Goal: Task Accomplishment & Management: Manage account settings

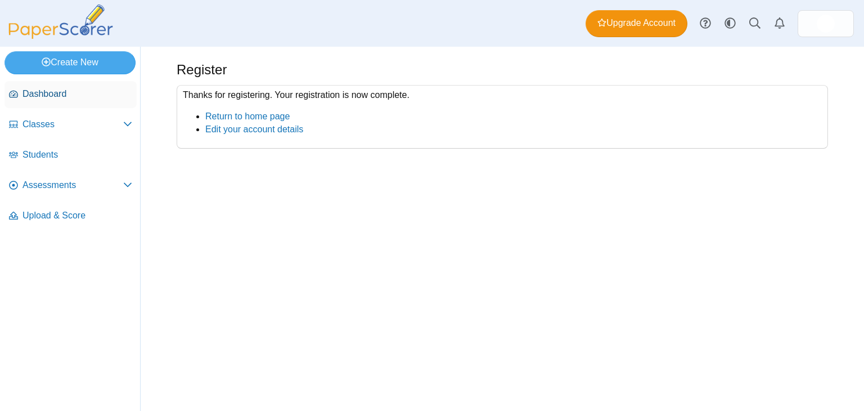
click at [56, 92] on span "Dashboard" at bounding box center [78, 94] width 110 height 12
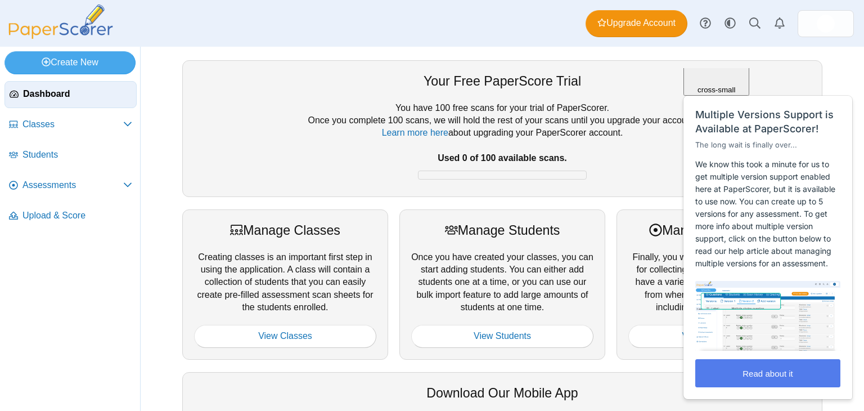
click at [745, 84] on div "Close cross-small" at bounding box center [716, 56] width 57 height 75
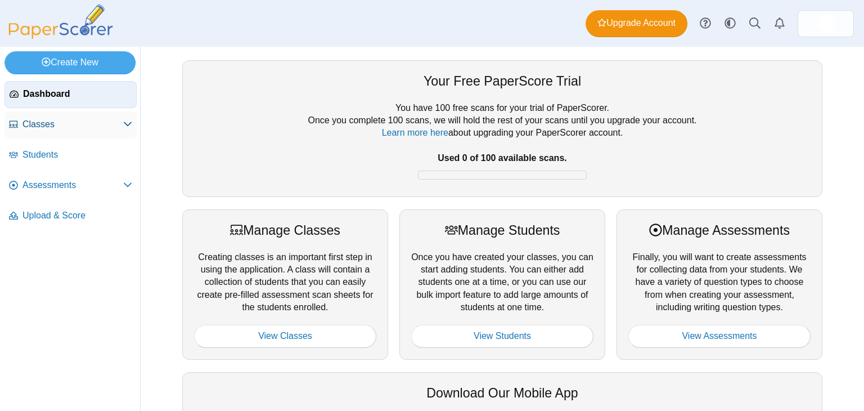
click at [72, 131] on link "Classes" at bounding box center [71, 124] width 132 height 27
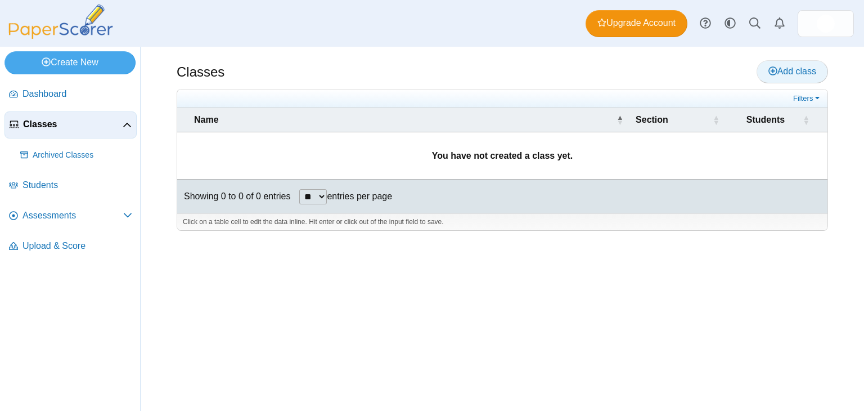
click at [777, 73] on span "Add class" at bounding box center [793, 71] width 48 height 10
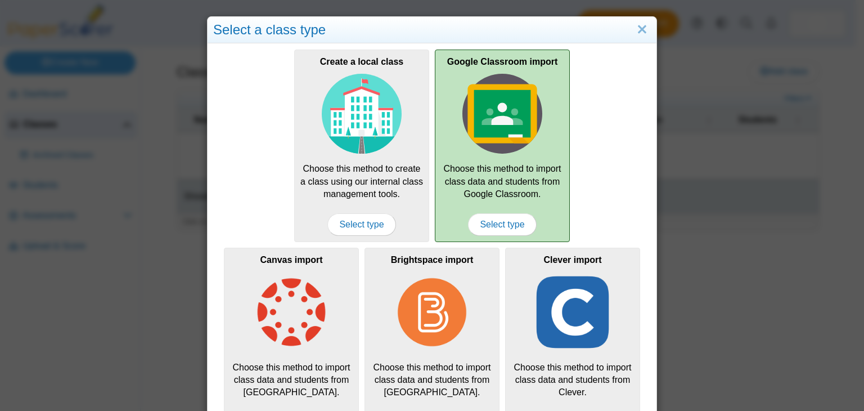
click at [495, 115] on img at bounding box center [503, 114] width 80 height 80
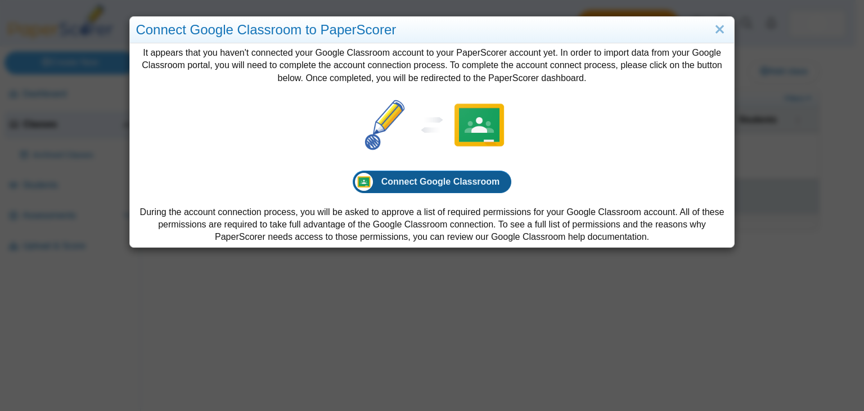
click at [401, 177] on span "Connect Google Classroom" at bounding box center [440, 182] width 119 height 10
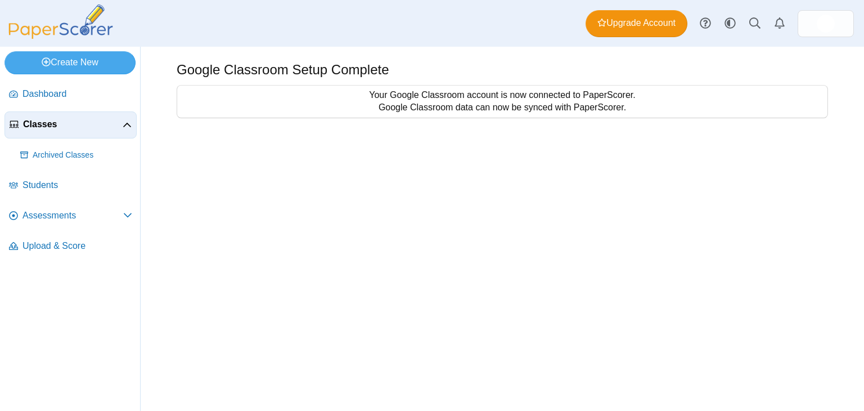
click at [46, 122] on span "Classes" at bounding box center [73, 124] width 100 height 12
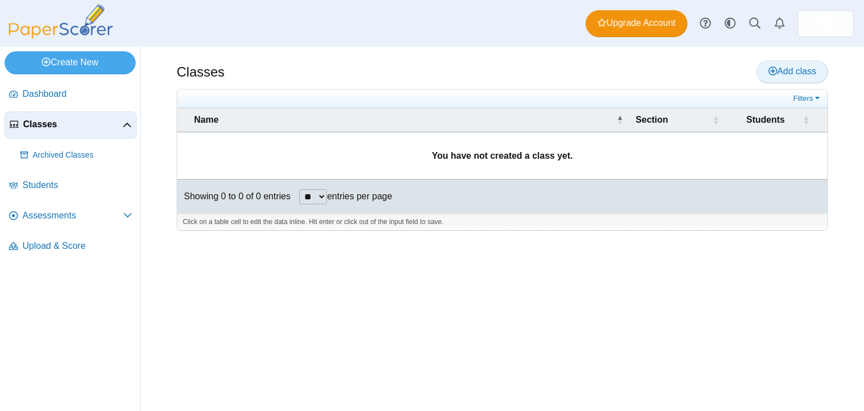
click at [775, 67] on icon at bounding box center [773, 70] width 9 height 9
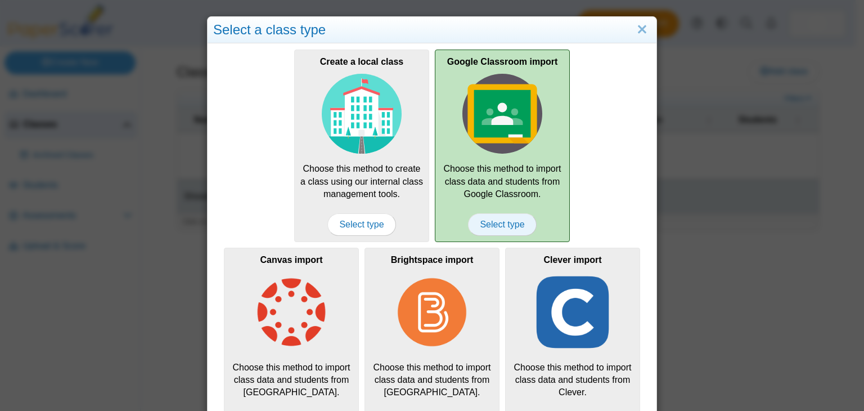
click at [495, 217] on span "Select type" at bounding box center [502, 224] width 68 height 23
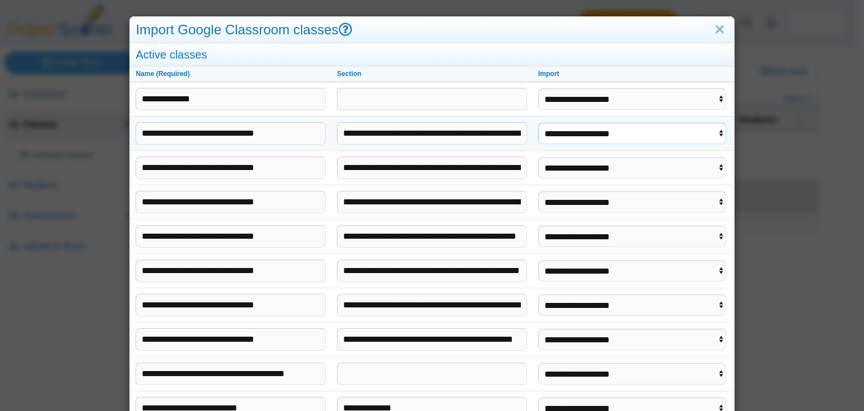
click at [567, 131] on select "**********" at bounding box center [632, 133] width 188 height 21
select select "**********"
click at [538, 123] on select "**********" at bounding box center [632, 133] width 188 height 21
click at [567, 168] on select "**********" at bounding box center [632, 167] width 188 height 21
select select "**********"
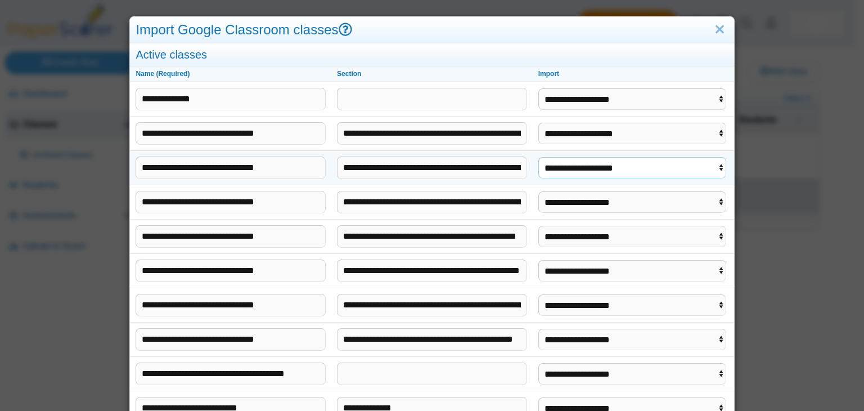
click at [538, 157] on select "**********" at bounding box center [632, 167] width 188 height 21
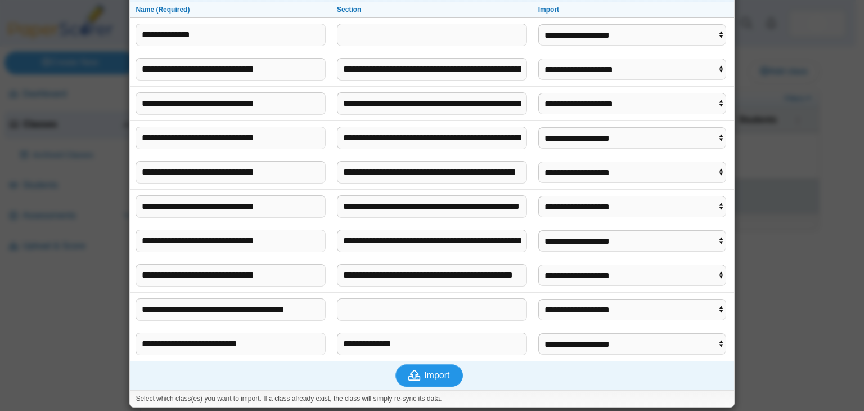
click at [439, 373] on span "Import" at bounding box center [436, 375] width 25 height 10
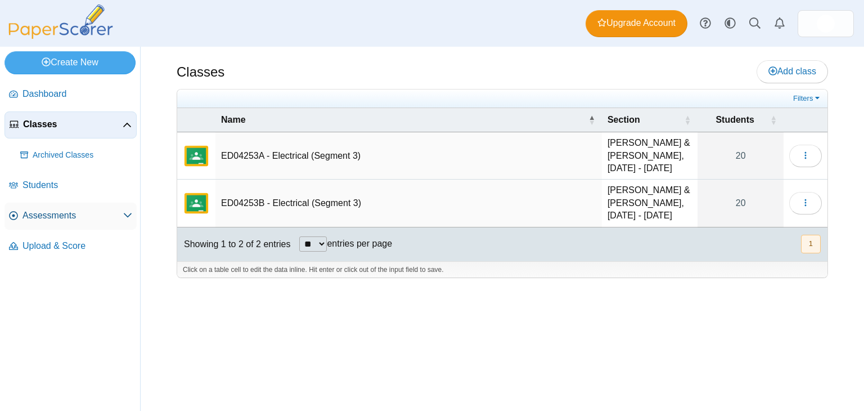
click at [53, 219] on span "Assessments" at bounding box center [73, 215] width 101 height 12
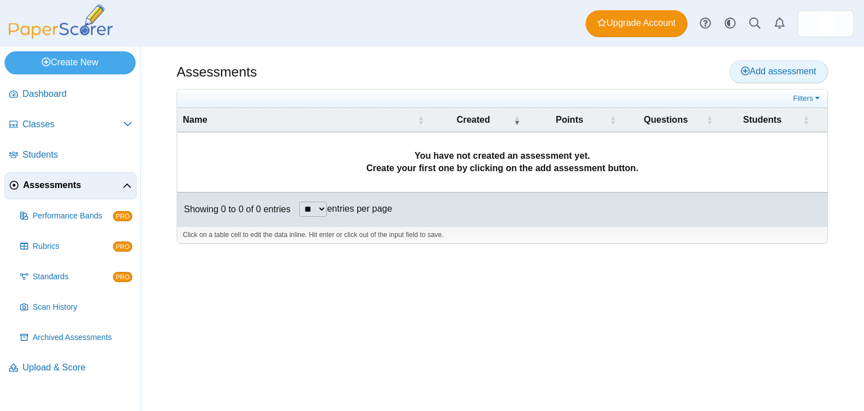
click at [764, 70] on span "Add assessment" at bounding box center [778, 71] width 75 height 10
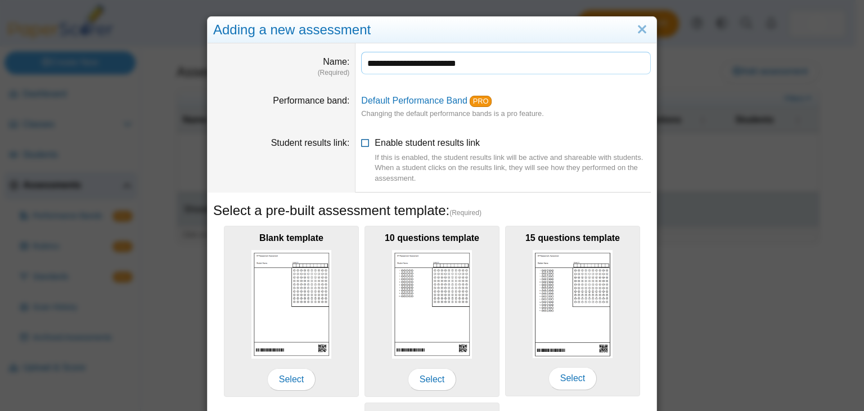
type input "**********"
click at [364, 142] on icon at bounding box center [365, 141] width 9 height 8
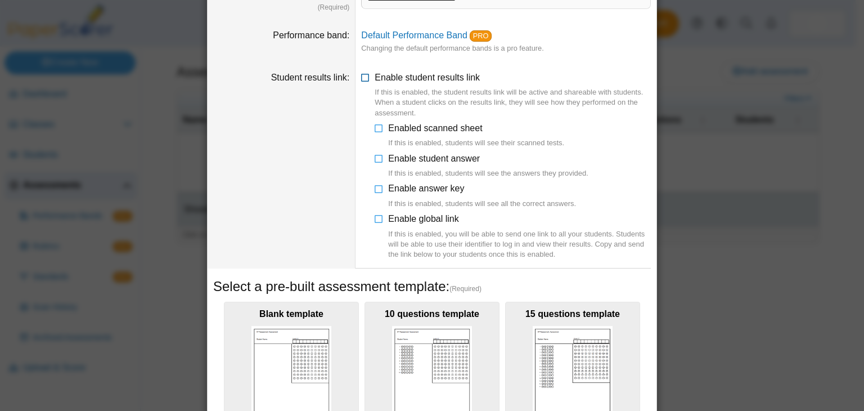
scroll to position [65, 0]
click at [375, 129] on icon at bounding box center [379, 126] width 9 height 8
click at [376, 160] on icon at bounding box center [379, 156] width 9 height 8
click at [375, 188] on icon at bounding box center [379, 186] width 9 height 8
click at [375, 219] on icon at bounding box center [379, 217] width 9 height 8
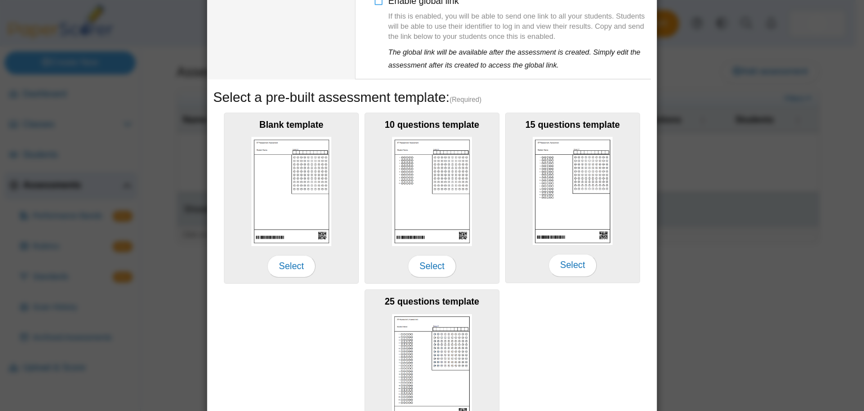
scroll to position [285, 0]
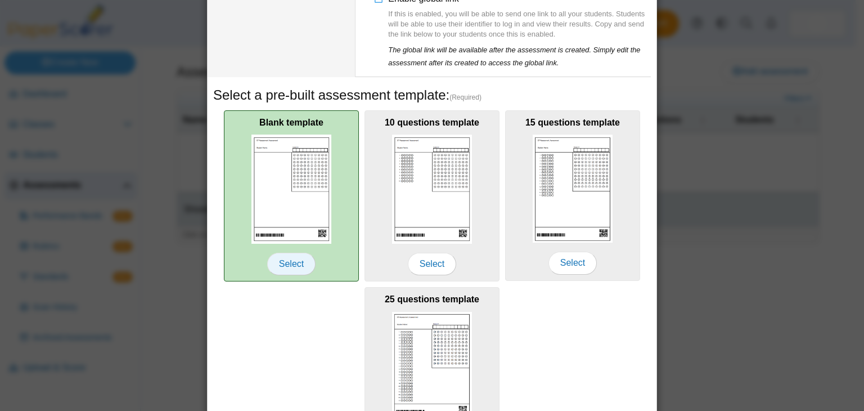
click at [285, 266] on span "Select" at bounding box center [291, 264] width 48 height 23
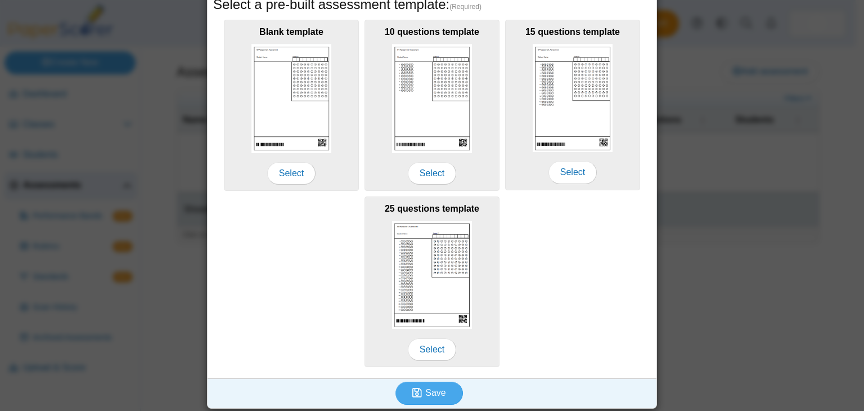
scroll to position [375, 0]
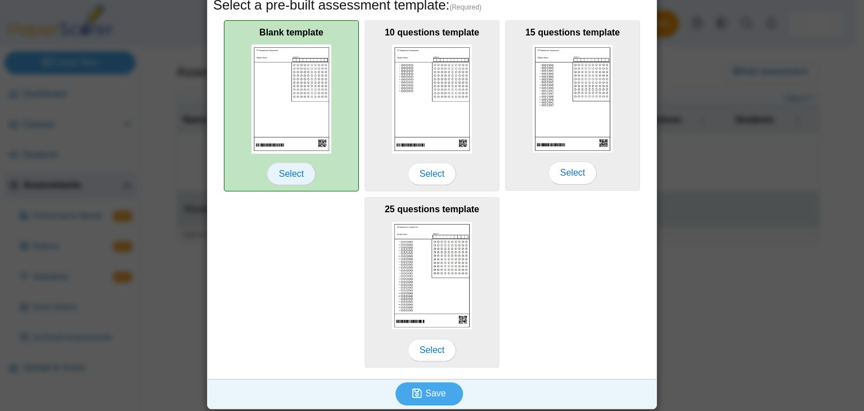
click at [296, 178] on span "Select" at bounding box center [291, 174] width 48 height 23
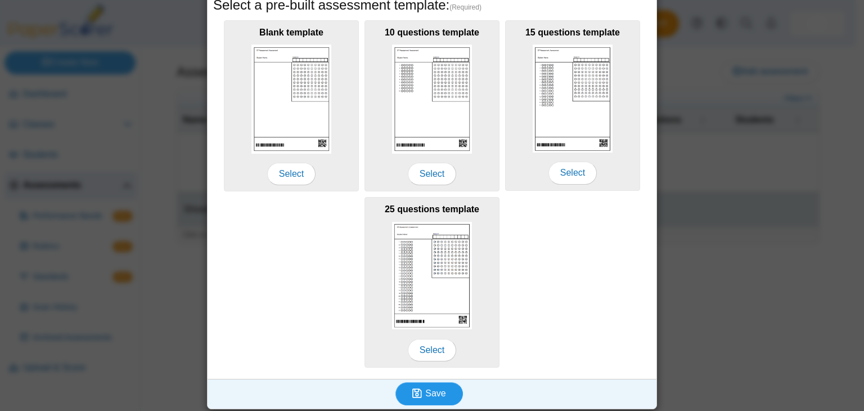
click at [429, 389] on span "Save" at bounding box center [435, 393] width 20 height 10
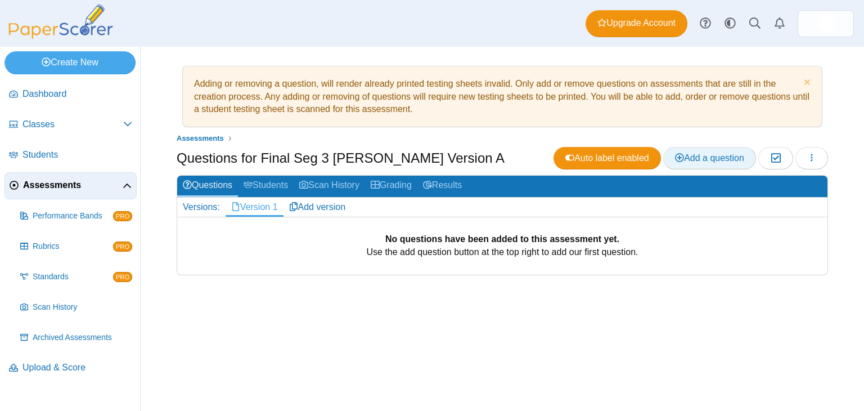
click at [691, 158] on span "Add a question" at bounding box center [709, 158] width 69 height 10
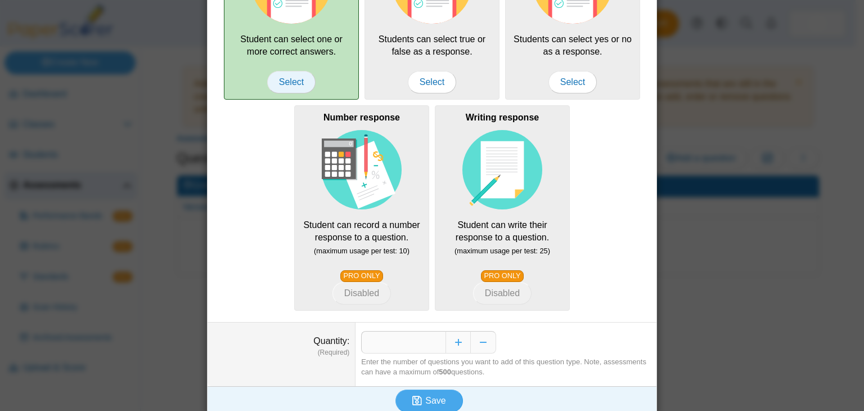
scroll to position [209, 0]
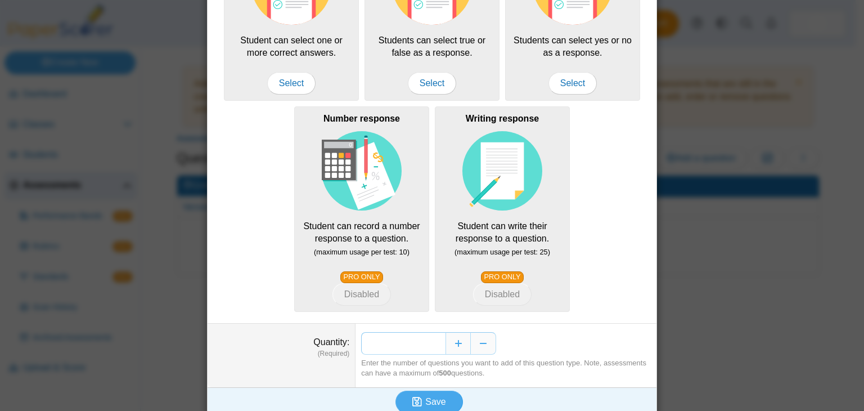
click at [434, 340] on input "*" at bounding box center [403, 343] width 84 height 23
type input "**"
click at [420, 397] on icon "submit" at bounding box center [418, 402] width 13 height 12
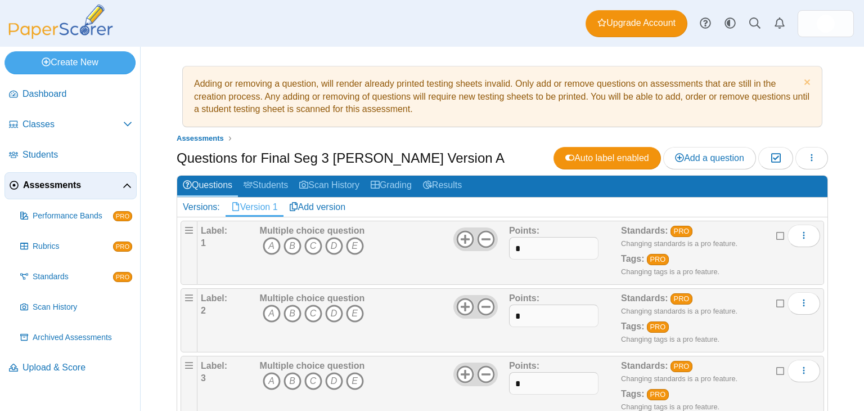
click at [156, 82] on div "Adding or removing a question, will render already printed testing sheets inval…" at bounding box center [503, 229] width 724 height 364
click at [50, 128] on span "Classes" at bounding box center [73, 124] width 101 height 12
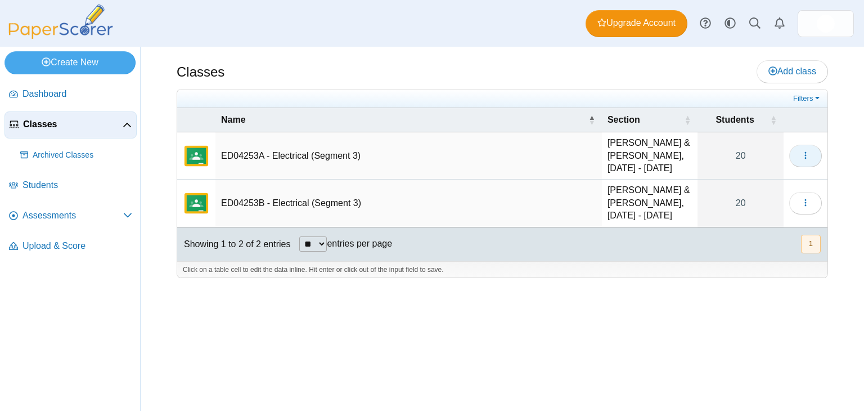
click at [802, 160] on icon "button" at bounding box center [805, 155] width 9 height 9
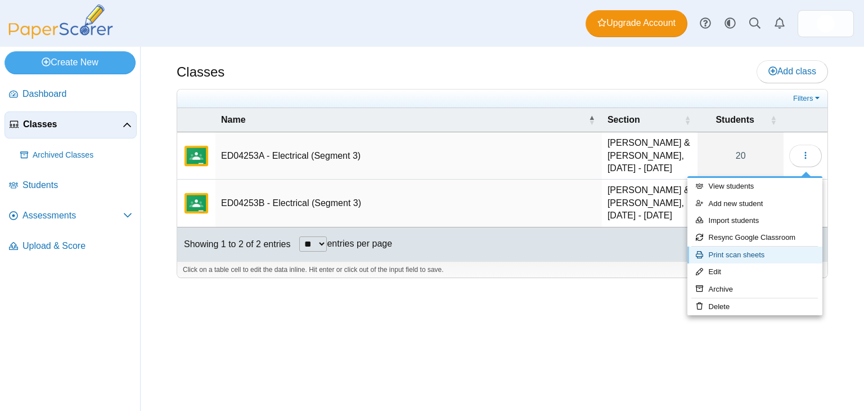
click at [747, 254] on link "Print scan sheets" at bounding box center [755, 254] width 135 height 17
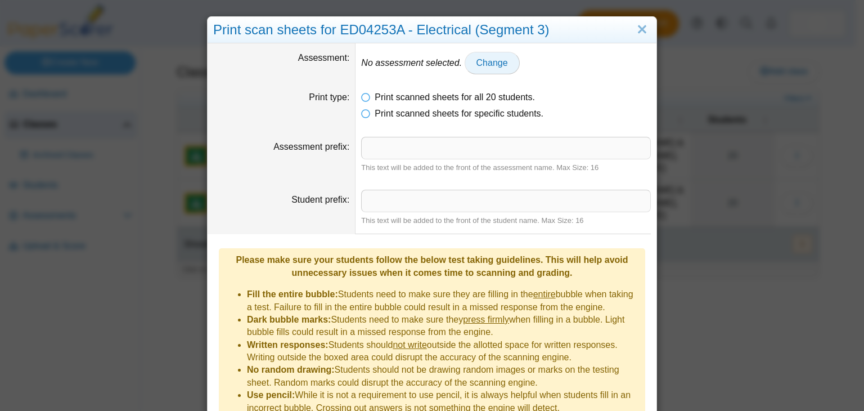
click at [482, 64] on span "Change" at bounding box center [493, 63] width 32 height 10
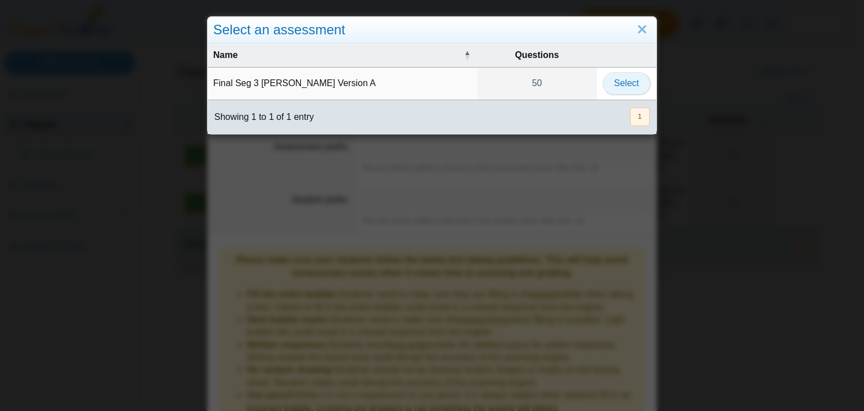
click at [614, 83] on span "Select" at bounding box center [626, 83] width 25 height 10
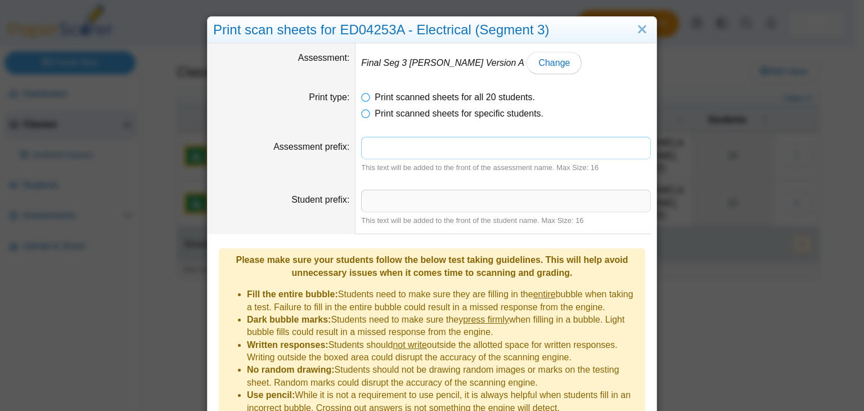
click at [376, 146] on input "Assessment prefix" at bounding box center [506, 148] width 290 height 23
type input "*"
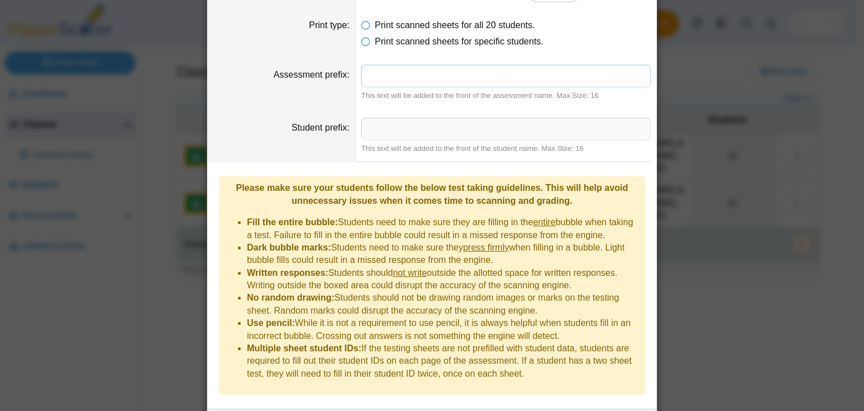
scroll to position [87, 0]
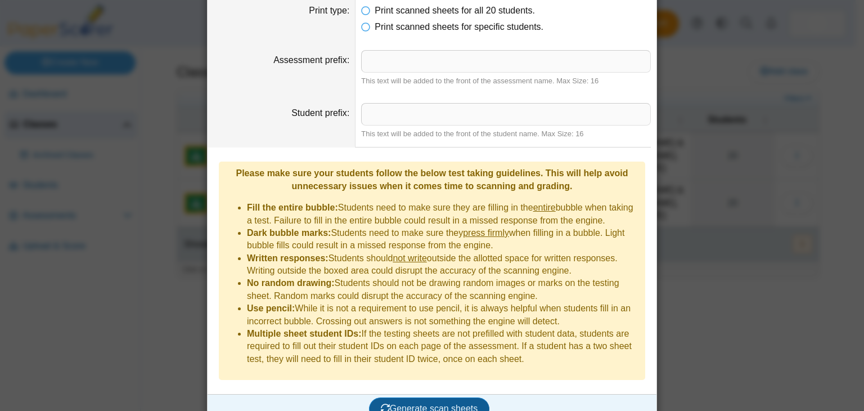
click at [423, 403] on span "Generate scan sheets" at bounding box center [429, 408] width 97 height 10
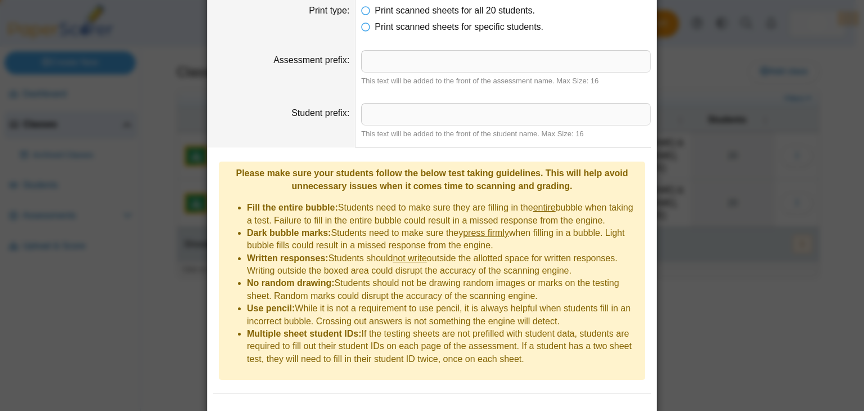
scroll to position [141, 0]
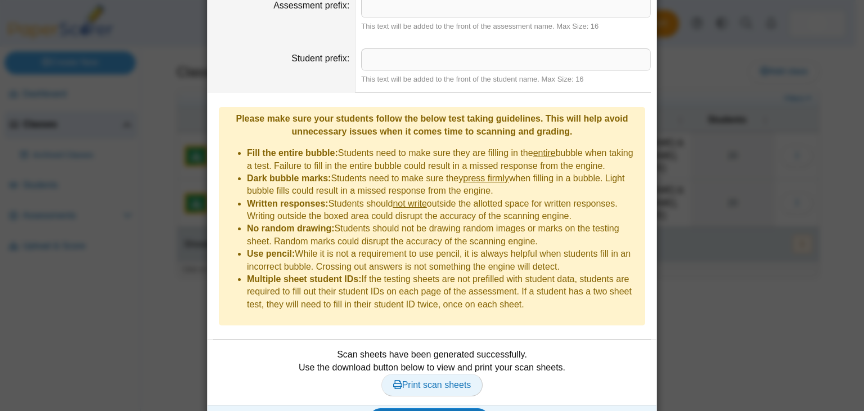
click at [440, 380] on span "Print scan sheets" at bounding box center [432, 385] width 78 height 10
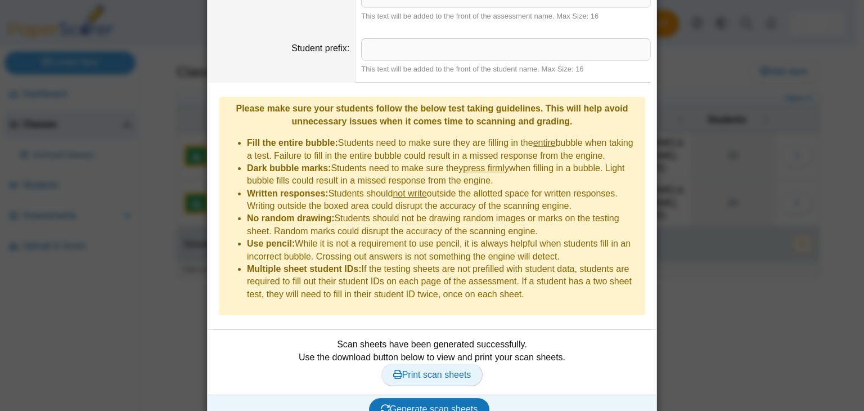
scroll to position [0, 0]
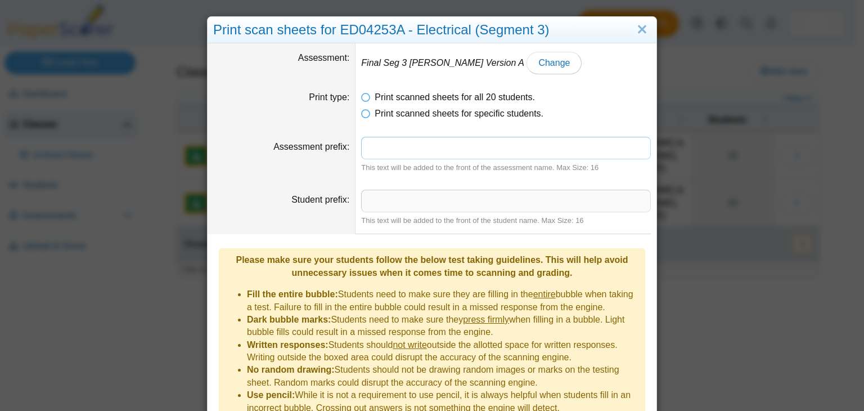
click at [401, 149] on input "Assessment prefix" at bounding box center [506, 148] width 290 height 23
click at [401, 206] on input "Student prefix" at bounding box center [506, 201] width 290 height 23
click at [639, 34] on link "Close" at bounding box center [642, 29] width 17 height 19
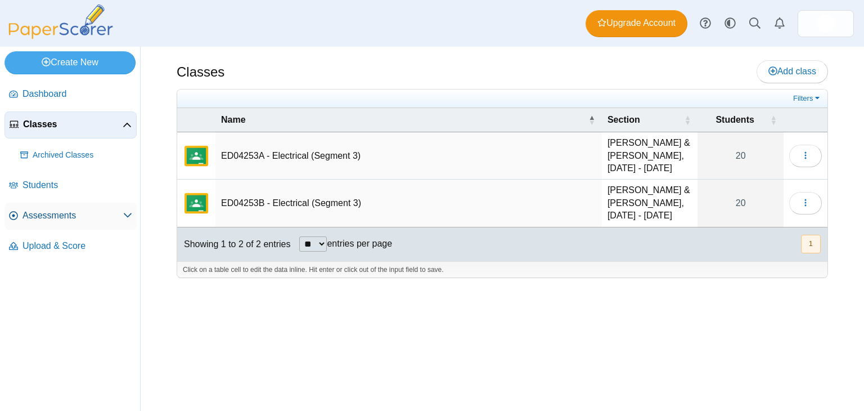
click at [49, 211] on span "Assessments" at bounding box center [73, 215] width 101 height 12
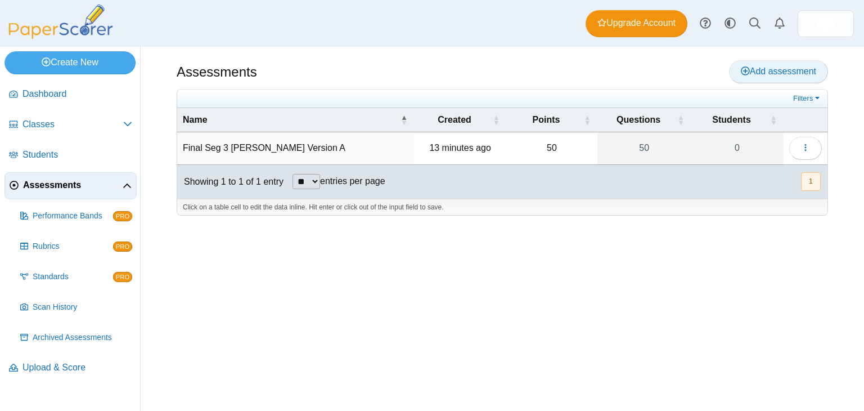
click at [770, 74] on span "Add assessment" at bounding box center [778, 71] width 75 height 10
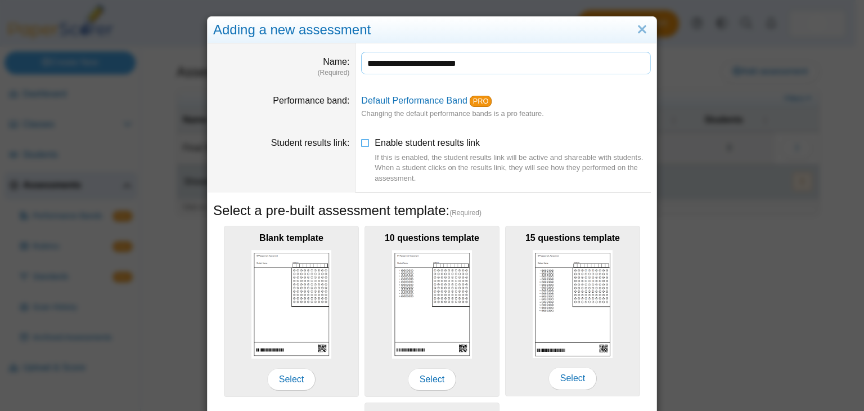
type input "**********"
click at [356, 145] on dd "Enable student results link If this is enabled, the student results link will b…" at bounding box center [506, 160] width 301 height 64
click at [361, 145] on icon at bounding box center [365, 141] width 9 height 8
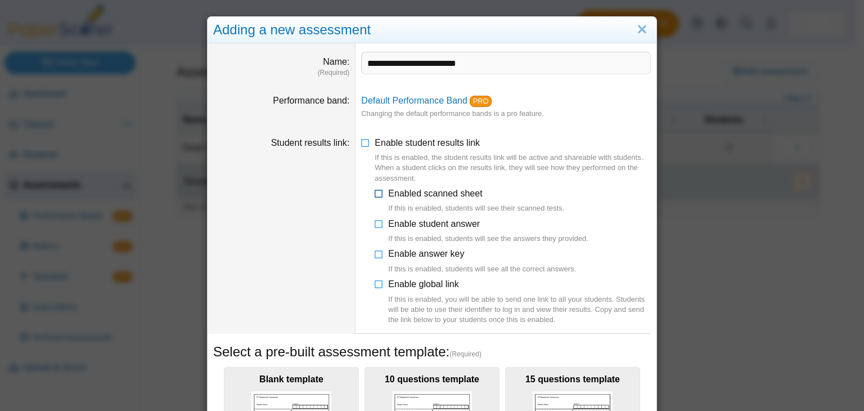
click at [378, 195] on icon at bounding box center [379, 191] width 9 height 8
click at [375, 225] on icon at bounding box center [379, 222] width 9 height 8
click at [375, 254] on icon at bounding box center [379, 252] width 9 height 8
click at [375, 282] on icon at bounding box center [379, 282] width 9 height 8
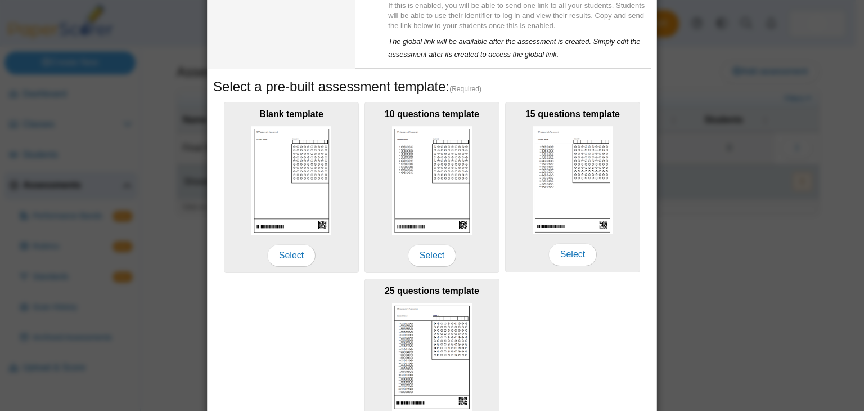
scroll to position [303, 0]
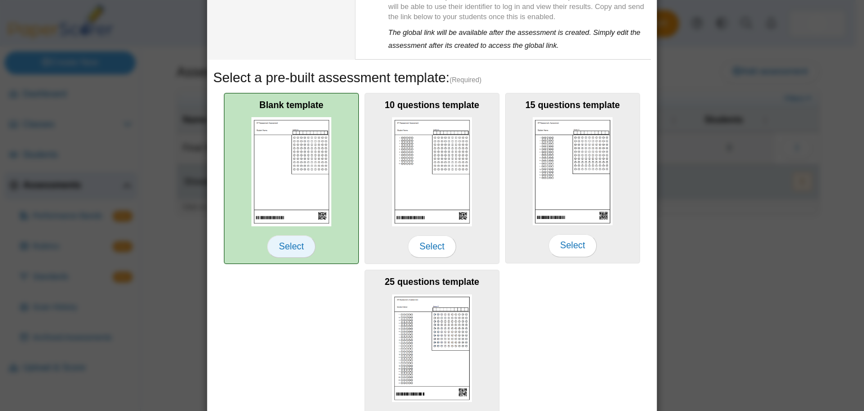
click at [286, 250] on span "Select" at bounding box center [291, 246] width 48 height 23
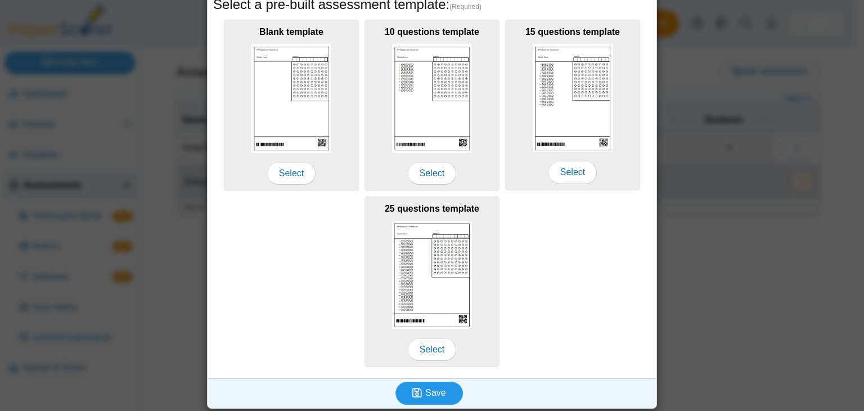
click at [412, 393] on icon "submit" at bounding box center [417, 392] width 10 height 11
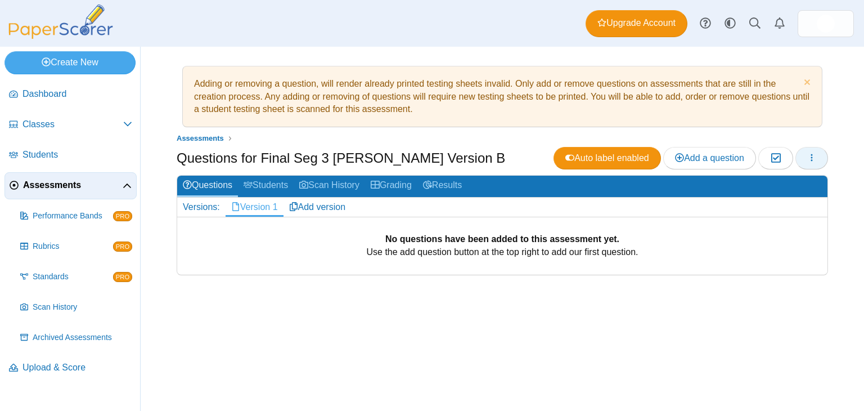
click at [817, 156] on button "button" at bounding box center [812, 158] width 33 height 23
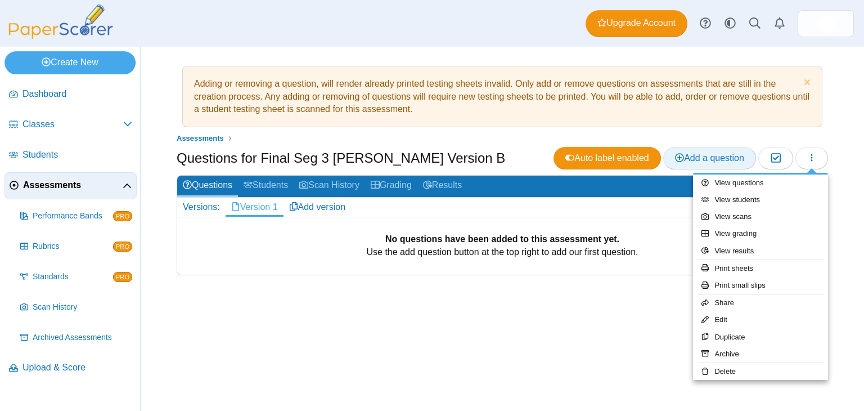
click at [732, 165] on link "Add a question" at bounding box center [709, 158] width 93 height 23
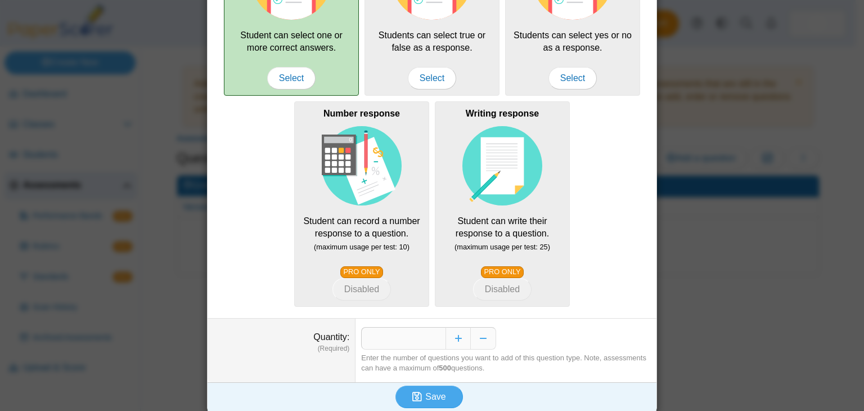
scroll to position [218, 0]
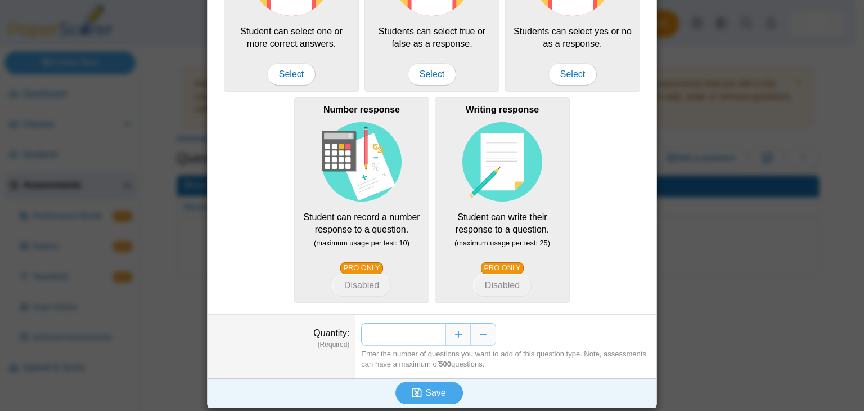
drag, startPoint x: 434, startPoint y: 334, endPoint x: 374, endPoint y: 334, distance: 60.8
click at [374, 334] on input "*" at bounding box center [403, 334] width 84 height 23
type input "**"
click at [445, 389] on button "Save" at bounding box center [430, 392] width 68 height 23
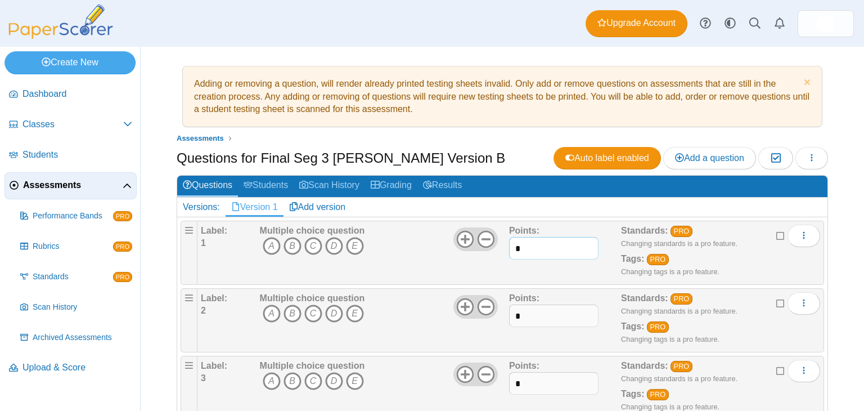
click at [530, 241] on input "*" at bounding box center [553, 248] width 89 height 23
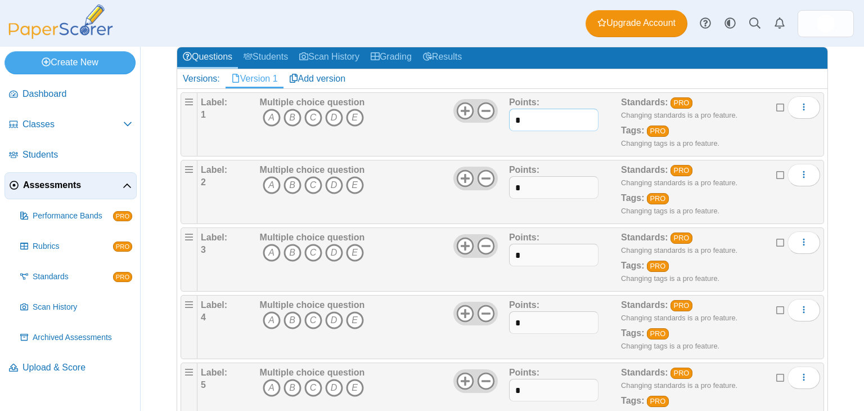
scroll to position [46, 0]
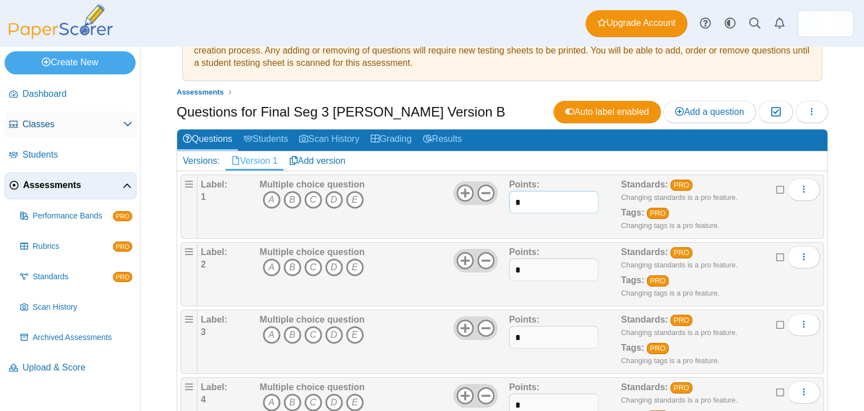
type input "*"
click at [82, 124] on span "Classes" at bounding box center [73, 124] width 101 height 12
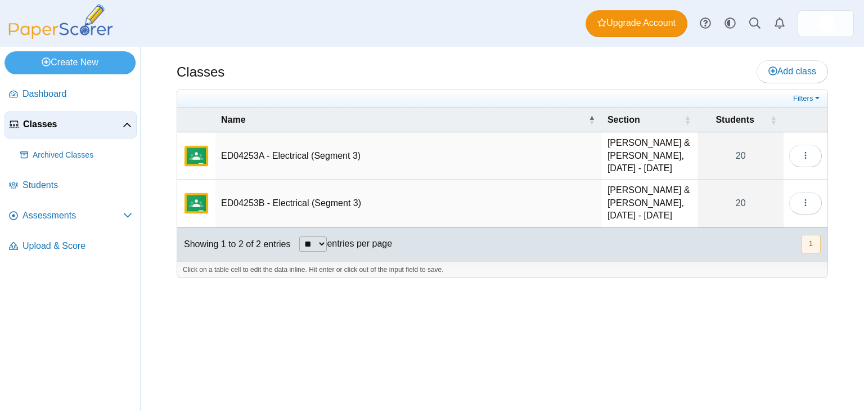
click at [308, 161] on td "ED04253A - Electrical (Segment 3)" at bounding box center [409, 155] width 387 height 47
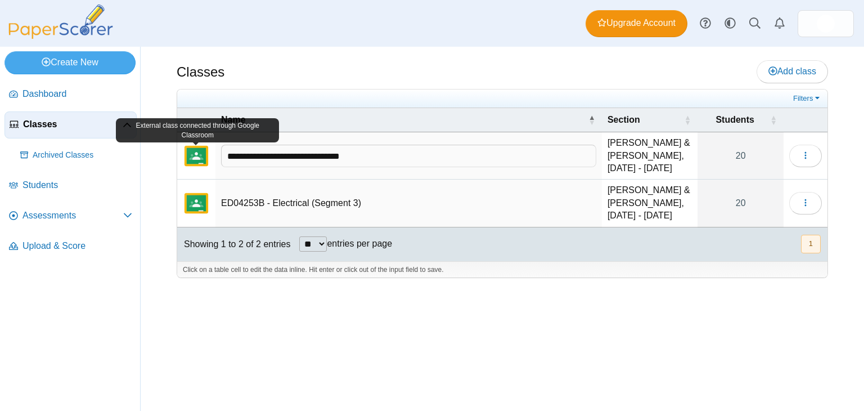
click at [198, 156] on img "External class connected through Google Classroom" at bounding box center [196, 155] width 27 height 27
click at [196, 162] on img "External class connected through Google Classroom" at bounding box center [196, 155] width 27 height 27
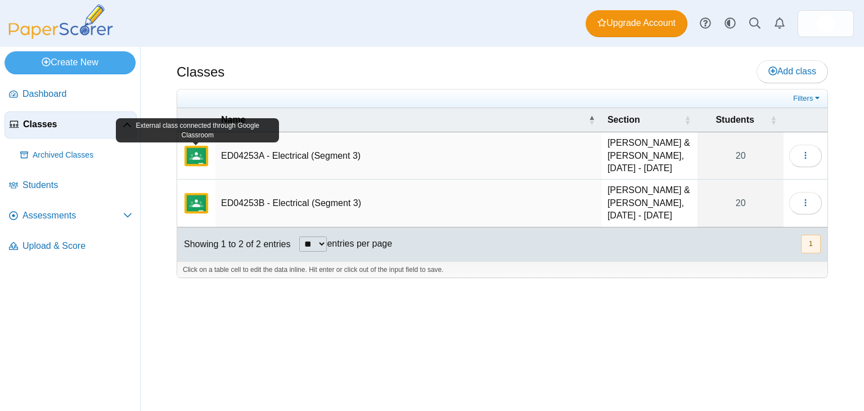
click at [196, 162] on img "External class connected through Google Classroom" at bounding box center [196, 155] width 27 height 27
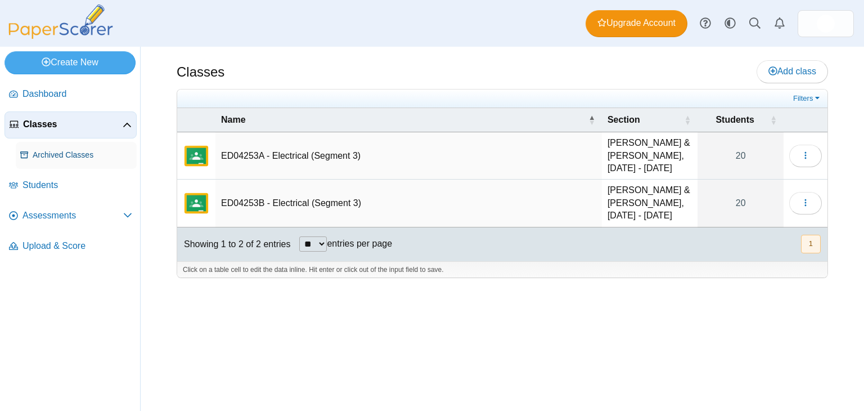
click at [79, 150] on span "Archived Classes" at bounding box center [83, 155] width 100 height 11
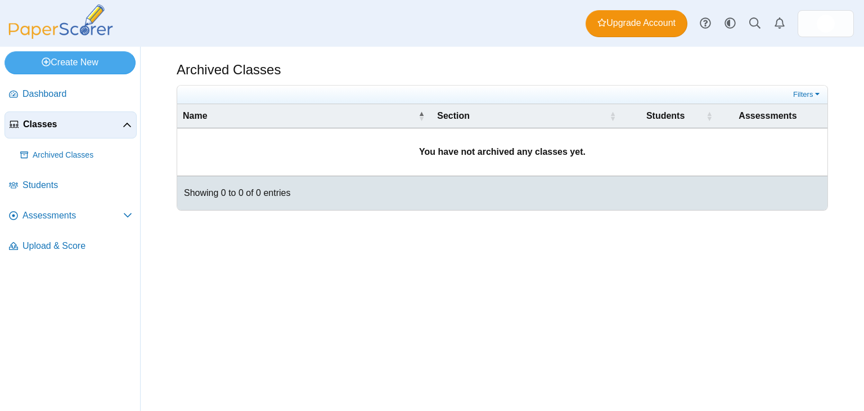
click at [80, 123] on span "Classes" at bounding box center [73, 124] width 100 height 12
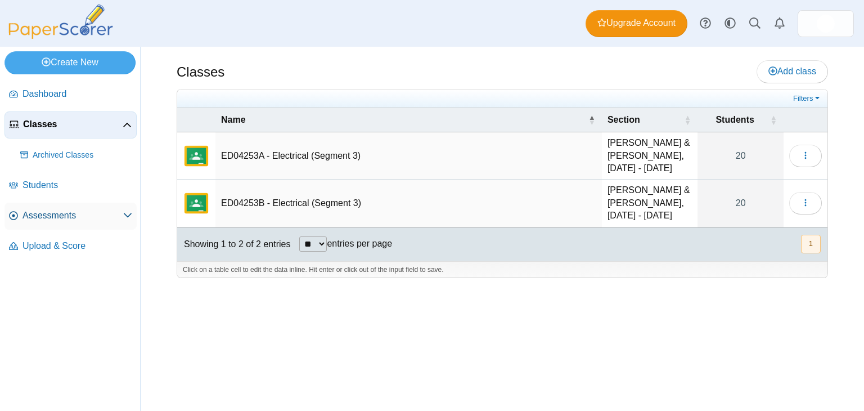
click at [60, 214] on span "Assessments" at bounding box center [73, 215] width 101 height 12
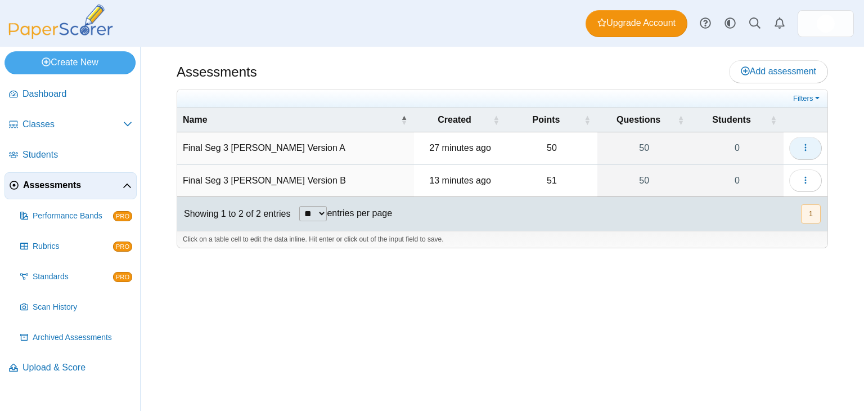
click at [804, 147] on icon "button" at bounding box center [805, 147] width 9 height 9
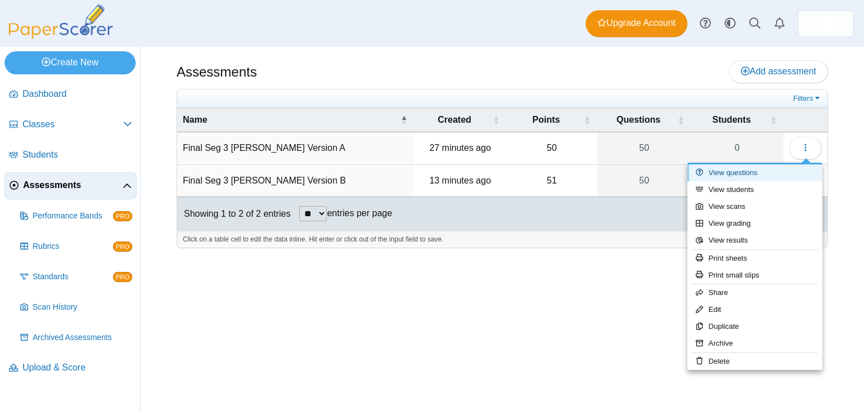
click at [788, 170] on link "View questions" at bounding box center [755, 172] width 135 height 17
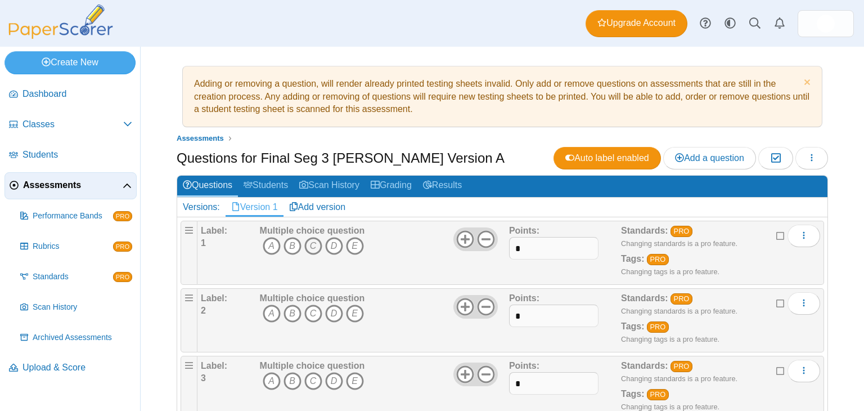
click at [308, 244] on icon "C" at bounding box center [313, 246] width 18 height 18
click at [519, 246] on input "*" at bounding box center [553, 248] width 89 height 23
type input "*"
click at [290, 308] on icon "B" at bounding box center [293, 313] width 18 height 18
click at [522, 313] on input "*" at bounding box center [553, 315] width 89 height 23
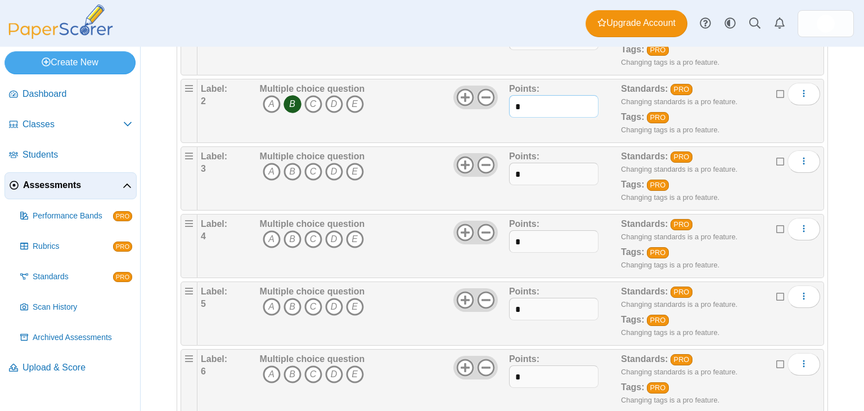
scroll to position [236, 0]
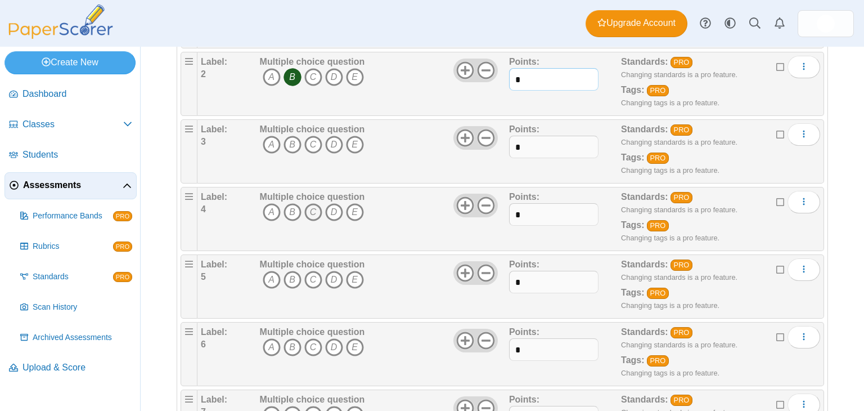
type input "*"
click at [311, 205] on icon "C" at bounding box center [313, 212] width 18 height 18
click at [312, 140] on icon "C" at bounding box center [313, 145] width 18 height 18
click at [517, 148] on input "*" at bounding box center [553, 147] width 89 height 23
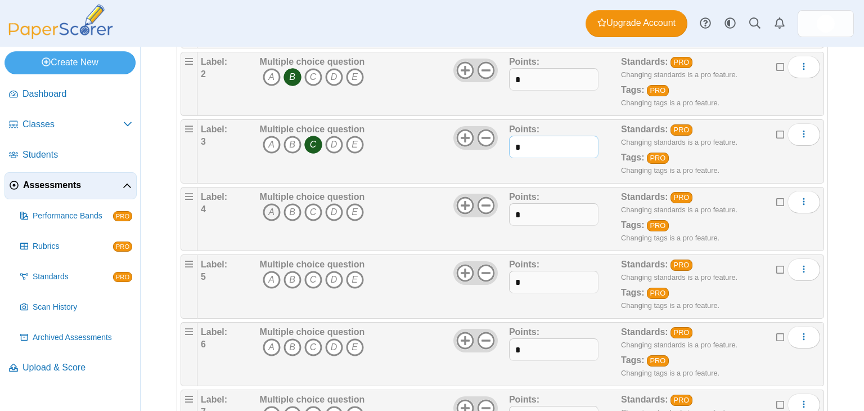
type input "*"
click at [266, 206] on icon "A" at bounding box center [272, 212] width 18 height 18
click at [522, 210] on input "*" at bounding box center [553, 214] width 89 height 23
type input "*"
click at [329, 277] on icon "D" at bounding box center [334, 280] width 18 height 18
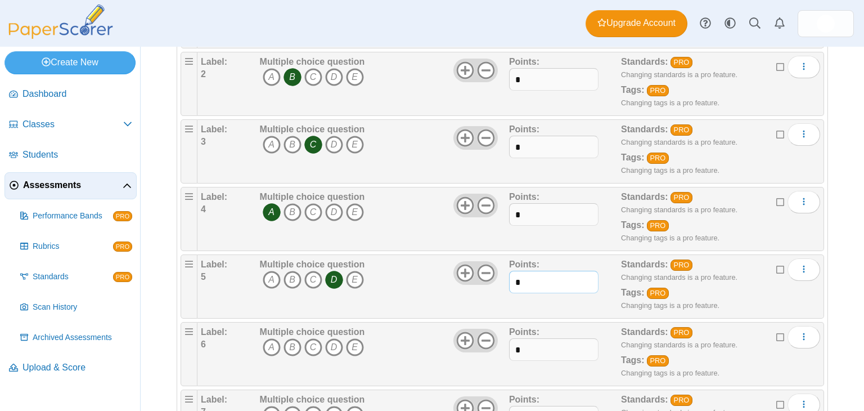
click at [518, 284] on input "*" at bounding box center [553, 282] width 89 height 23
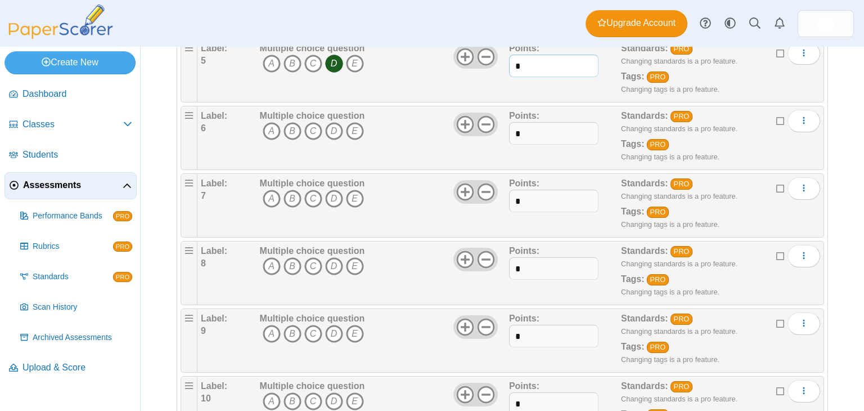
scroll to position [452, 0]
type input "*"
click at [337, 190] on icon "D" at bounding box center [334, 199] width 18 height 18
click at [331, 190] on icon "D" at bounding box center [334, 199] width 18 height 18
click at [330, 122] on icon "D" at bounding box center [334, 131] width 18 height 18
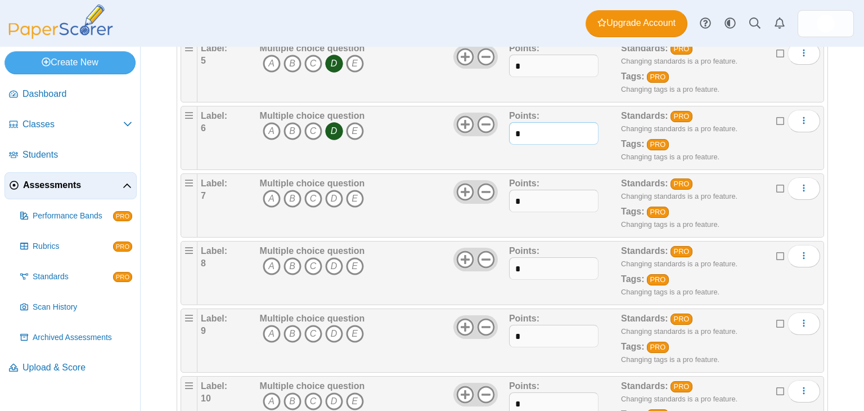
click at [523, 125] on input "*" at bounding box center [553, 133] width 89 height 23
type input "*"
click at [286, 199] on icon "B" at bounding box center [293, 199] width 18 height 18
click at [288, 199] on icon "B" at bounding box center [293, 199] width 18 height 18
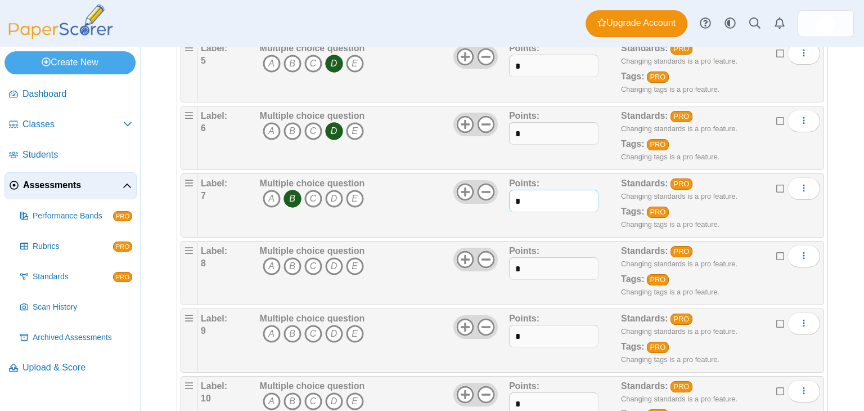
click at [525, 201] on input "*" at bounding box center [553, 201] width 89 height 23
type input "*"
click at [334, 261] on icon "D" at bounding box center [334, 266] width 18 height 18
click at [526, 266] on input "*" at bounding box center [553, 268] width 89 height 23
type input "*"
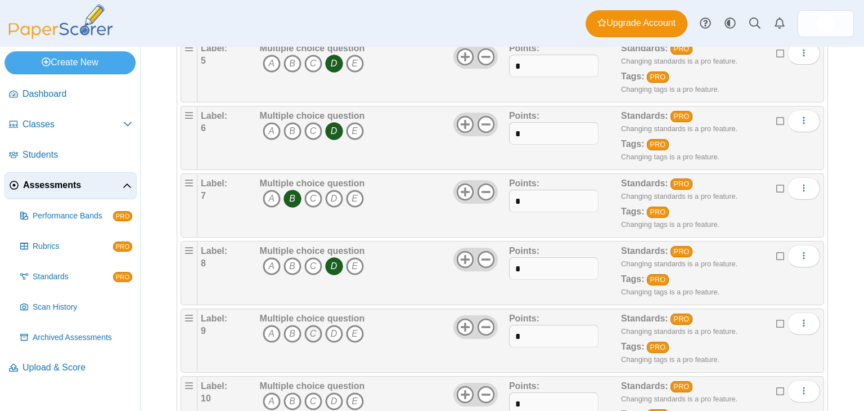
click at [312, 325] on icon "C" at bounding box center [313, 334] width 18 height 18
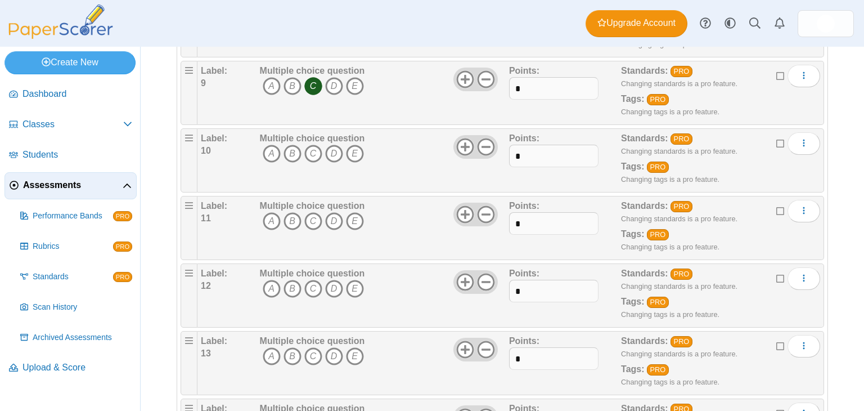
scroll to position [711, 0]
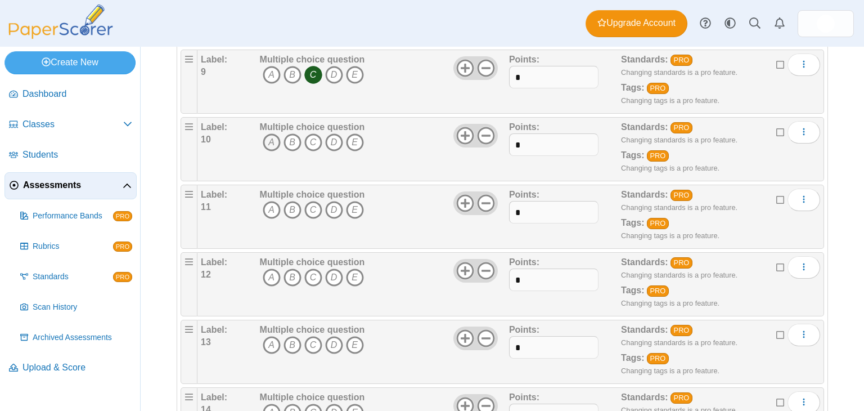
click at [271, 136] on icon "A" at bounding box center [272, 142] width 18 height 18
click at [335, 204] on icon "D" at bounding box center [334, 210] width 18 height 18
click at [292, 268] on icon "B" at bounding box center [293, 277] width 18 height 18
click at [267, 340] on icon "A" at bounding box center [272, 345] width 18 height 18
click at [316, 403] on icon "C" at bounding box center [313, 412] width 18 height 18
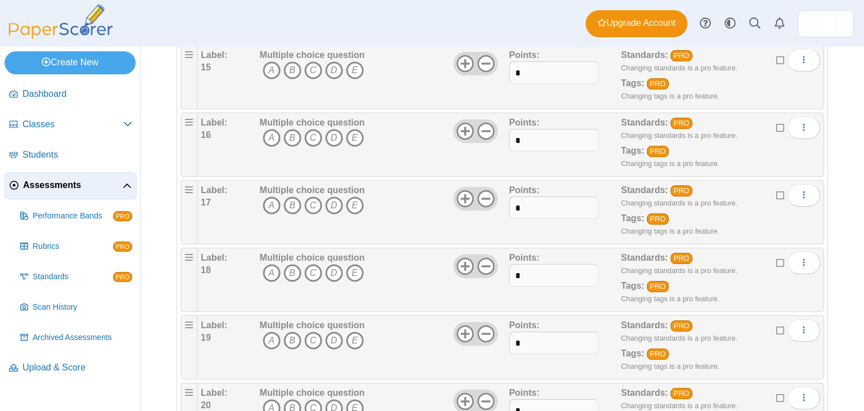
scroll to position [1122, 0]
click at [336, 64] on icon "D" at bounding box center [334, 69] width 18 height 18
click at [274, 131] on icon "A" at bounding box center [272, 137] width 18 height 18
click at [293, 199] on icon "B" at bounding box center [293, 204] width 18 height 18
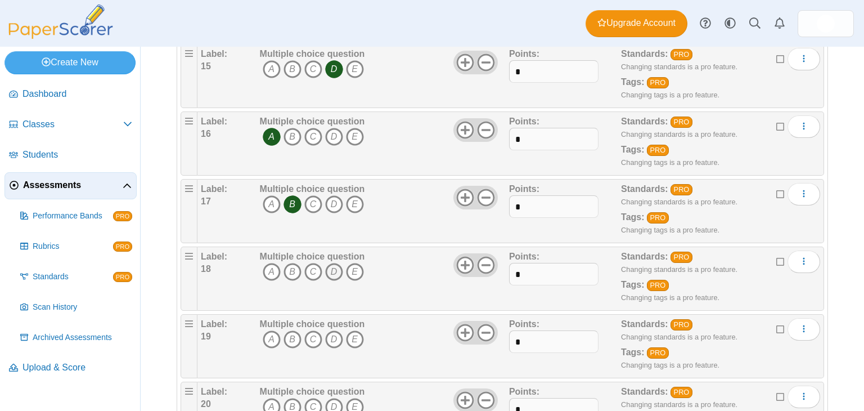
click at [333, 263] on icon "D" at bounding box center [334, 272] width 18 height 18
click at [288, 333] on icon "B" at bounding box center [293, 339] width 18 height 18
click at [335, 398] on icon "D" at bounding box center [334, 407] width 18 height 18
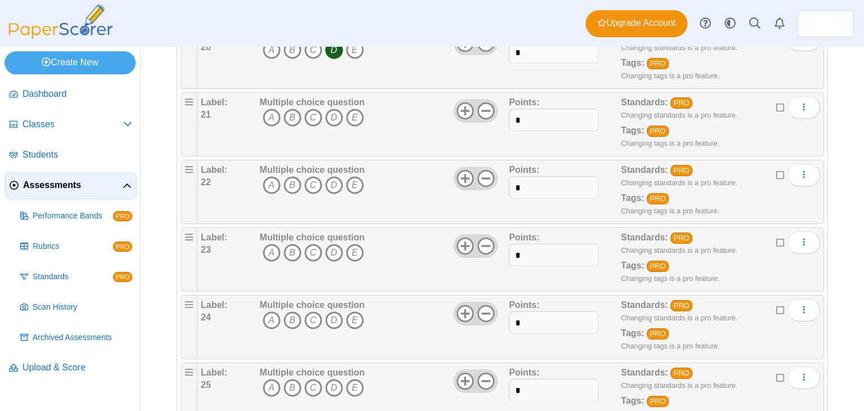
scroll to position [1480, 0]
click at [288, 107] on icon "B" at bounding box center [293, 116] width 18 height 18
click at [273, 175] on icon "A" at bounding box center [272, 184] width 18 height 18
click at [295, 243] on icon "B" at bounding box center [293, 252] width 18 height 18
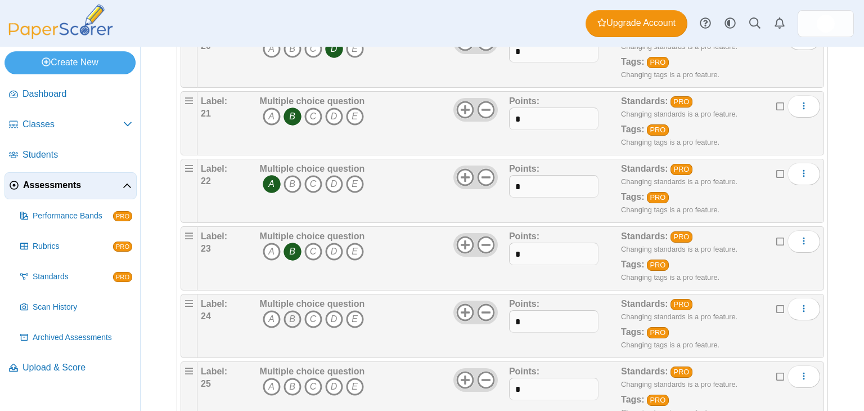
click at [289, 314] on icon "B" at bounding box center [293, 319] width 18 height 18
click at [291, 382] on icon "B" at bounding box center [293, 387] width 18 height 18
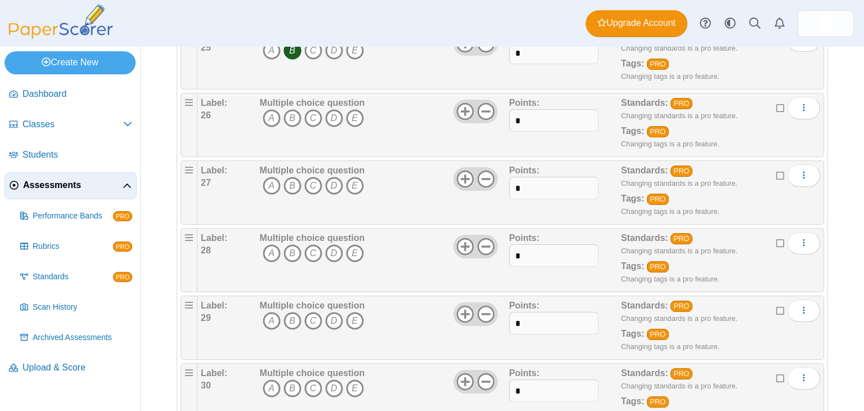
scroll to position [1822, 0]
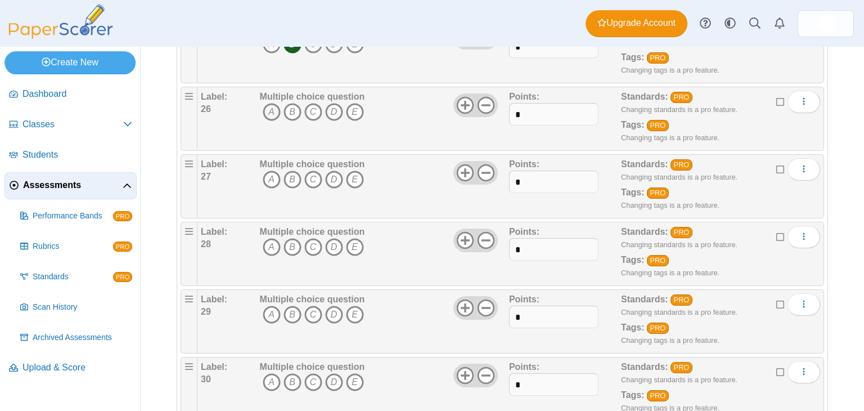
click at [268, 103] on icon "A" at bounding box center [272, 112] width 18 height 18
click at [336, 170] on icon "D" at bounding box center [334, 179] width 18 height 18
click at [272, 238] on icon "A" at bounding box center [272, 247] width 18 height 18
click at [333, 306] on icon "D" at bounding box center [334, 315] width 18 height 18
click at [272, 378] on icon "A" at bounding box center [272, 382] width 18 height 18
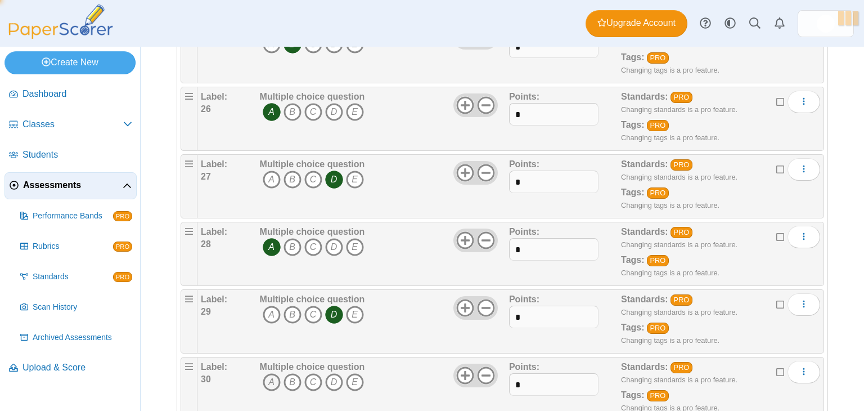
click at [272, 378] on icon "A" at bounding box center [272, 382] width 18 height 18
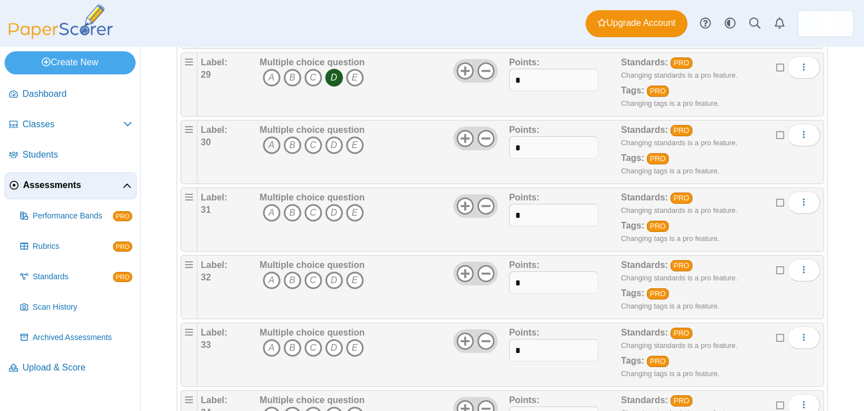
scroll to position [2060, 0]
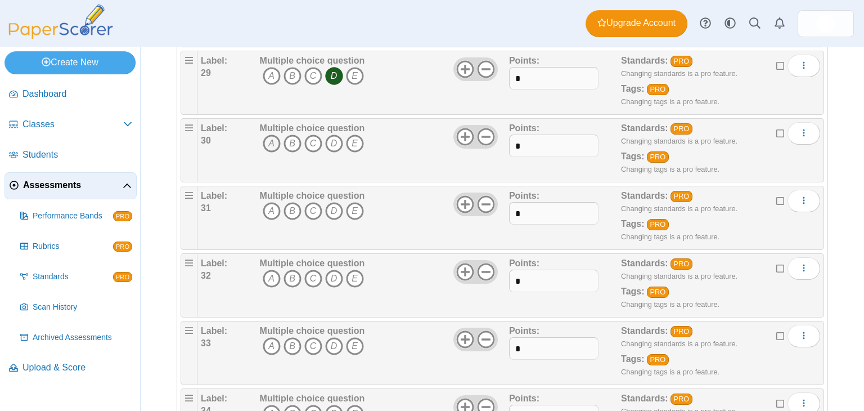
click at [270, 134] on icon "A" at bounding box center [272, 143] width 18 height 18
click at [274, 202] on icon "A" at bounding box center [272, 211] width 18 height 18
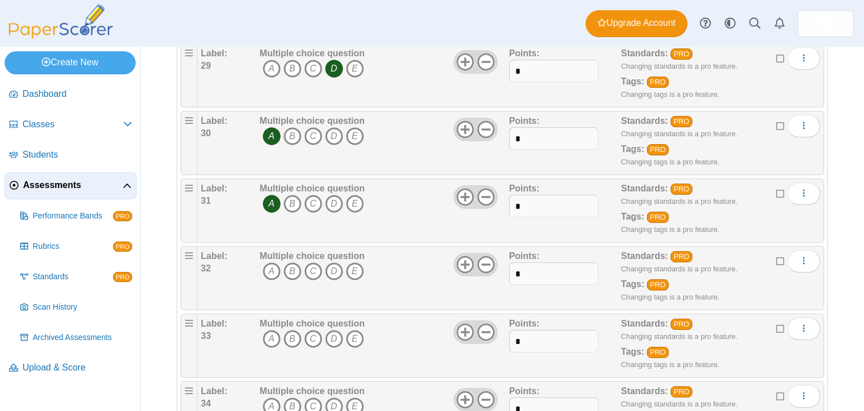
scroll to position [2067, 0]
click at [268, 263] on icon "A" at bounding box center [272, 272] width 18 height 18
click at [289, 330] on icon "B" at bounding box center [293, 339] width 18 height 18
click at [312, 398] on icon "C" at bounding box center [313, 407] width 18 height 18
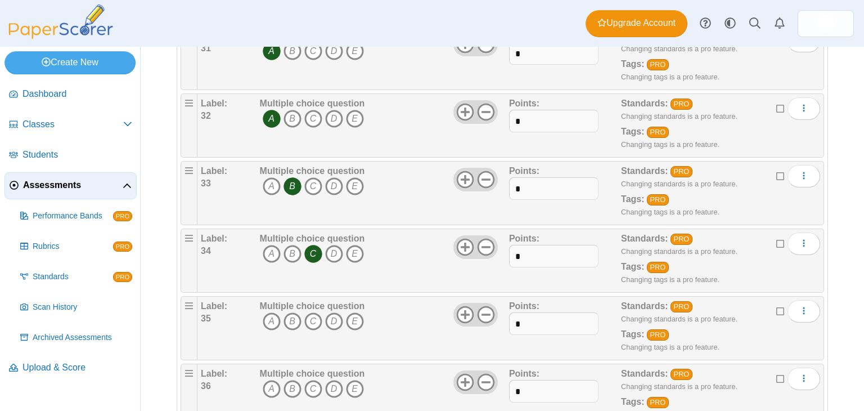
scroll to position [2242, 0]
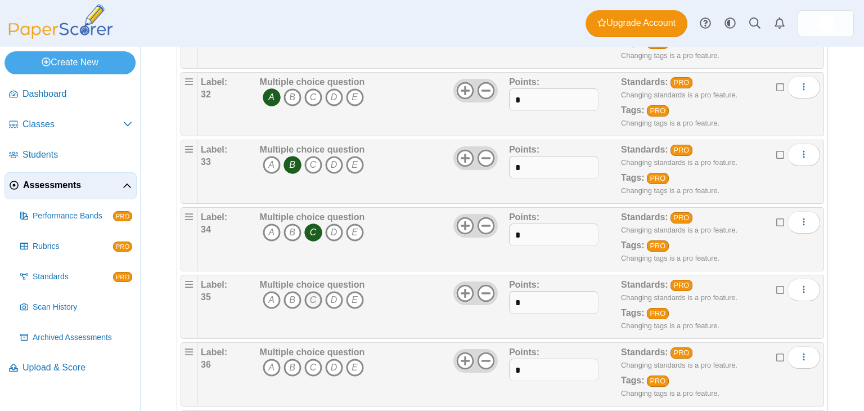
click at [315, 291] on icon "C" at bounding box center [313, 300] width 18 height 18
click at [290, 358] on icon "B" at bounding box center [293, 367] width 18 height 18
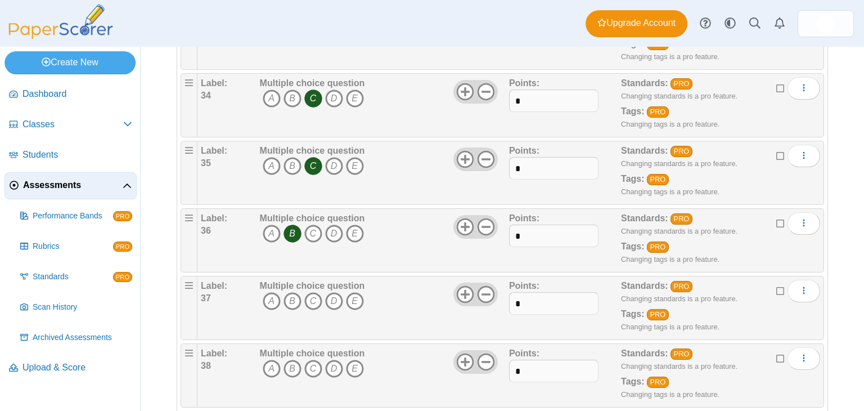
scroll to position [2376, 0]
click at [268, 291] on icon "A" at bounding box center [272, 300] width 18 height 18
click at [268, 359] on icon "A" at bounding box center [272, 368] width 18 height 18
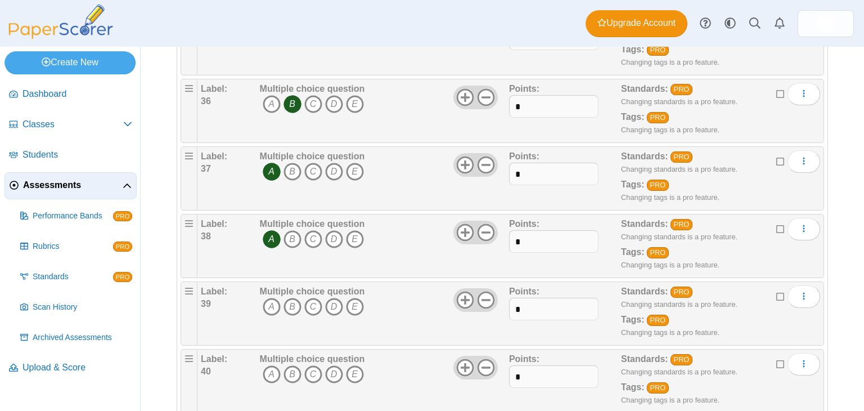
scroll to position [2504, 0]
click at [313, 299] on icon "C" at bounding box center [313, 307] width 18 height 18
click at [332, 366] on icon "D" at bounding box center [334, 375] width 18 height 18
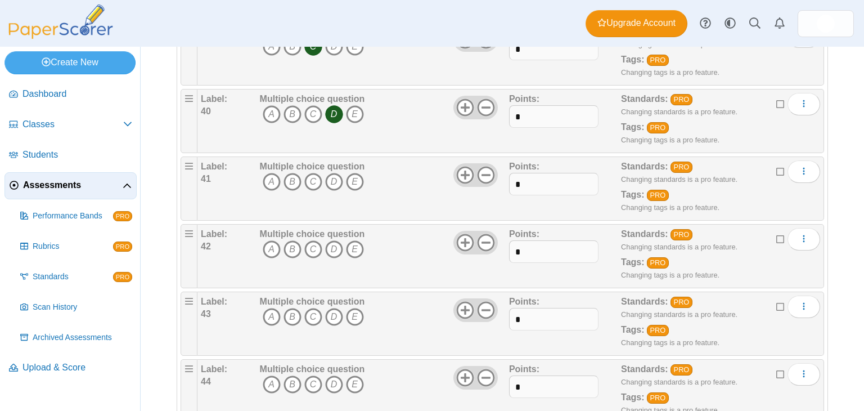
scroll to position [2766, 0]
click at [313, 172] on icon "C" at bounding box center [313, 181] width 18 height 18
click at [270, 240] on icon "A" at bounding box center [272, 249] width 18 height 18
click at [270, 307] on icon "A" at bounding box center [272, 316] width 18 height 18
click at [293, 375] on icon "B" at bounding box center [293, 384] width 18 height 18
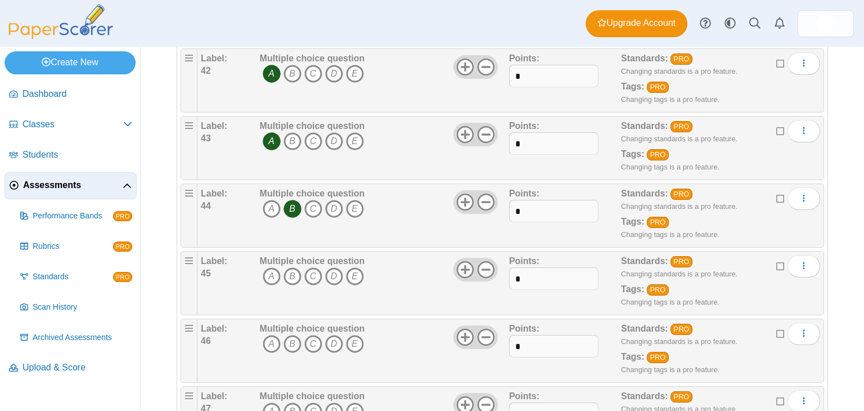
scroll to position [2943, 0]
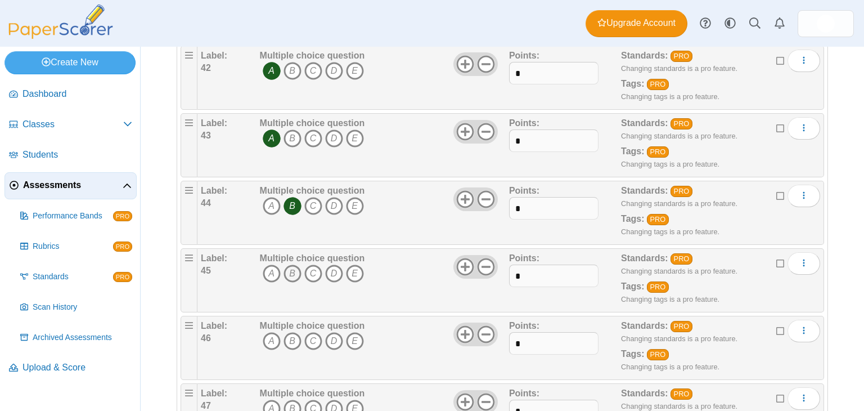
click at [288, 266] on icon "B" at bounding box center [293, 273] width 18 height 18
click at [334, 332] on icon "D" at bounding box center [334, 341] width 18 height 18
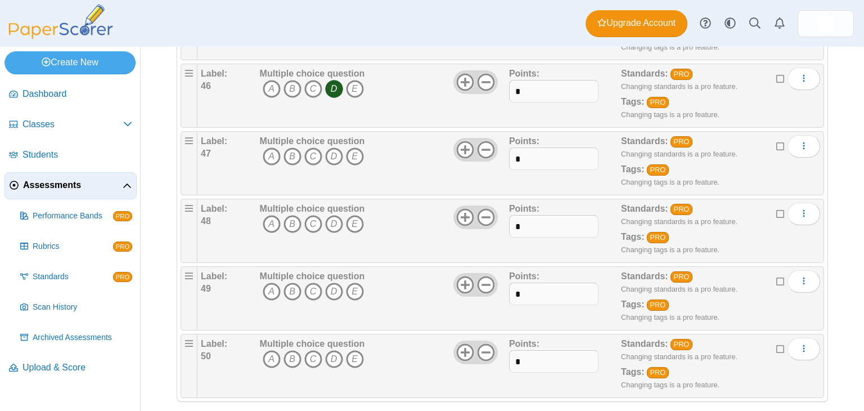
scroll to position [3195, 0]
click at [333, 148] on icon "D" at bounding box center [334, 157] width 18 height 18
click at [275, 216] on icon "A" at bounding box center [272, 225] width 18 height 18
click at [293, 283] on icon "B" at bounding box center [293, 292] width 18 height 18
click at [268, 148] on icon "A" at bounding box center [272, 157] width 18 height 18
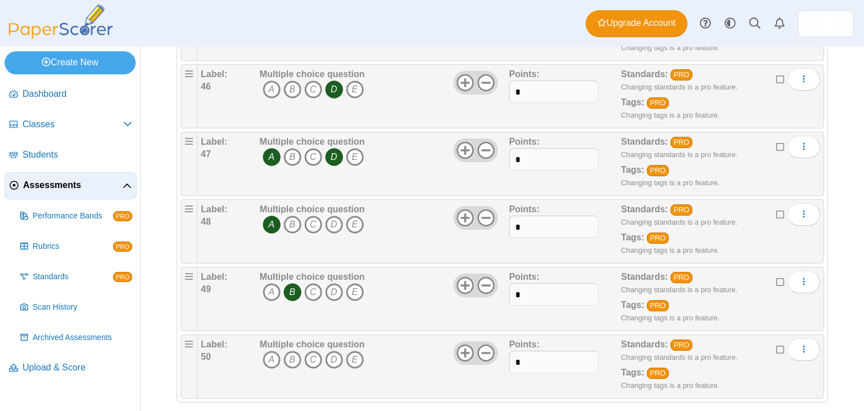
click at [336, 148] on icon "D" at bounding box center [334, 157] width 18 height 18
click at [288, 216] on icon "B" at bounding box center [293, 225] width 18 height 18
click at [272, 216] on icon "A" at bounding box center [272, 225] width 18 height 18
click at [311, 283] on icon "C" at bounding box center [313, 292] width 18 height 18
click at [290, 283] on icon "B" at bounding box center [293, 292] width 18 height 18
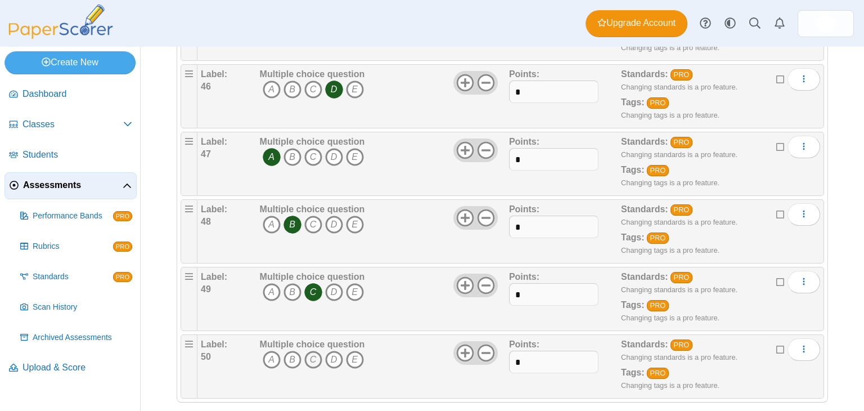
click at [311, 351] on icon "C" at bounding box center [313, 360] width 18 height 18
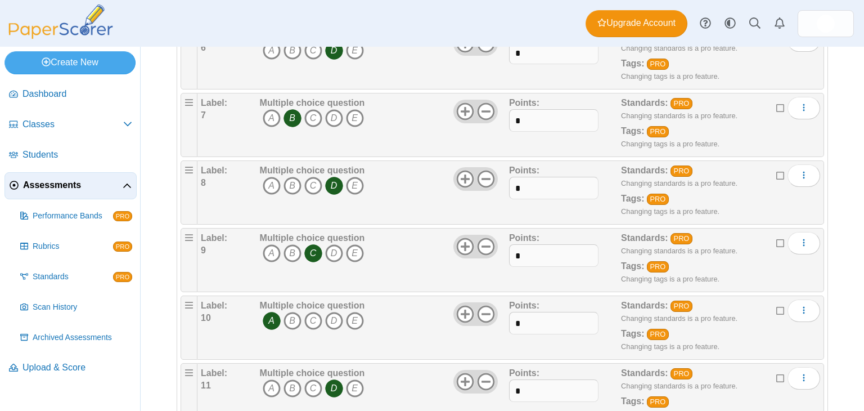
scroll to position [533, 0]
click at [528, 250] on input "*" at bounding box center [553, 255] width 89 height 23
type input "*"
click at [527, 322] on input "*" at bounding box center [553, 322] width 89 height 23
type input "*"
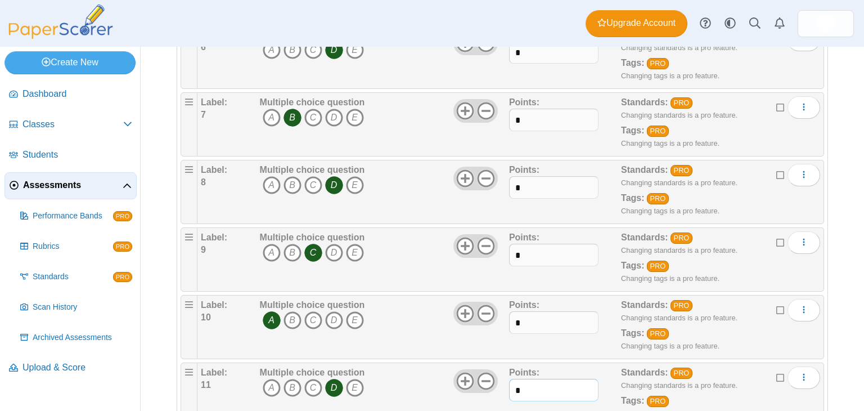
click at [521, 382] on input "*" at bounding box center [553, 390] width 89 height 23
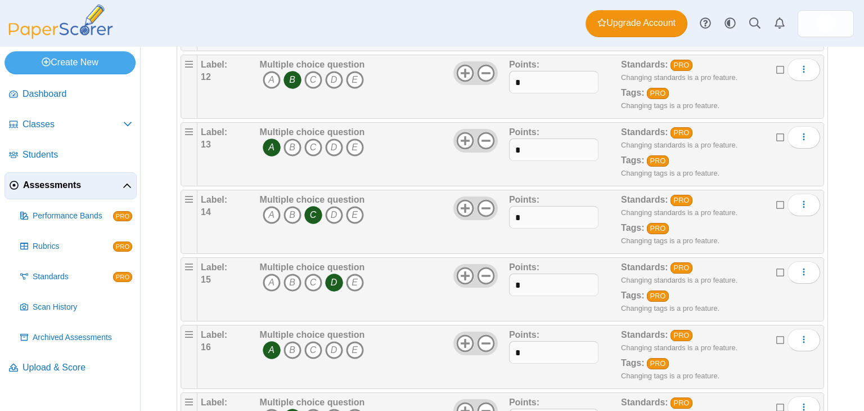
scroll to position [905, 0]
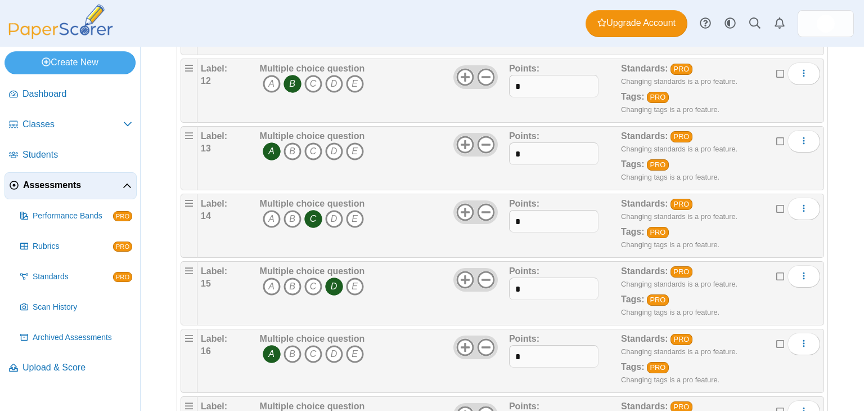
type input "*"
click at [525, 86] on input "*" at bounding box center [553, 86] width 89 height 23
type input "*"
click at [526, 148] on input "*" at bounding box center [553, 153] width 89 height 23
type input "*"
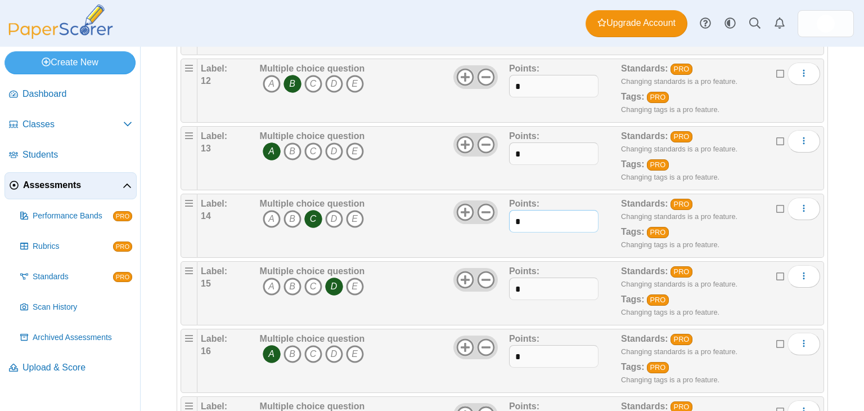
click at [526, 212] on input "*" at bounding box center [553, 221] width 89 height 23
type input "*"
click at [525, 277] on input "*" at bounding box center [553, 288] width 89 height 23
type input "*"
click at [522, 351] on input "*" at bounding box center [553, 356] width 89 height 23
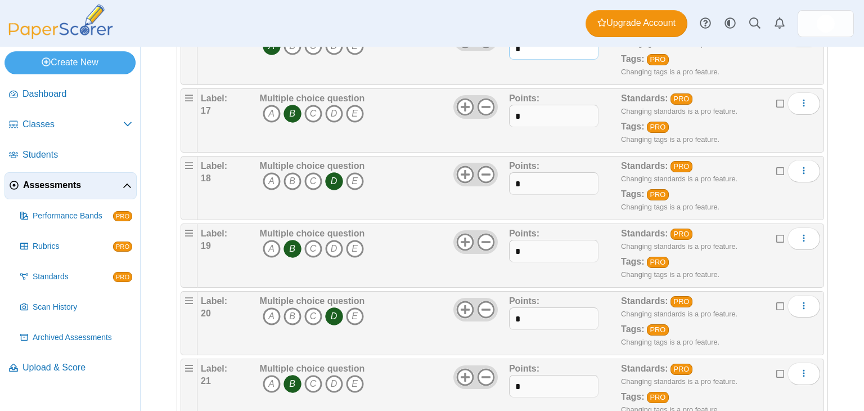
scroll to position [1212, 0]
type input "*"
click at [531, 105] on input "*" at bounding box center [553, 116] width 89 height 23
type input "*"
drag, startPoint x: 525, startPoint y: 174, endPoint x: 406, endPoint y: 165, distance: 119.1
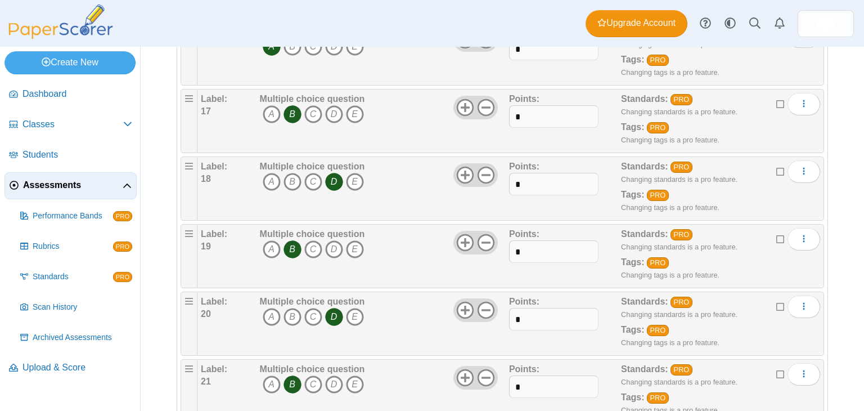
click at [406, 165] on div "Multiple choice question A B C D E" at bounding box center [383, 188] width 252 height 56
click at [532, 178] on input "*" at bounding box center [553, 184] width 89 height 23
type input "*"
click at [525, 249] on input "*" at bounding box center [553, 251] width 89 height 23
type input "*"
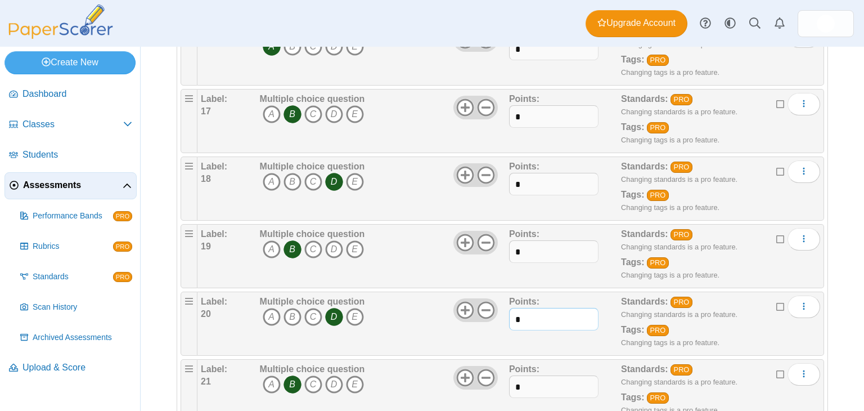
click at [517, 312] on input "*" at bounding box center [553, 319] width 89 height 23
type input "*"
click at [527, 381] on input "*" at bounding box center [553, 386] width 89 height 23
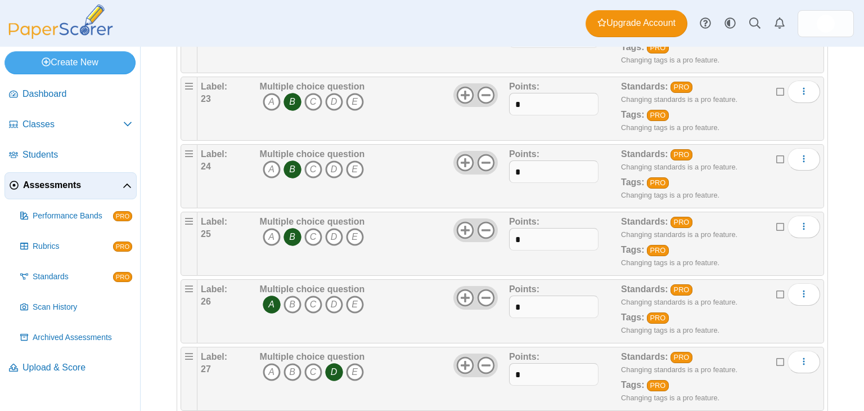
scroll to position [1635, 0]
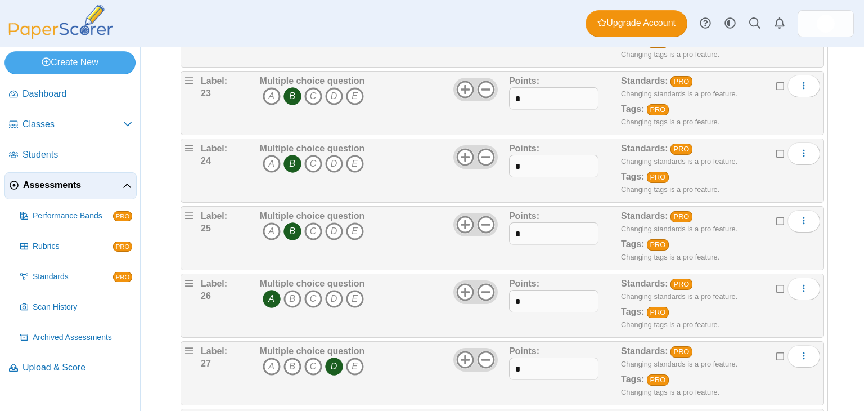
type input "*"
click at [518, 98] on input "*" at bounding box center [553, 98] width 89 height 23
type input "*"
click at [528, 155] on input "*" at bounding box center [553, 166] width 89 height 23
type input "*"
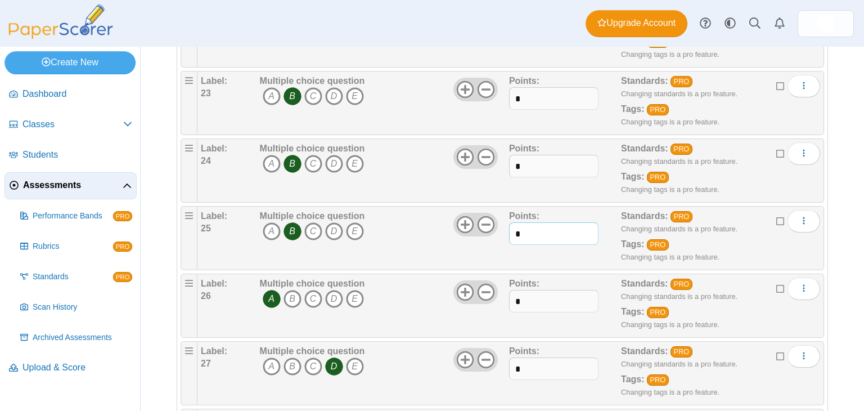
click at [520, 228] on input "*" at bounding box center [553, 233] width 89 height 23
type input "*"
click at [524, 290] on input "*" at bounding box center [553, 301] width 89 height 23
type input "*"
click at [516, 357] on input "*" at bounding box center [553, 368] width 89 height 23
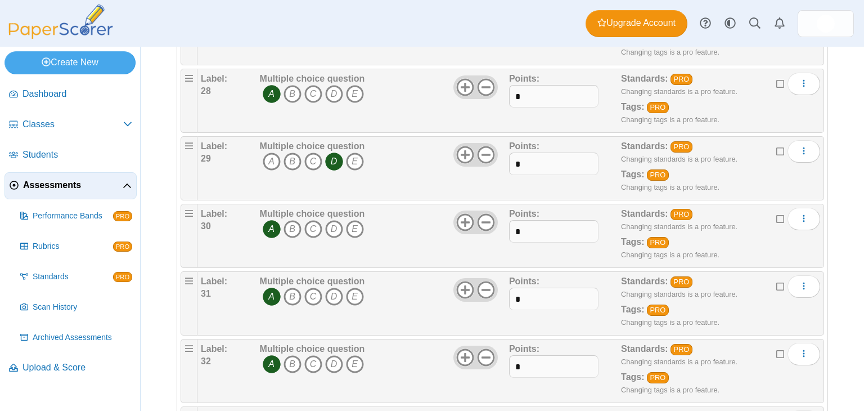
scroll to position [1984, 0]
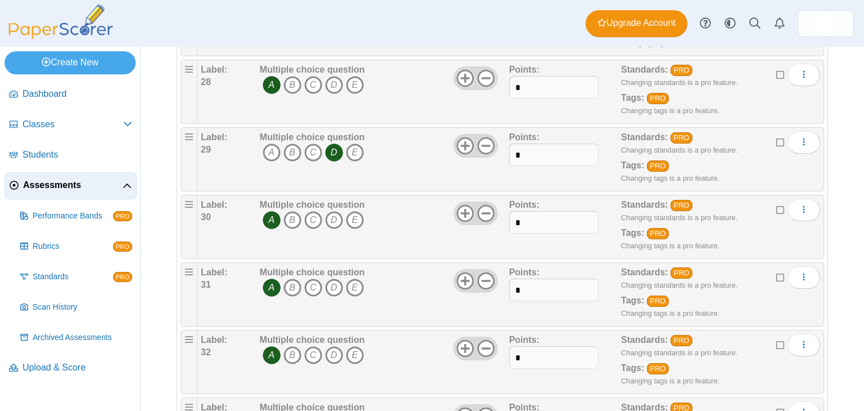
type input "*"
click at [550, 76] on input "*" at bounding box center [553, 87] width 89 height 23
type input "*"
click at [522, 148] on input "*" at bounding box center [553, 154] width 89 height 23
type input "*"
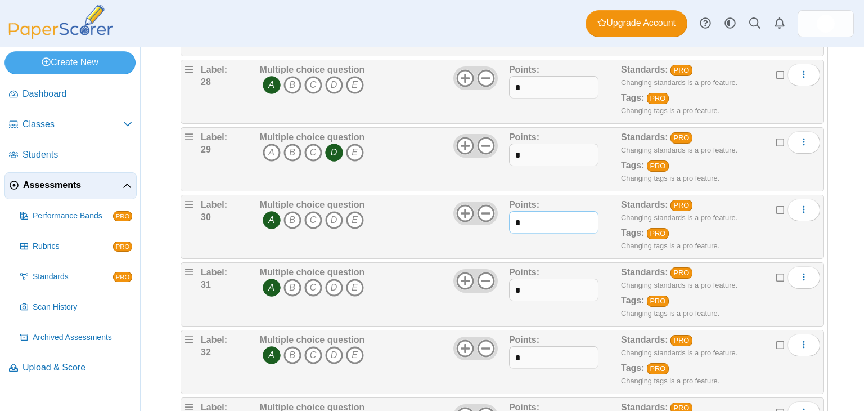
click at [520, 211] on input "*" at bounding box center [553, 222] width 89 height 23
type input "*"
click at [520, 284] on input "*" at bounding box center [553, 290] width 89 height 23
type input "*"
click at [528, 347] on input "*" at bounding box center [553, 357] width 89 height 23
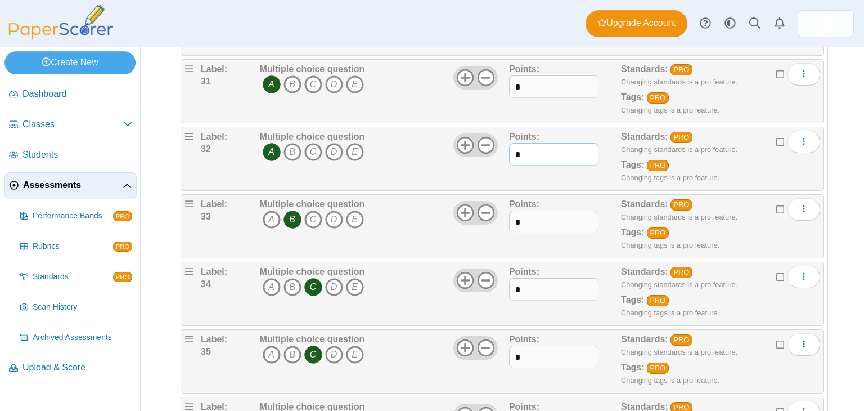
scroll to position [2192, 0]
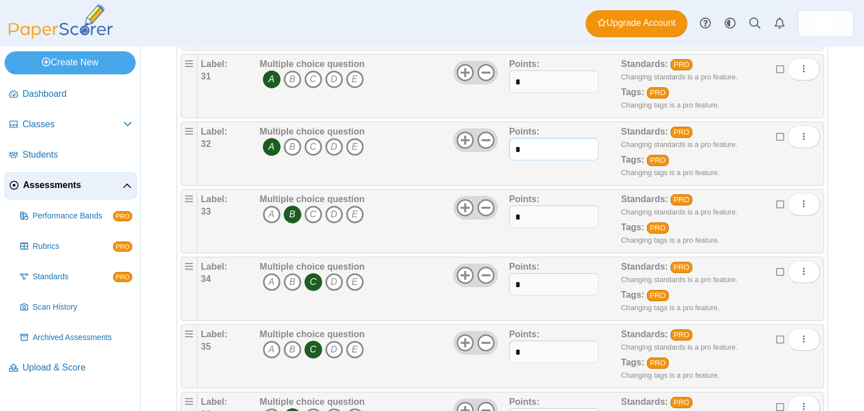
type input "*"
click at [529, 205] on input "*" at bounding box center [553, 216] width 89 height 23
type input "*"
click at [533, 275] on input "*" at bounding box center [553, 284] width 89 height 23
type input "*"
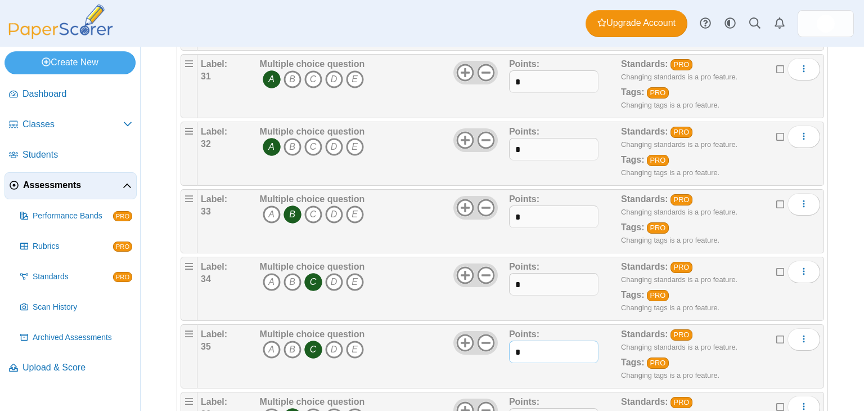
click at [515, 344] on input "*" at bounding box center [553, 351] width 89 height 23
type input "*"
click at [546, 70] on input "*" at bounding box center [553, 81] width 89 height 23
type input "*"
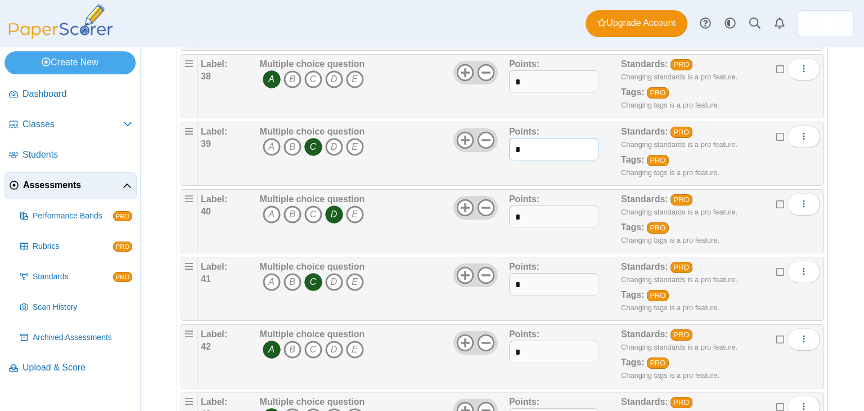
click at [535, 138] on input "*" at bounding box center [553, 149] width 89 height 23
type input "*"
click at [531, 205] on input "*" at bounding box center [553, 216] width 89 height 23
type input "*"
click at [520, 279] on input "*" at bounding box center [553, 284] width 89 height 23
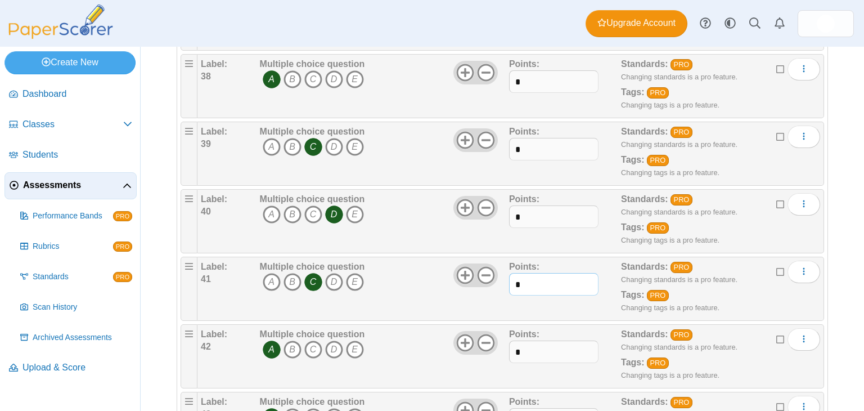
type input "*"
click at [519, 347] on input "*" at bounding box center [553, 351] width 89 height 23
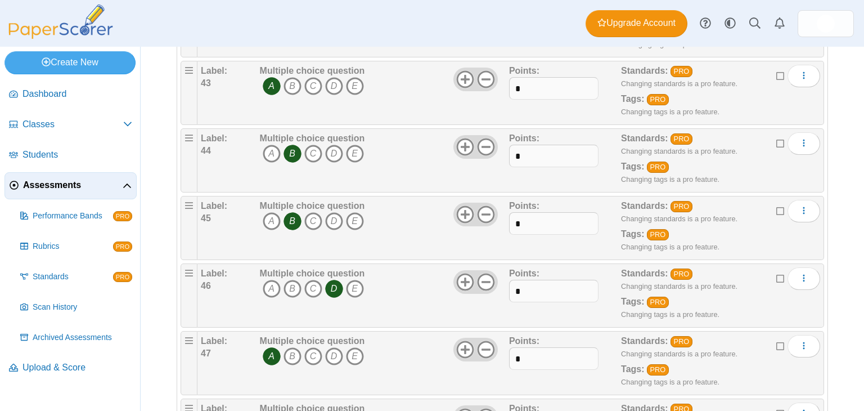
scroll to position [2997, 0]
type input "*"
click at [532, 76] on input "*" at bounding box center [553, 87] width 89 height 23
type input "*"
click at [524, 132] on b "Points:" at bounding box center [524, 137] width 30 height 10
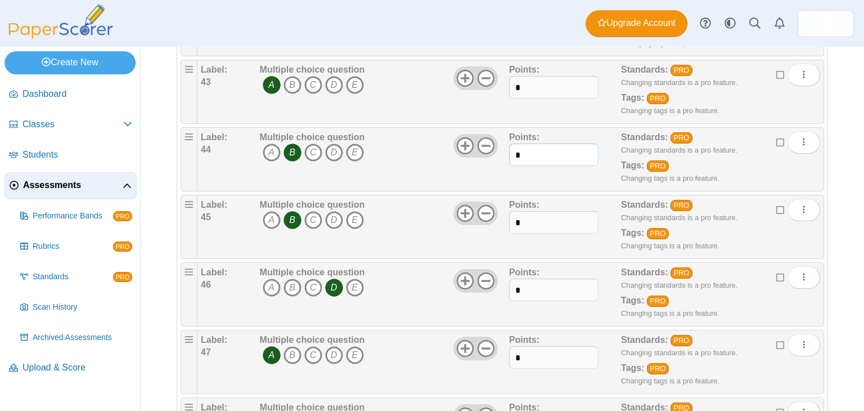
click at [527, 152] on input "*" at bounding box center [553, 154] width 89 height 23
type input "*"
click at [513, 211] on input "*" at bounding box center [553, 222] width 89 height 23
type input "*"
drag, startPoint x: 524, startPoint y: 273, endPoint x: 521, endPoint y: 265, distance: 8.6
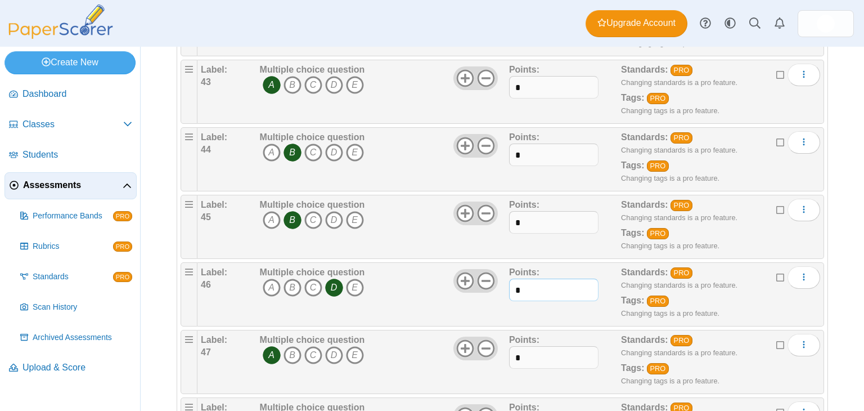
click at [521, 266] on div "Points: *" at bounding box center [565, 294] width 112 height 56
type input "*"
click at [522, 346] on input "*" at bounding box center [553, 357] width 89 height 23
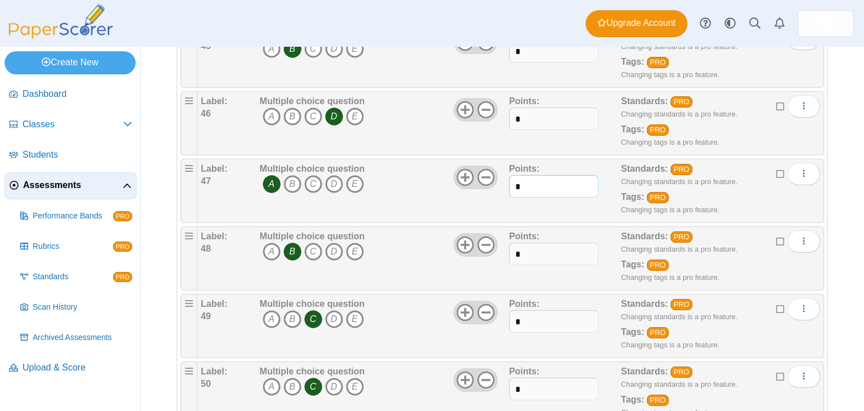
scroll to position [3195, 0]
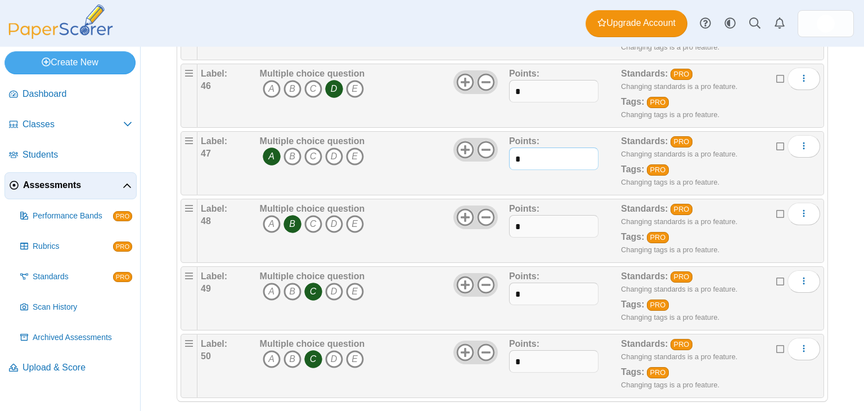
type input "*"
click at [523, 215] on input "*" at bounding box center [553, 226] width 89 height 23
type input "*"
click at [526, 282] on input "*" at bounding box center [553, 293] width 89 height 23
type input "*"
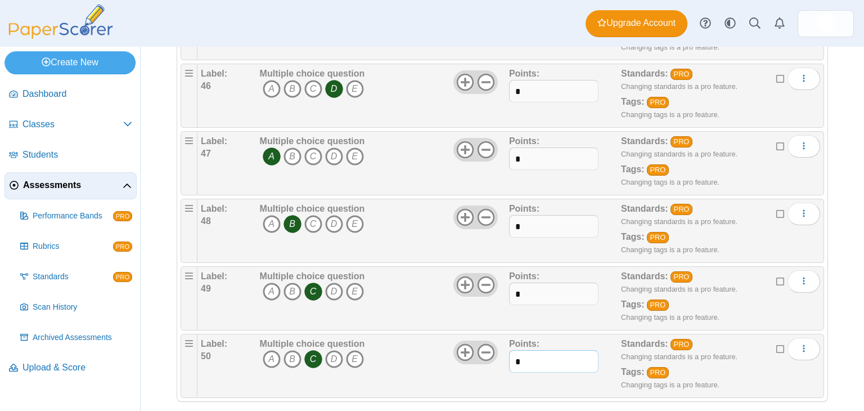
click at [516, 350] on input "*" at bounding box center [553, 361] width 89 height 23
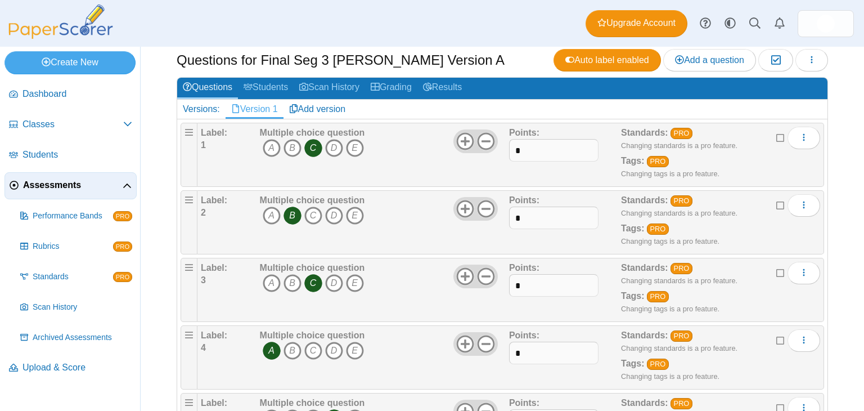
scroll to position [0, 0]
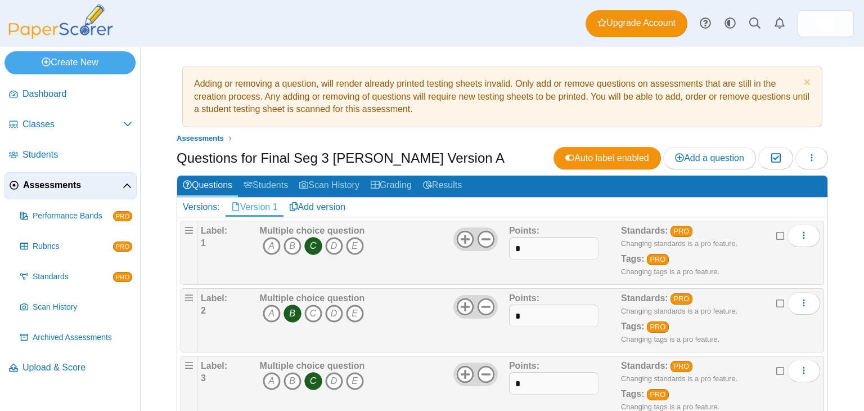
type input "*"
click at [36, 182] on span "Assessments" at bounding box center [73, 185] width 100 height 12
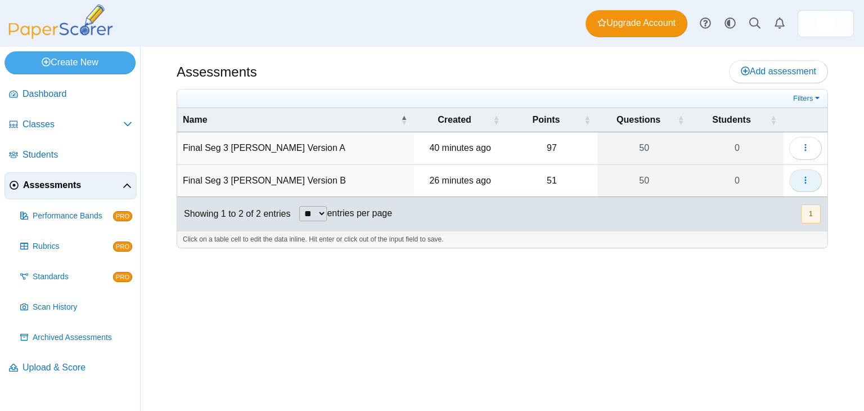
click at [803, 176] on icon "button" at bounding box center [805, 180] width 9 height 9
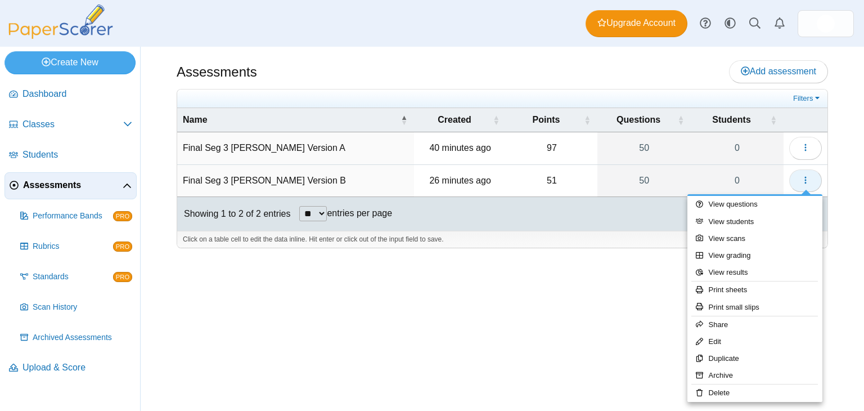
click at [804, 179] on icon "button" at bounding box center [805, 180] width 9 height 9
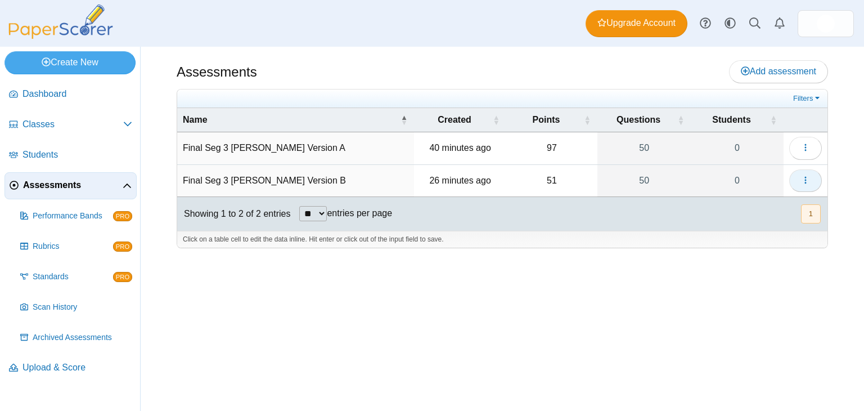
click at [804, 179] on icon "button" at bounding box center [805, 180] width 9 height 9
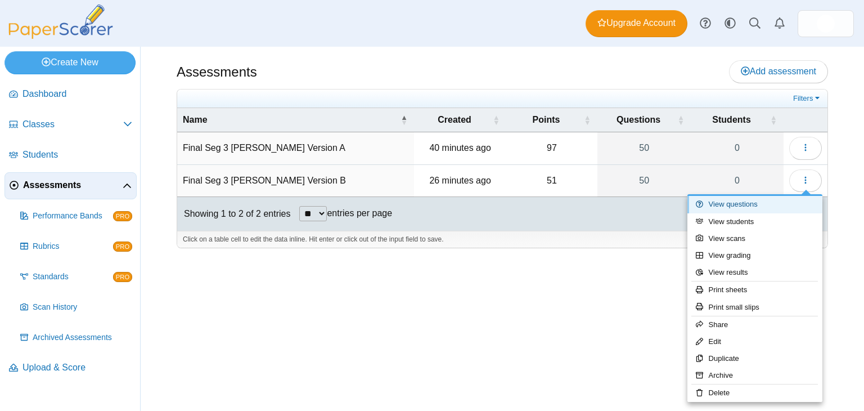
click at [725, 204] on link "View questions" at bounding box center [755, 204] width 135 height 17
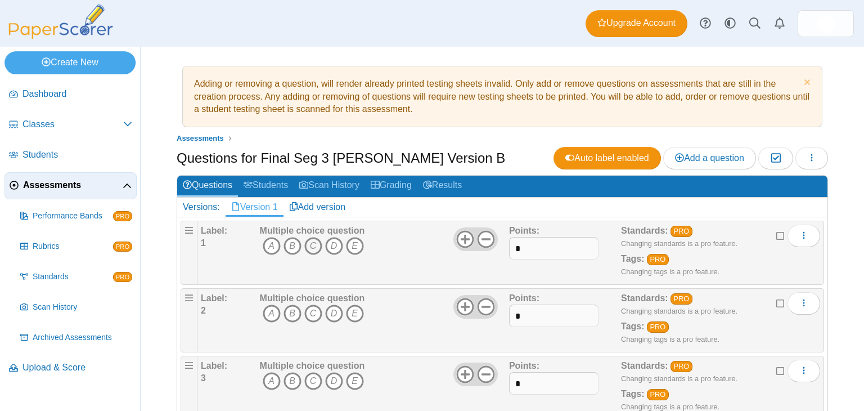
click at [315, 244] on icon "C" at bounding box center [313, 246] width 18 height 18
click at [315, 311] on icon "C" at bounding box center [313, 313] width 18 height 18
click at [293, 373] on icon "B" at bounding box center [293, 381] width 18 height 18
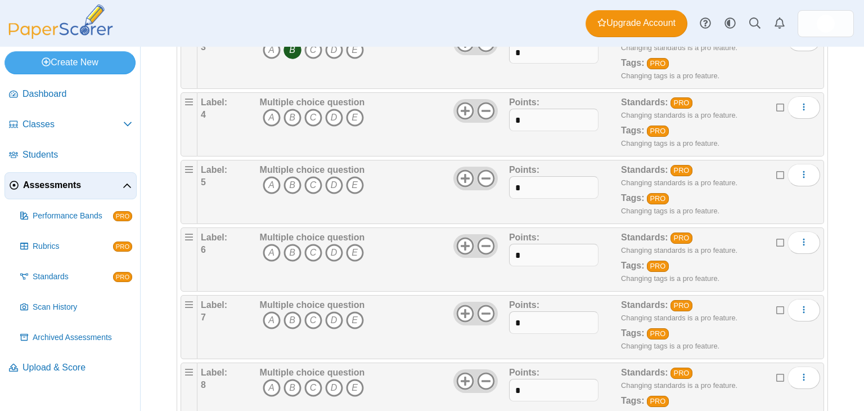
scroll to position [333, 0]
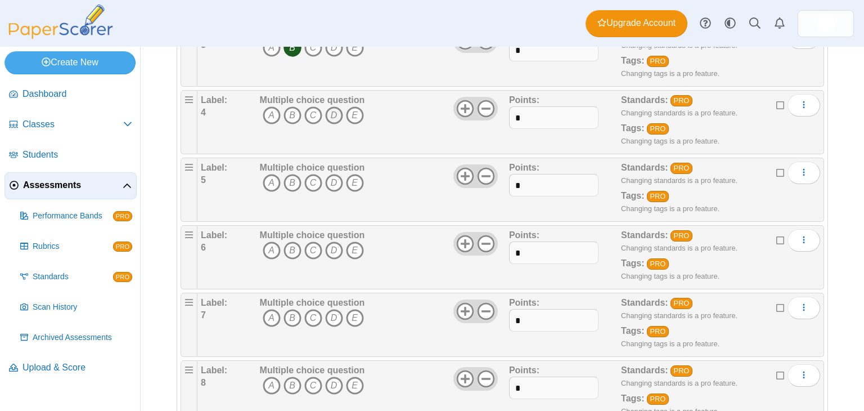
click at [330, 111] on icon "D" at bounding box center [334, 115] width 18 height 18
click at [337, 179] on icon "D" at bounding box center [334, 183] width 18 height 18
click at [263, 249] on icon "A" at bounding box center [272, 250] width 18 height 18
click at [290, 309] on icon "B" at bounding box center [293, 318] width 18 height 18
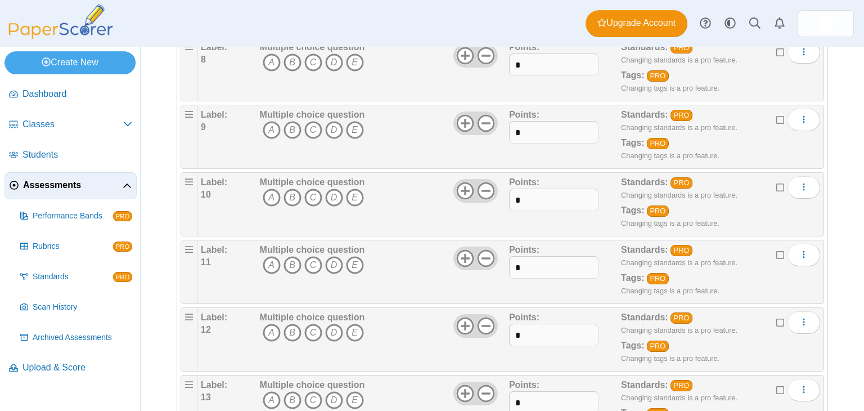
scroll to position [654, 0]
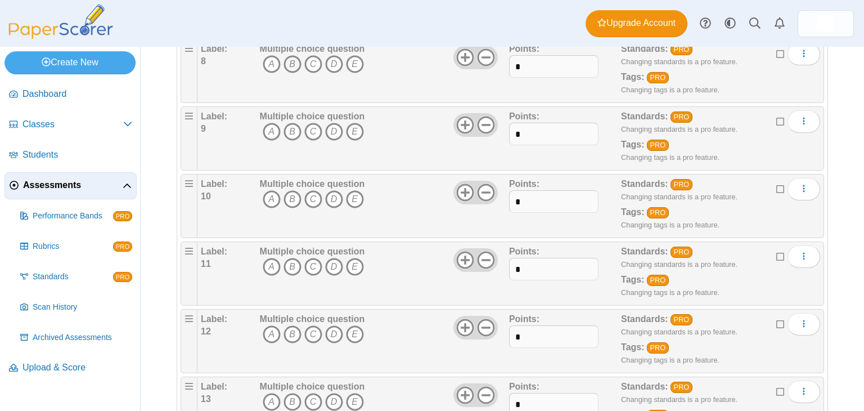
click at [292, 59] on icon "B" at bounding box center [293, 64] width 18 height 18
click at [291, 123] on icon "B" at bounding box center [293, 132] width 18 height 18
click at [328, 190] on icon "D" at bounding box center [334, 199] width 18 height 18
click at [268, 262] on icon "A" at bounding box center [272, 267] width 18 height 18
click at [271, 327] on icon "A" at bounding box center [272, 334] width 18 height 18
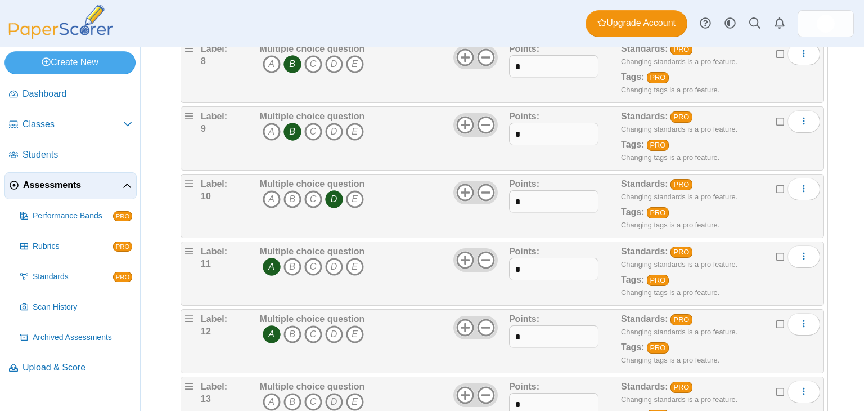
click at [334, 396] on icon "D" at bounding box center [334, 402] width 18 height 18
click at [330, 57] on icon "D" at bounding box center [334, 64] width 18 height 18
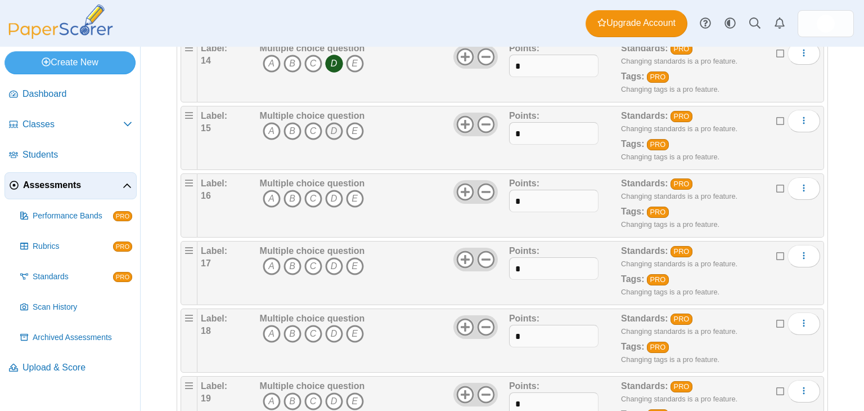
click at [333, 122] on icon "D" at bounding box center [334, 131] width 18 height 18
click at [291, 194] on icon "B" at bounding box center [293, 199] width 18 height 18
click at [310, 261] on icon "C" at bounding box center [313, 266] width 18 height 18
click at [267, 329] on icon "A" at bounding box center [272, 334] width 18 height 18
click at [311, 392] on icon "C" at bounding box center [313, 401] width 18 height 18
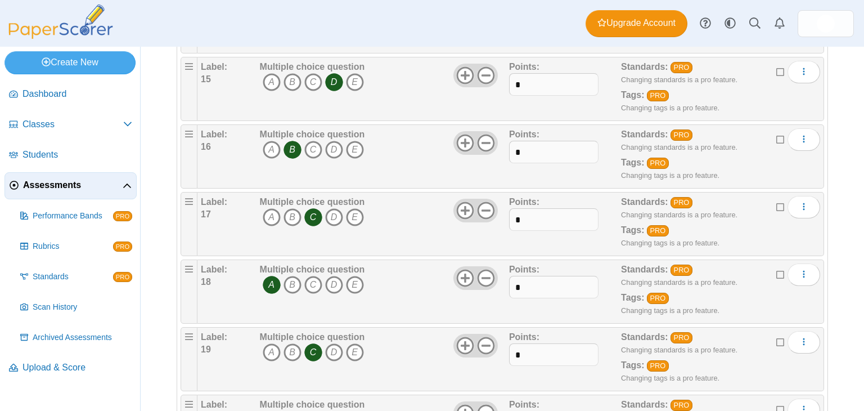
scroll to position [1110, 0]
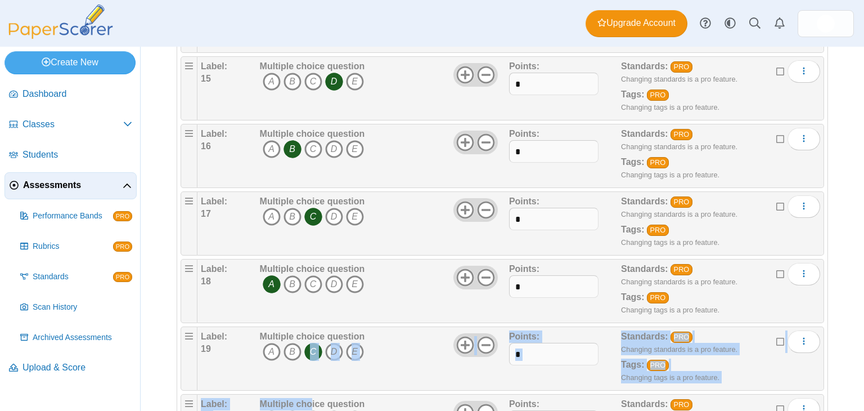
drag, startPoint x: 311, startPoint y: 388, endPoint x: 311, endPoint y: 370, distance: 17.5
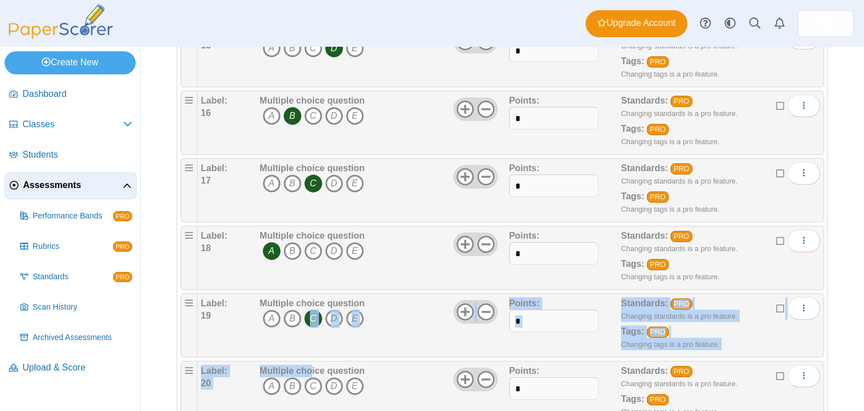
scroll to position [1142, 0]
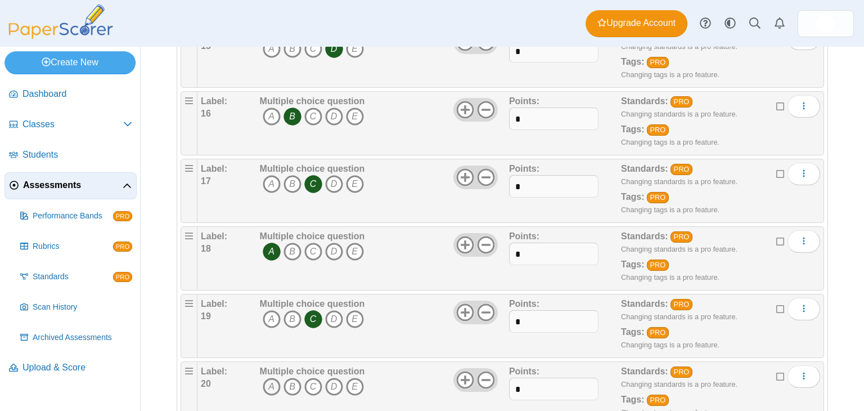
click at [275, 378] on icon "A" at bounding box center [272, 387] width 18 height 18
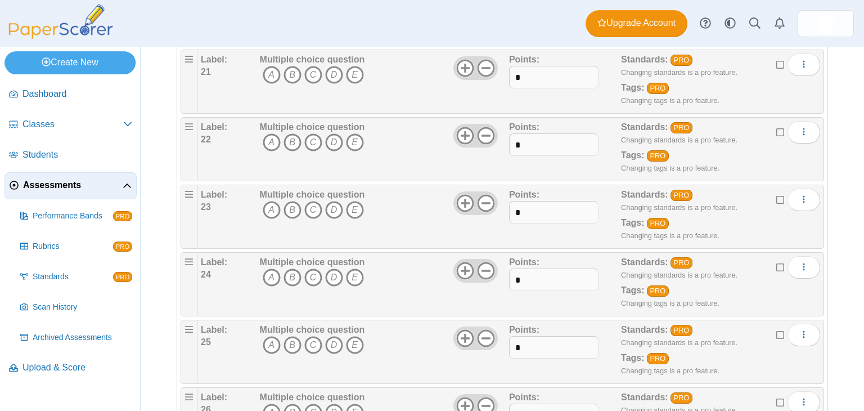
scroll to position [1521, 0]
click at [266, 66] on icon "A" at bounding box center [272, 75] width 18 height 18
click at [270, 134] on icon "A" at bounding box center [272, 142] width 18 height 18
click at [292, 201] on icon "B" at bounding box center [293, 210] width 18 height 18
click at [297, 268] on icon "B" at bounding box center [293, 277] width 18 height 18
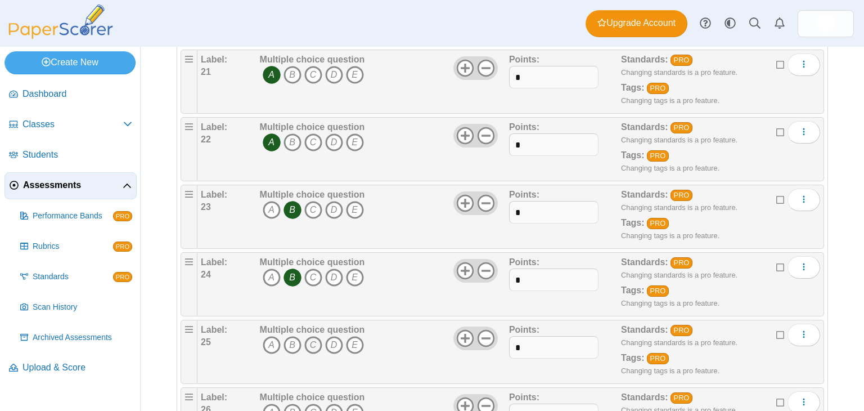
click at [318, 336] on icon "C" at bounding box center [313, 345] width 18 height 18
click at [333, 403] on icon "D" at bounding box center [334, 412] width 18 height 18
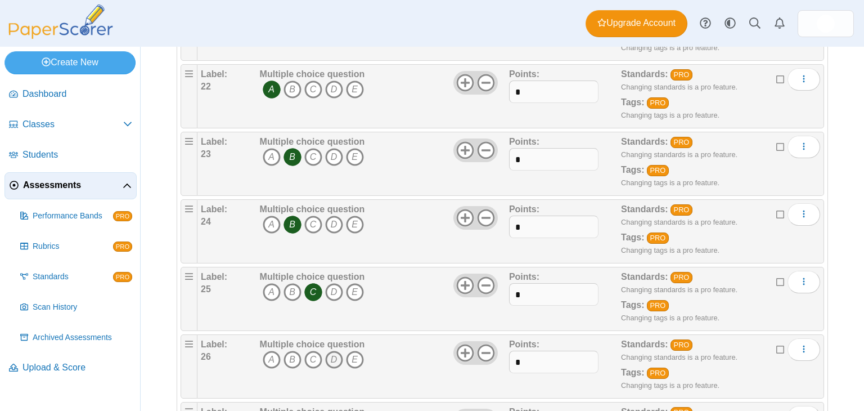
scroll to position [1573, 0]
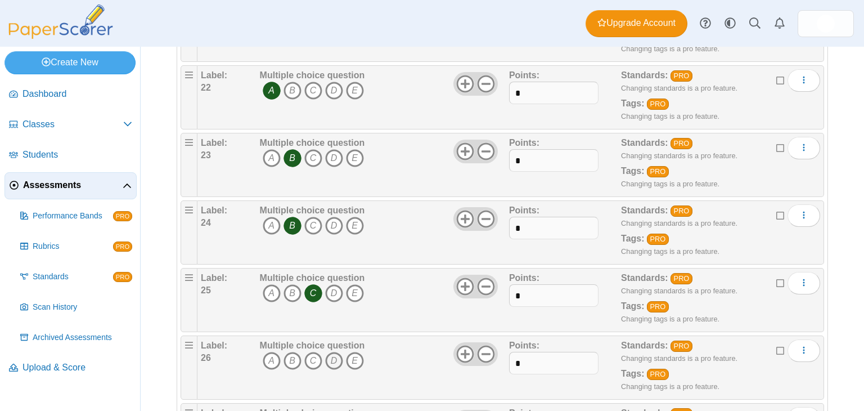
click at [334, 352] on icon "D" at bounding box center [334, 361] width 18 height 18
click at [313, 150] on icon "C" at bounding box center [313, 158] width 18 height 18
click at [267, 217] on icon "A" at bounding box center [272, 226] width 18 height 18
click at [336, 273] on b "Multiple choice question" at bounding box center [312, 278] width 105 height 10
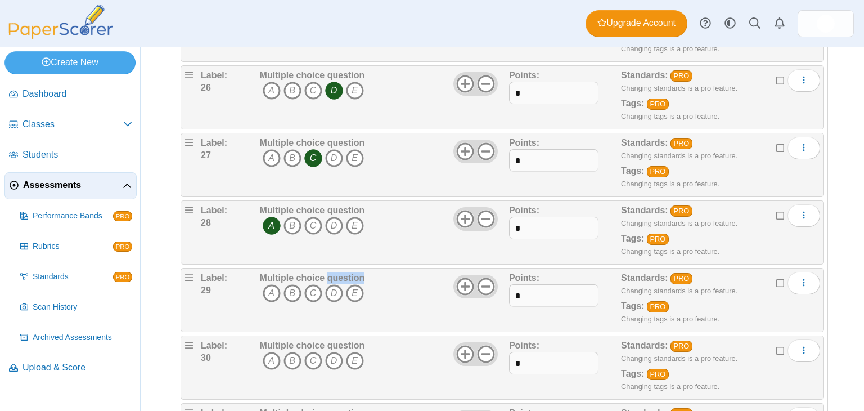
click at [336, 273] on b "Multiple choice question" at bounding box center [312, 278] width 105 height 10
click at [331, 284] on icon "D" at bounding box center [334, 293] width 18 height 18
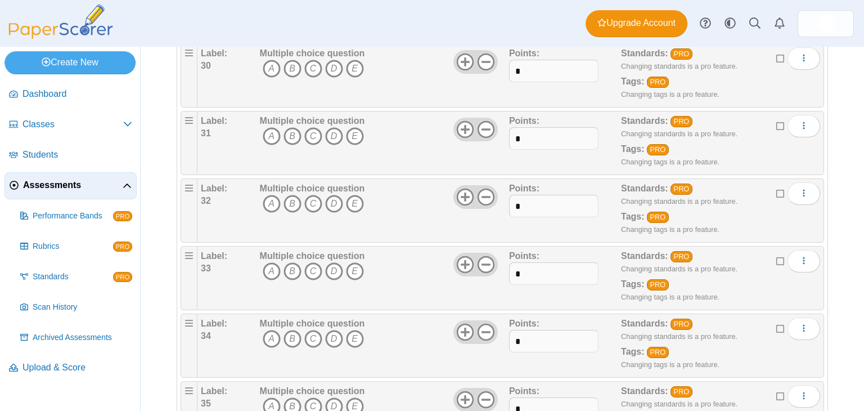
scroll to position [2135, 0]
click at [286, 61] on icon "B" at bounding box center [293, 69] width 18 height 18
click at [295, 128] on icon "B" at bounding box center [293, 137] width 18 height 18
click at [333, 195] on icon "D" at bounding box center [334, 204] width 18 height 18
click at [331, 263] on icon "D" at bounding box center [334, 272] width 18 height 18
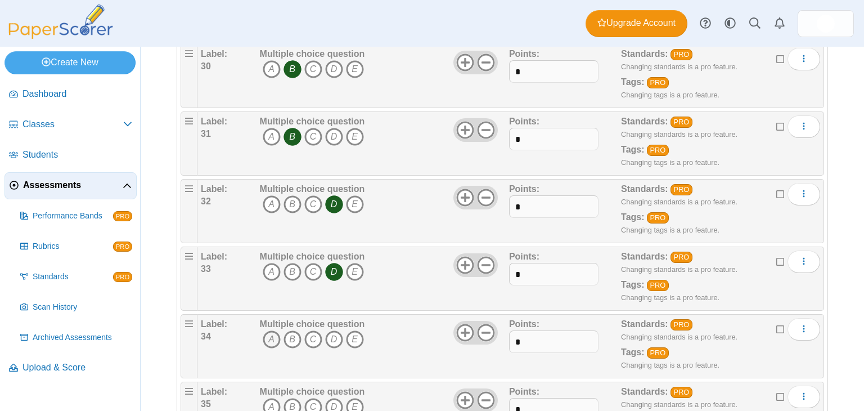
click at [267, 330] on icon "A" at bounding box center [272, 339] width 18 height 18
click at [291, 398] on icon "B" at bounding box center [293, 407] width 18 height 18
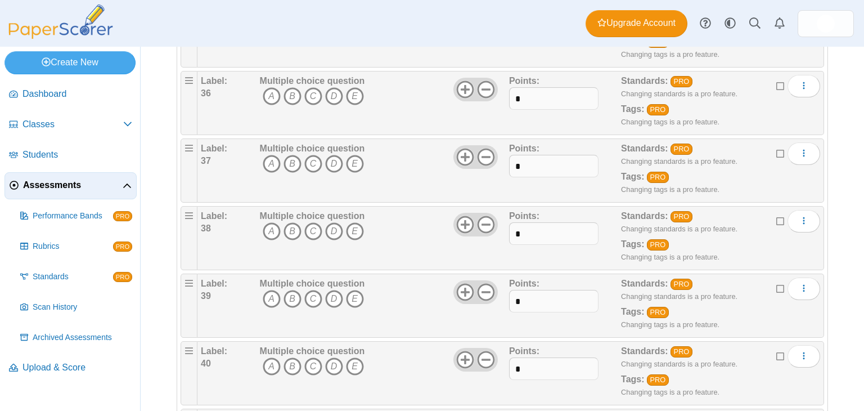
scroll to position [2513, 0]
click at [309, 87] on icon "C" at bounding box center [313, 96] width 18 height 18
click at [286, 154] on icon "B" at bounding box center [293, 163] width 18 height 18
click at [289, 222] on icon "B" at bounding box center [293, 231] width 18 height 18
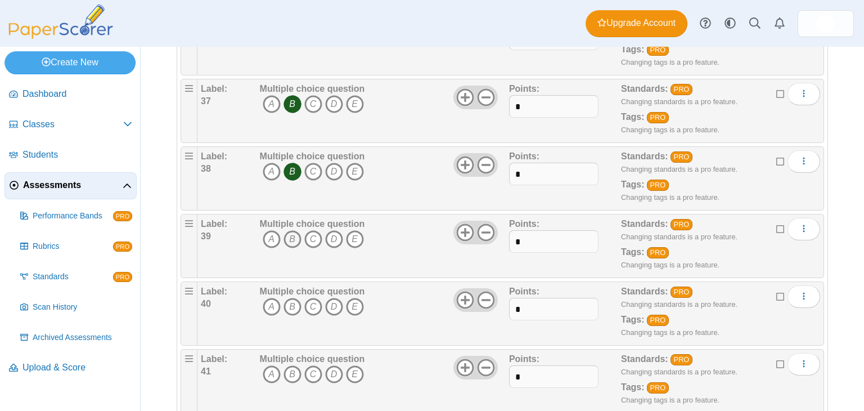
scroll to position [2574, 0]
click at [333, 229] on icon "D" at bounding box center [334, 238] width 18 height 18
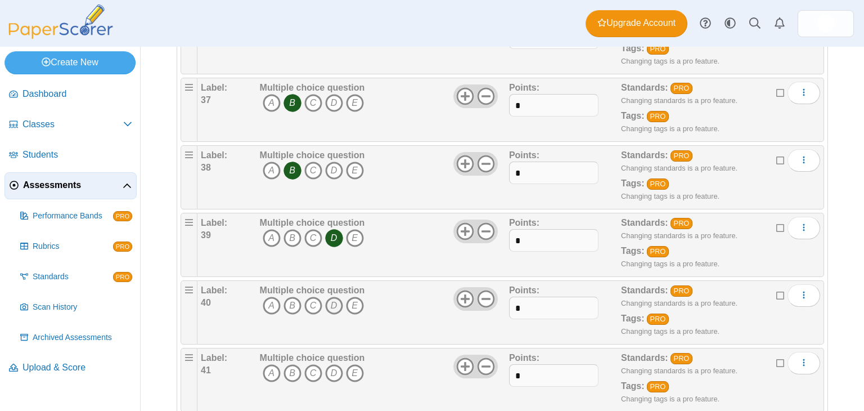
click at [333, 297] on icon "D" at bounding box center [334, 306] width 18 height 18
click at [332, 364] on icon "D" at bounding box center [334, 373] width 18 height 18
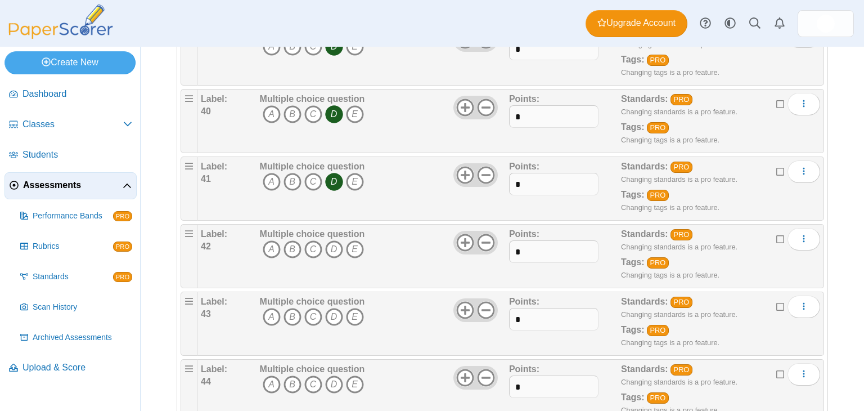
scroll to position [2766, 0]
click at [287, 240] on icon "B" at bounding box center [293, 249] width 18 height 18
click at [313, 307] on icon "C" at bounding box center [313, 316] width 18 height 18
click at [335, 375] on icon "D" at bounding box center [334, 384] width 18 height 18
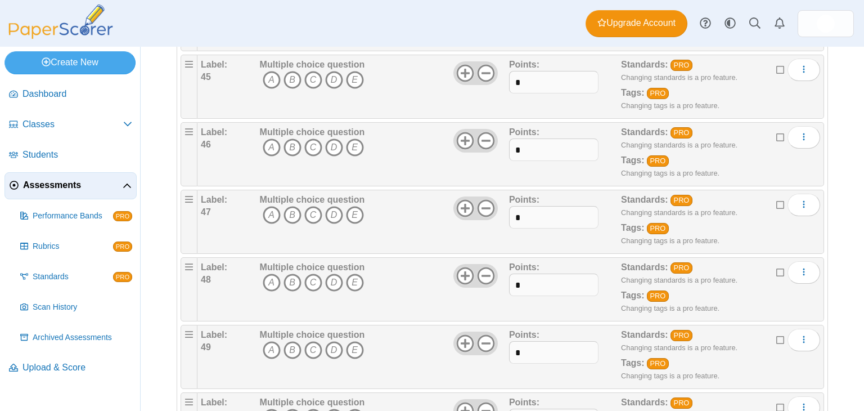
scroll to position [3136, 0]
click at [268, 71] on icon "A" at bounding box center [272, 80] width 18 height 18
click at [295, 139] on icon "B" at bounding box center [293, 148] width 18 height 18
click at [336, 206] on icon "D" at bounding box center [334, 215] width 18 height 18
click at [291, 276] on icon "B" at bounding box center [293, 283] width 18 height 18
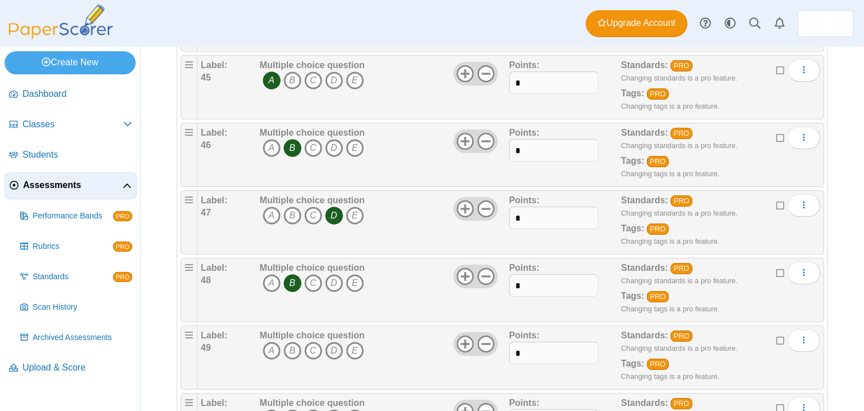
click at [337, 342] on icon "D" at bounding box center [334, 351] width 18 height 18
click at [308, 409] on icon "C" at bounding box center [313, 418] width 18 height 18
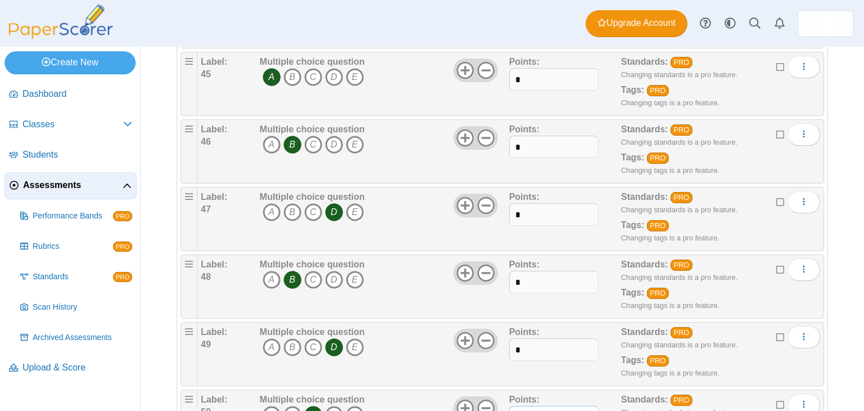
type input "*"
click at [517, 339] on input "*" at bounding box center [553, 349] width 89 height 23
type input "*"
click at [526, 271] on input "*" at bounding box center [553, 282] width 89 height 23
type input "*"
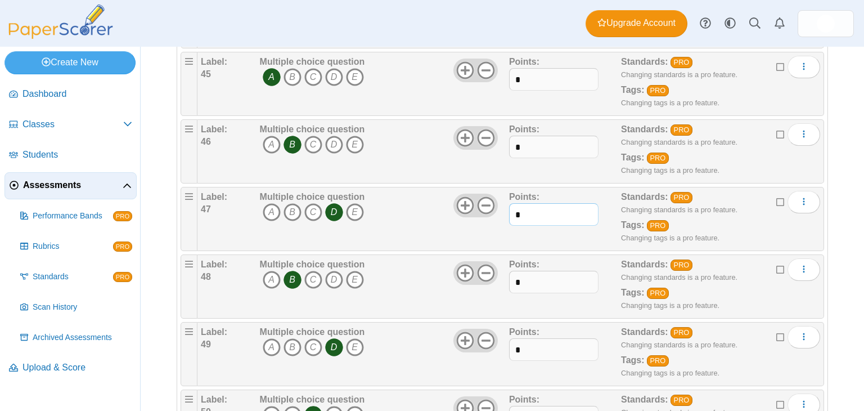
click at [516, 203] on input "*" at bounding box center [553, 214] width 89 height 23
type input "*"
click at [520, 136] on input "*" at bounding box center [553, 147] width 89 height 23
type input "*"
click at [517, 70] on input "*" at bounding box center [553, 79] width 89 height 23
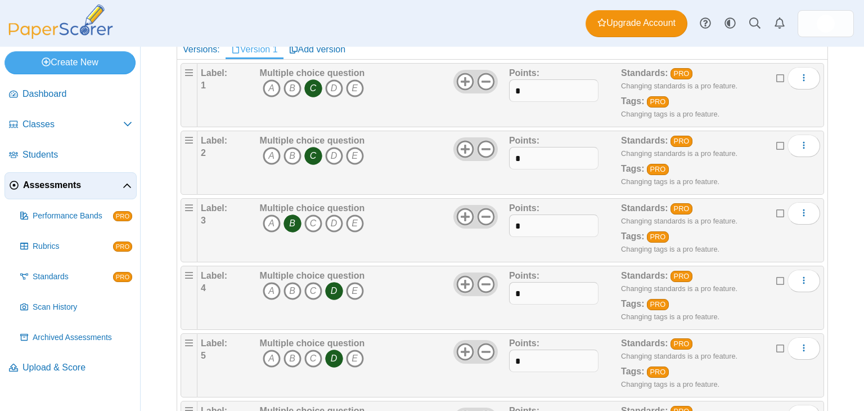
scroll to position [159, 0]
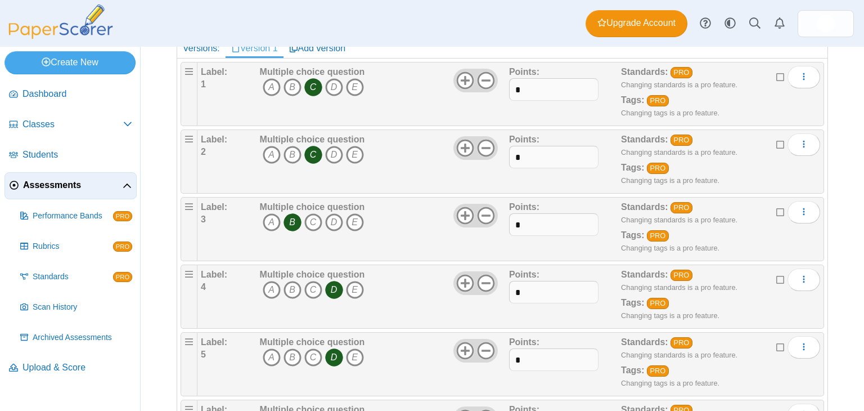
type input "*"
click at [522, 159] on input "*" at bounding box center [553, 157] width 89 height 23
type input "*"
click at [519, 225] on input "*" at bounding box center [553, 224] width 89 height 23
type input "*"
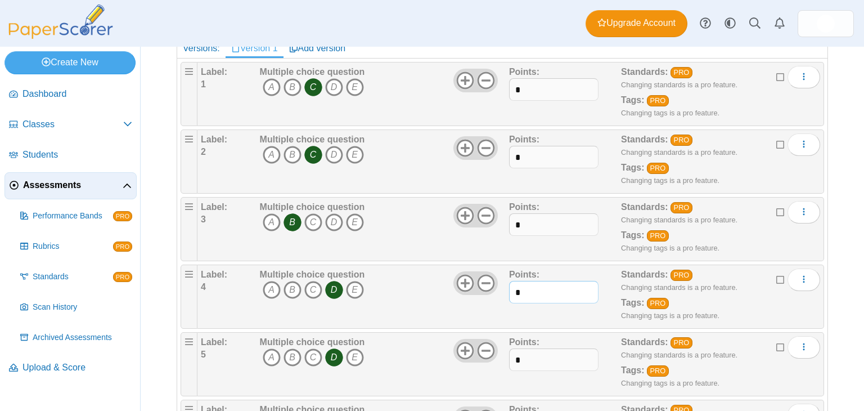
click at [521, 290] on input "*" at bounding box center [553, 292] width 89 height 23
type input "*"
click at [515, 356] on input "*" at bounding box center [553, 359] width 89 height 23
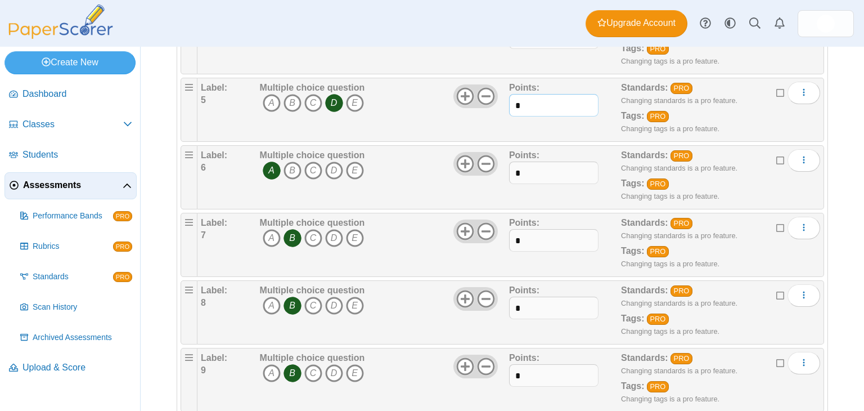
scroll to position [416, 0]
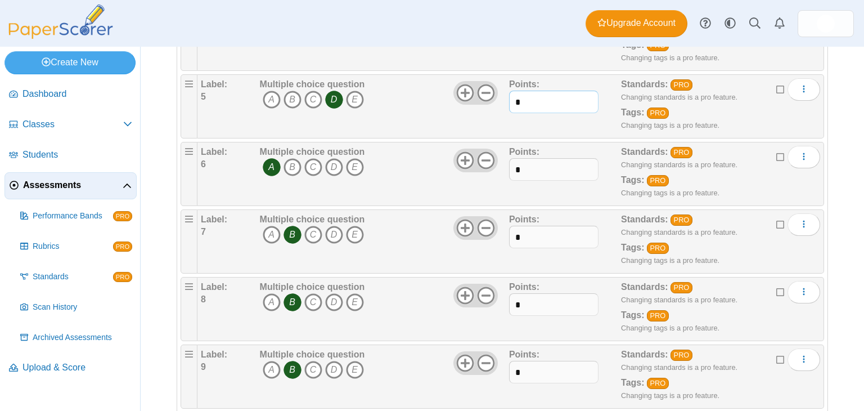
type input "*"
click at [529, 164] on input "*" at bounding box center [553, 169] width 89 height 23
type input "*"
click at [522, 230] on input "*" at bounding box center [553, 237] width 89 height 23
type input "*"
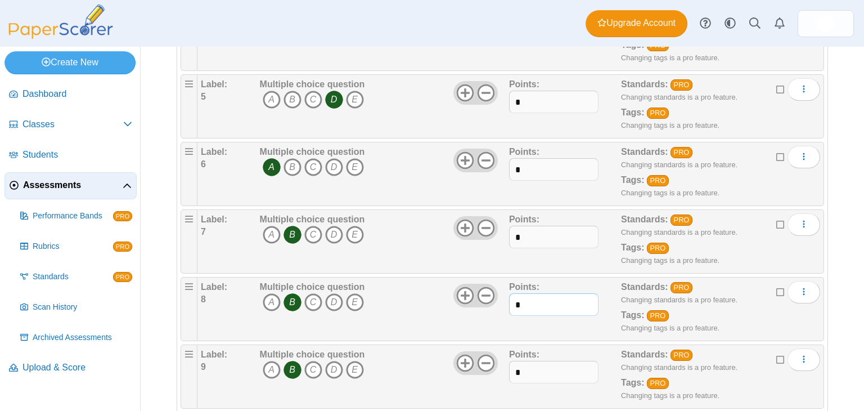
click at [516, 298] on input "*" at bounding box center [553, 304] width 89 height 23
type input "*"
click at [517, 370] on input "*" at bounding box center [553, 372] width 89 height 23
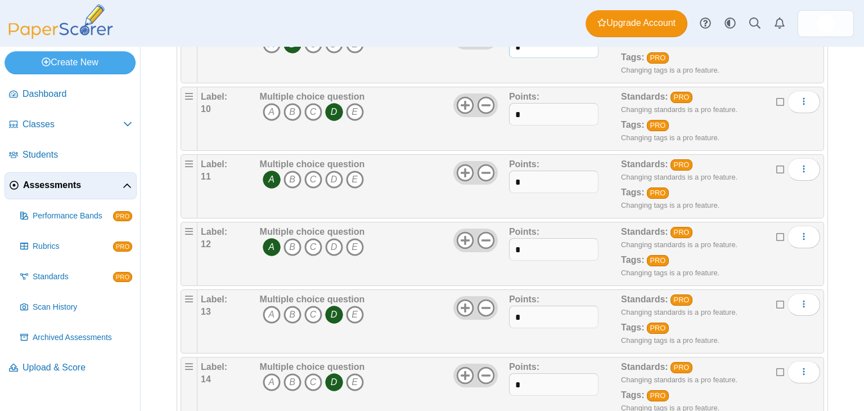
scroll to position [740, 0]
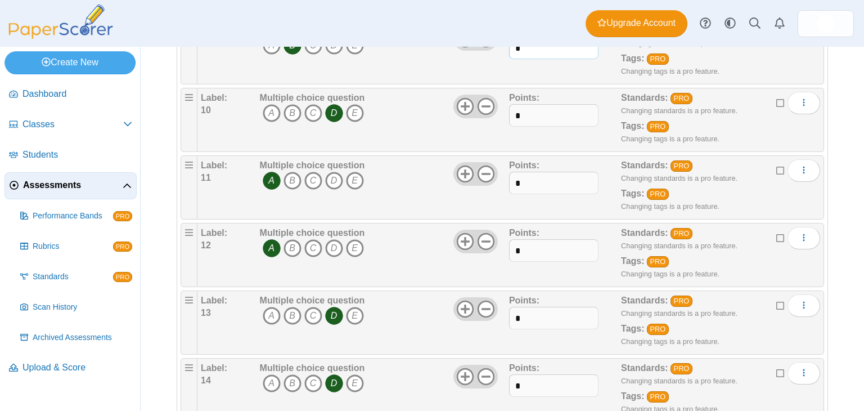
type input "*"
click at [515, 115] on input "*" at bounding box center [553, 115] width 89 height 23
type input "*"
click at [515, 165] on b "Points:" at bounding box center [524, 165] width 30 height 10
drag, startPoint x: 517, startPoint y: 182, endPoint x: 430, endPoint y: 183, distance: 86.7
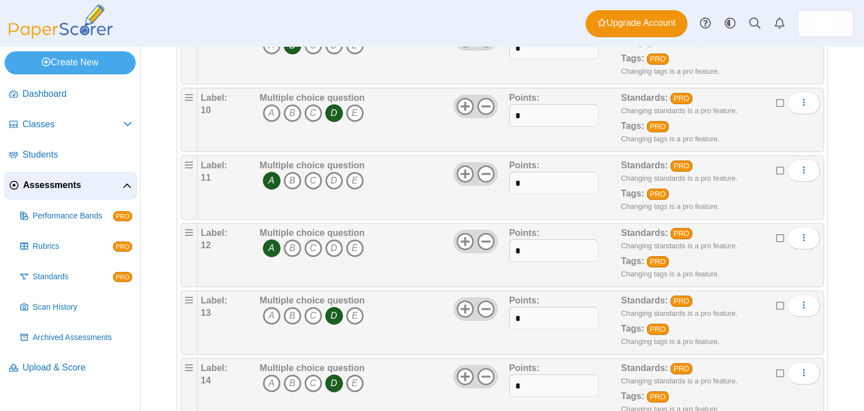
click at [430, 183] on div "Multiple choice question A B C D E" at bounding box center [383, 187] width 252 height 56
click at [536, 172] on input "*" at bounding box center [553, 183] width 89 height 23
type input "*"
click at [520, 248] on input "*" at bounding box center [553, 250] width 89 height 23
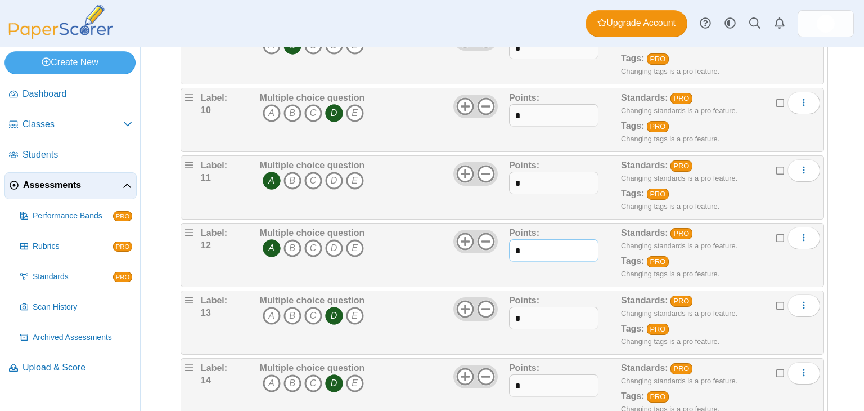
type input "*"
click at [517, 318] on input "*" at bounding box center [553, 318] width 89 height 23
type input "*"
click at [524, 378] on input "*" at bounding box center [553, 385] width 89 height 23
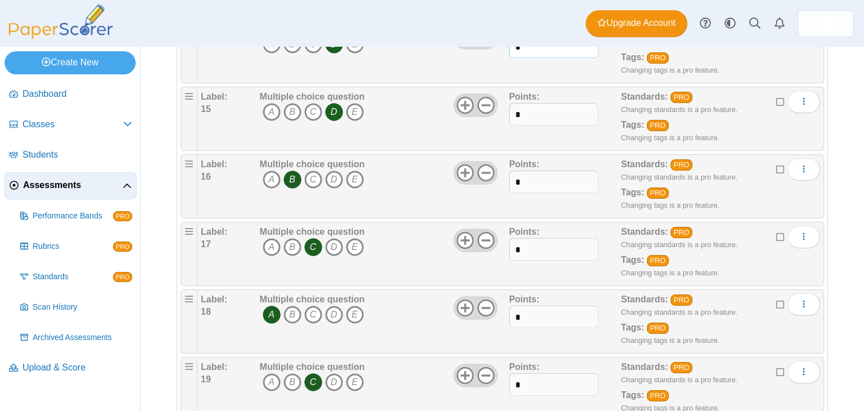
scroll to position [1105, 0]
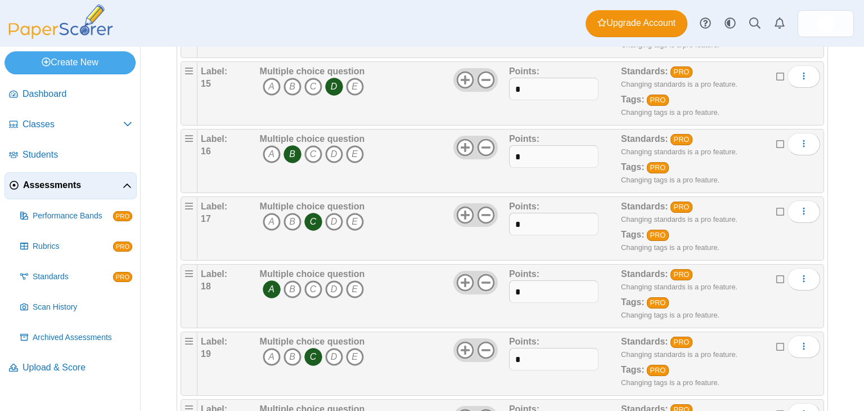
type input "*"
click at [524, 92] on input "*" at bounding box center [553, 89] width 89 height 23
type input "*"
click at [527, 145] on input "*" at bounding box center [553, 156] width 89 height 23
type input "*"
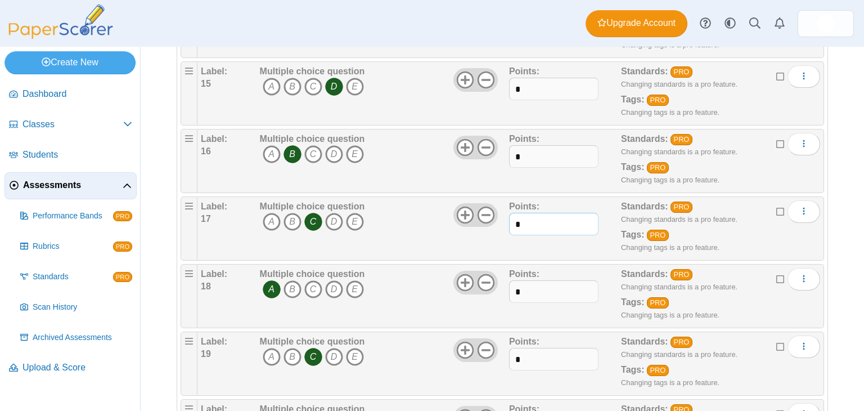
click at [524, 213] on input "*" at bounding box center [553, 224] width 89 height 23
type input "*"
click at [523, 289] on input "*" at bounding box center [553, 291] width 89 height 23
type input "*"
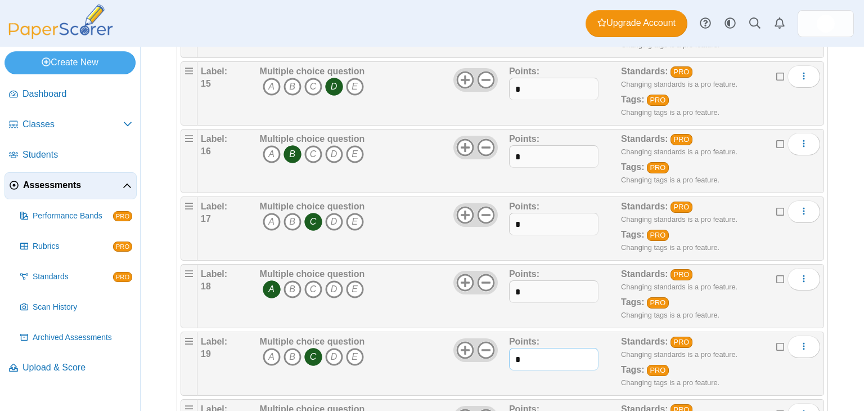
click at [521, 354] on input "*" at bounding box center [553, 359] width 89 height 23
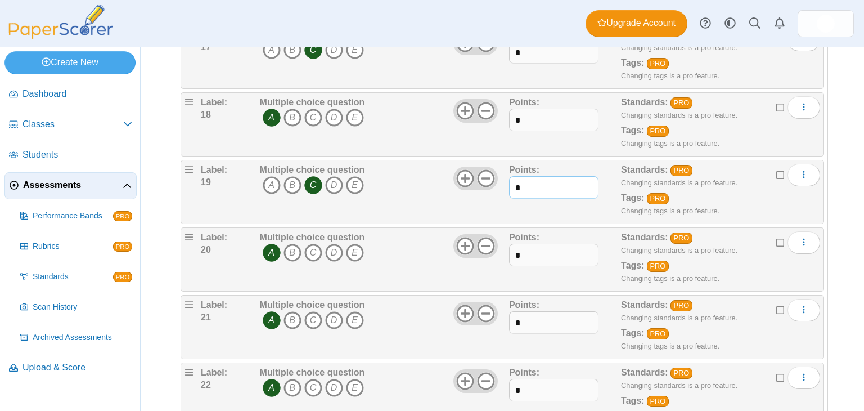
scroll to position [1278, 0]
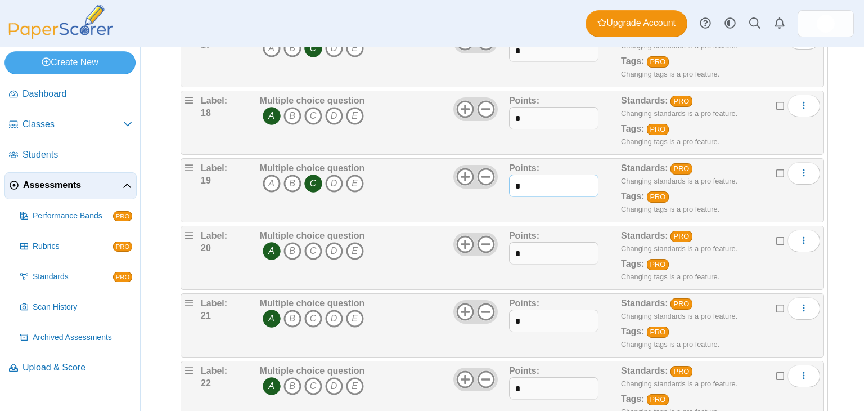
type input "*"
click at [531, 244] on input "*" at bounding box center [553, 253] width 89 height 23
type input "*"
click at [515, 312] on input "*" at bounding box center [553, 320] width 89 height 23
type input "*"
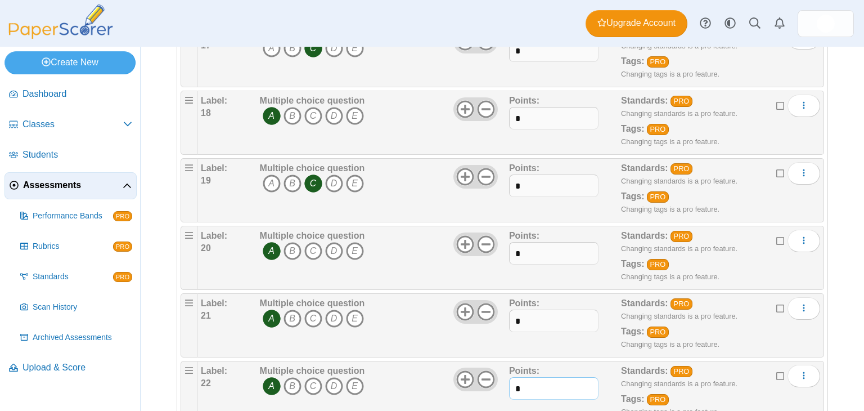
click at [519, 377] on input "*" at bounding box center [553, 388] width 89 height 23
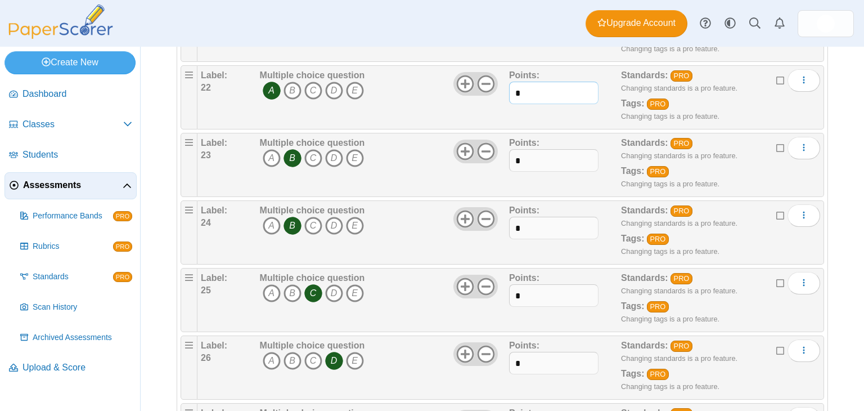
scroll to position [1573, 0]
type input "*"
click at [528, 150] on input "*" at bounding box center [553, 161] width 89 height 23
type input "*"
click at [528, 217] on input "*" at bounding box center [553, 228] width 89 height 23
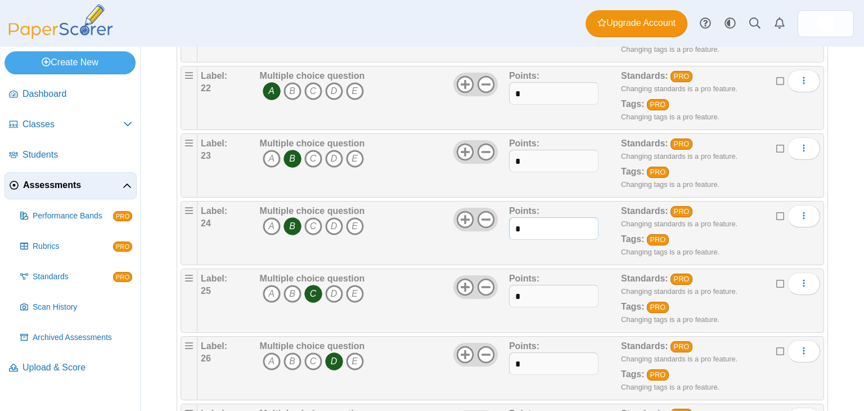
type input "*"
click at [518, 285] on input "*" at bounding box center [553, 296] width 89 height 23
type input "*"
click at [523, 352] on input "*" at bounding box center [553, 363] width 89 height 23
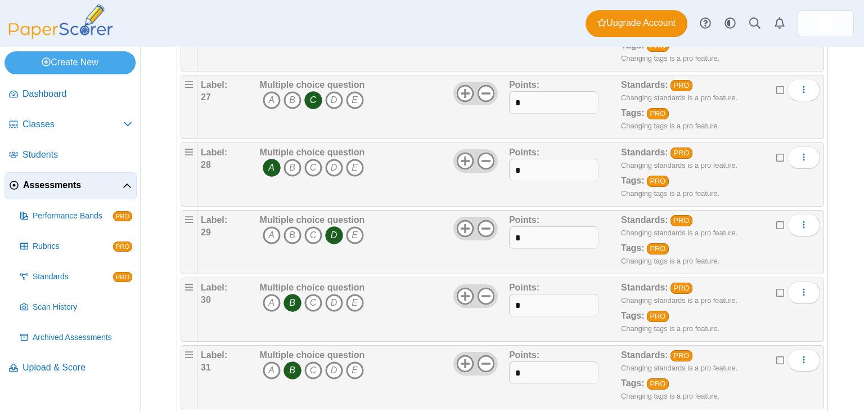
scroll to position [1902, 0]
type input "*"
click at [531, 95] on input "*" at bounding box center [553, 102] width 89 height 23
type input "*"
click at [533, 158] on input "*" at bounding box center [553, 169] width 89 height 23
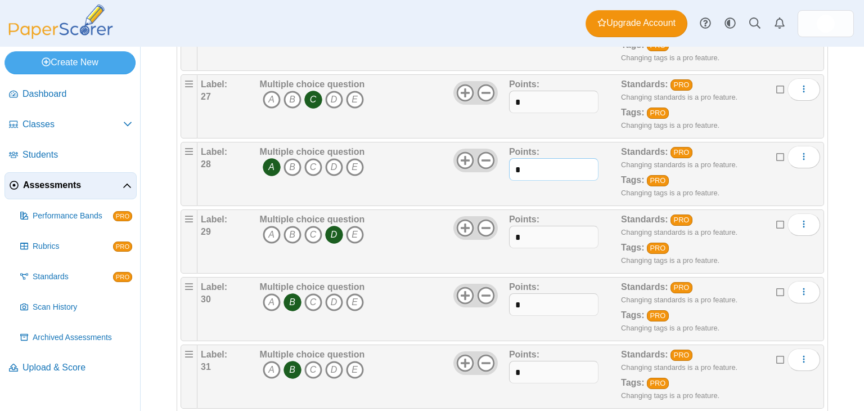
type input "*"
click at [534, 232] on input "*" at bounding box center [553, 237] width 89 height 23
type input "*"
click at [535, 304] on input "*" at bounding box center [553, 304] width 89 height 23
type input "*"
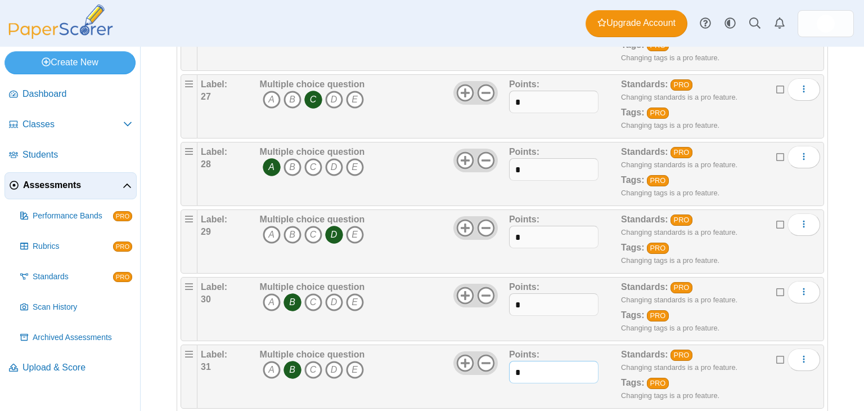
click at [522, 365] on input "*" at bounding box center [553, 372] width 89 height 23
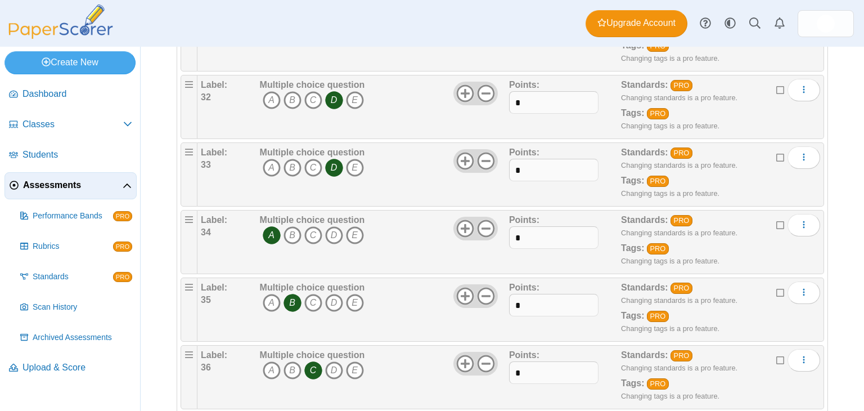
scroll to position [2244, 0]
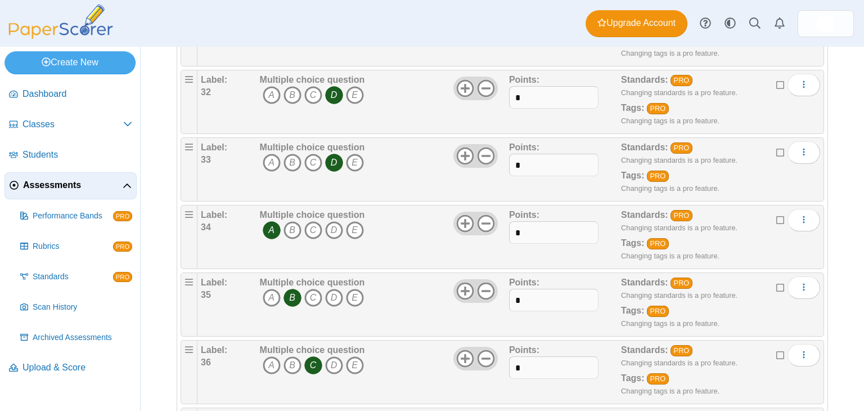
type input "*"
click at [533, 97] on input "*" at bounding box center [553, 97] width 89 height 23
type input "*"
click at [530, 154] on input "*" at bounding box center [553, 165] width 89 height 23
type input "*"
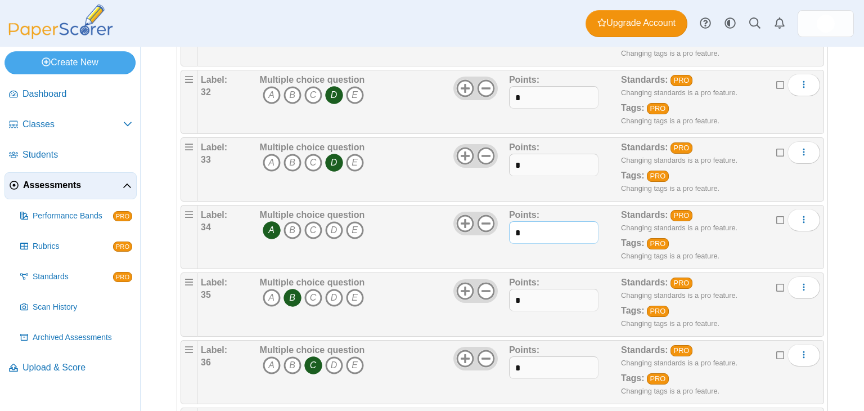
click at [532, 221] on input "*" at bounding box center [553, 232] width 89 height 23
type input "*"
click at [529, 297] on input "*" at bounding box center [553, 300] width 89 height 23
type input "*"
click at [523, 356] on input "*" at bounding box center [553, 367] width 89 height 23
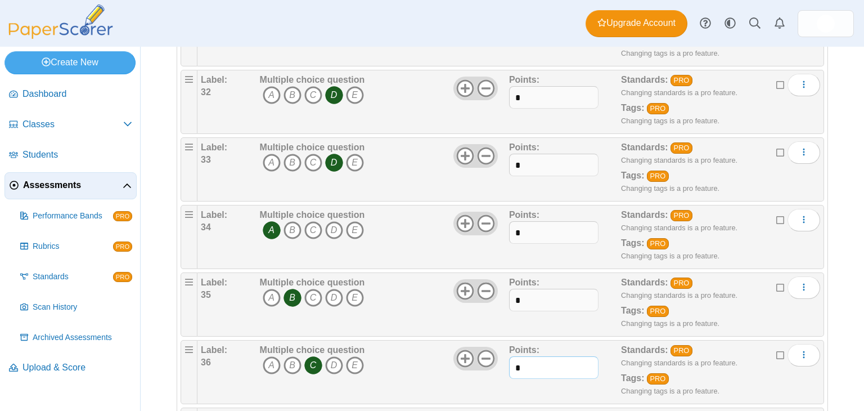
click at [523, 356] on input "*" at bounding box center [553, 367] width 89 height 23
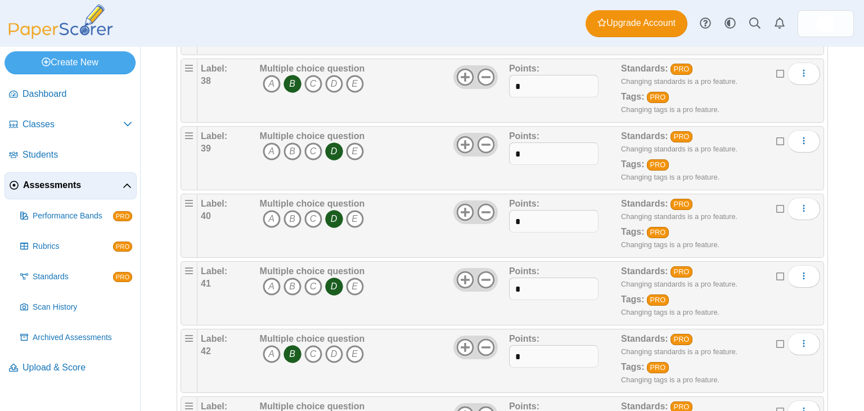
scroll to position [2665, 0]
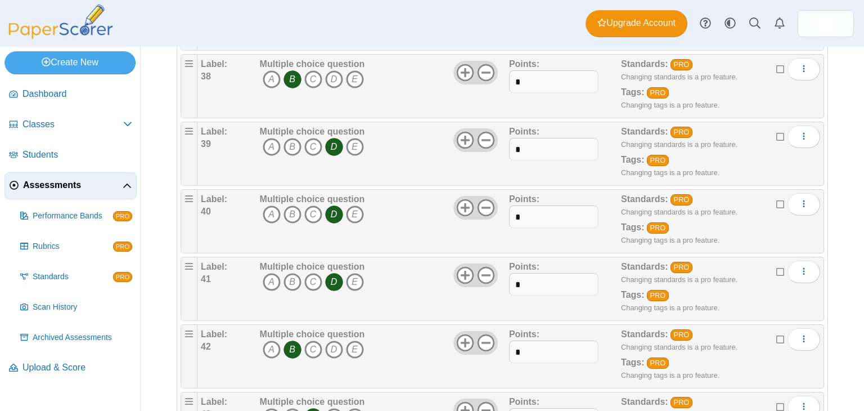
type input "*"
click at [528, 72] on input "*" at bounding box center [553, 81] width 89 height 23
type input "*"
click at [529, 127] on b "Points:" at bounding box center [524, 132] width 30 height 10
click at [527, 138] on input "*" at bounding box center [553, 149] width 89 height 23
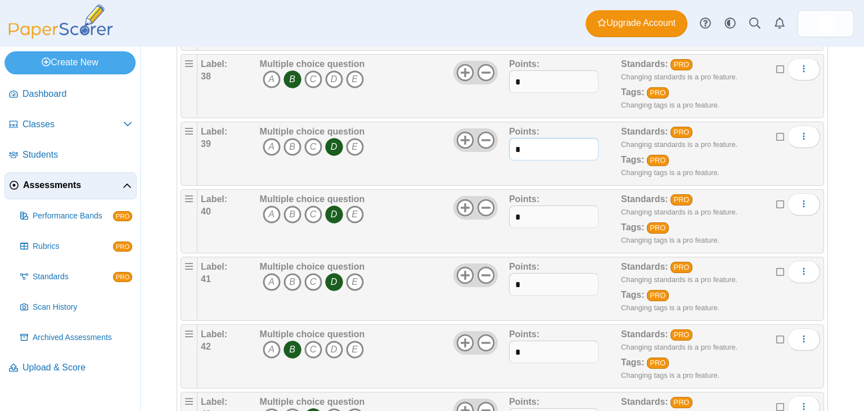
type input "*"
click at [527, 205] on input "*" at bounding box center [553, 216] width 89 height 23
type input "*"
click at [522, 273] on input "*" at bounding box center [553, 284] width 89 height 23
type input "*"
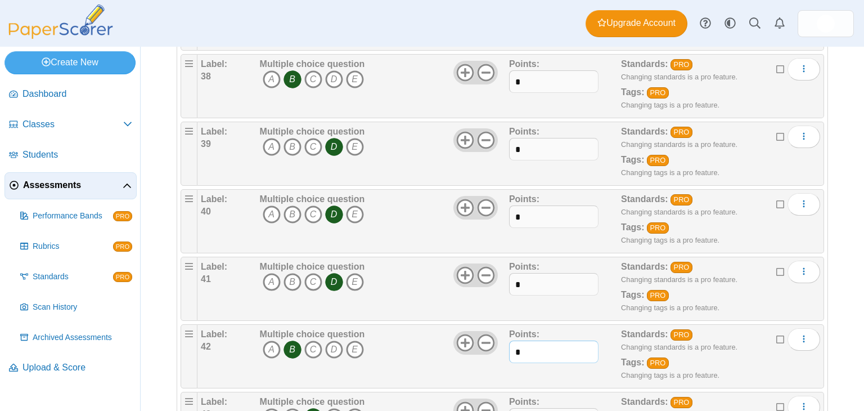
click at [523, 340] on input "*" at bounding box center [553, 351] width 89 height 23
type input "*"
click at [521, 408] on input "*" at bounding box center [553, 419] width 89 height 23
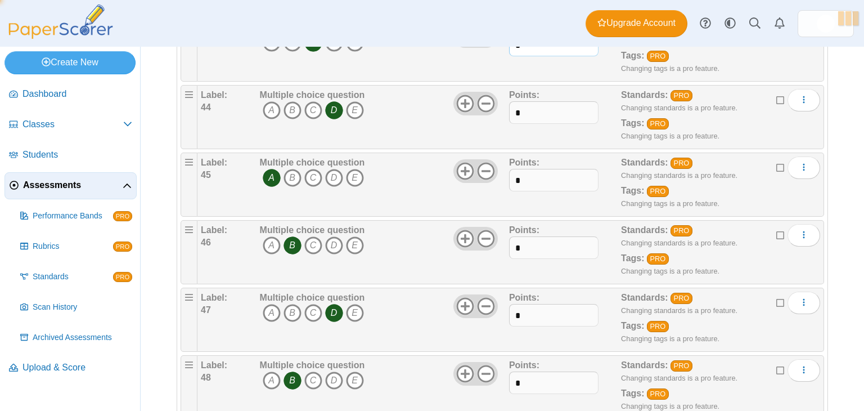
scroll to position [3056, 0]
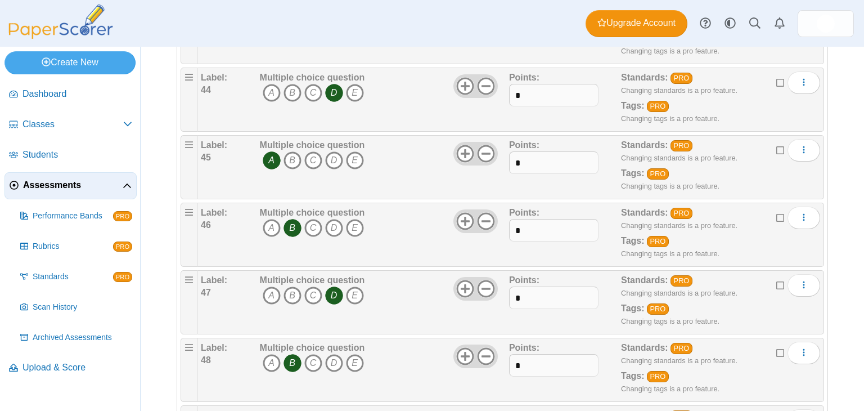
type input "*"
click at [551, 87] on input "*" at bounding box center [553, 95] width 89 height 23
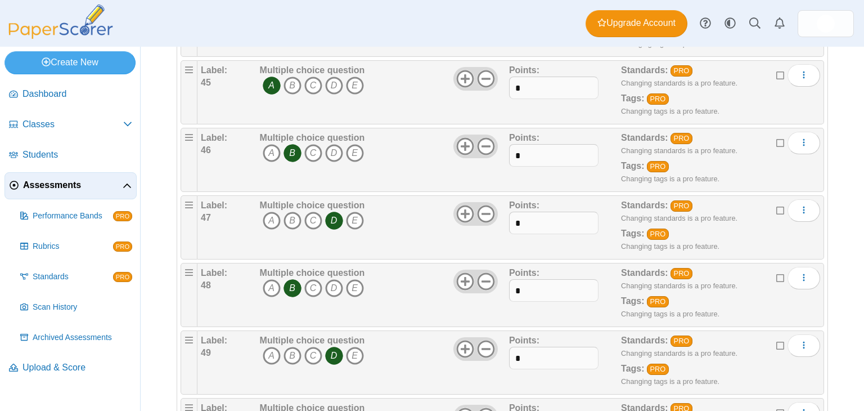
scroll to position [3195, 0]
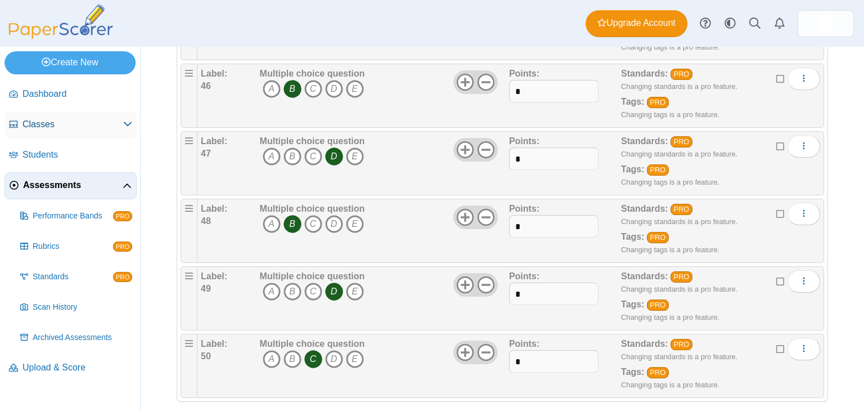
type input "*"
click at [62, 120] on span "Classes" at bounding box center [73, 124] width 101 height 12
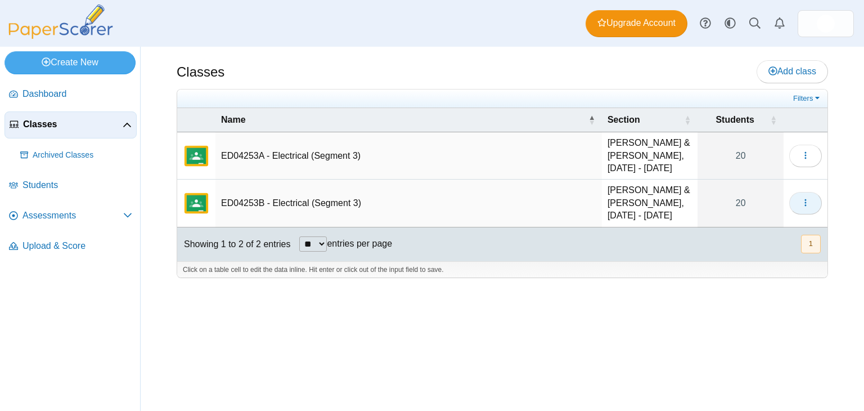
click at [806, 206] on use "button" at bounding box center [806, 202] width 2 height 7
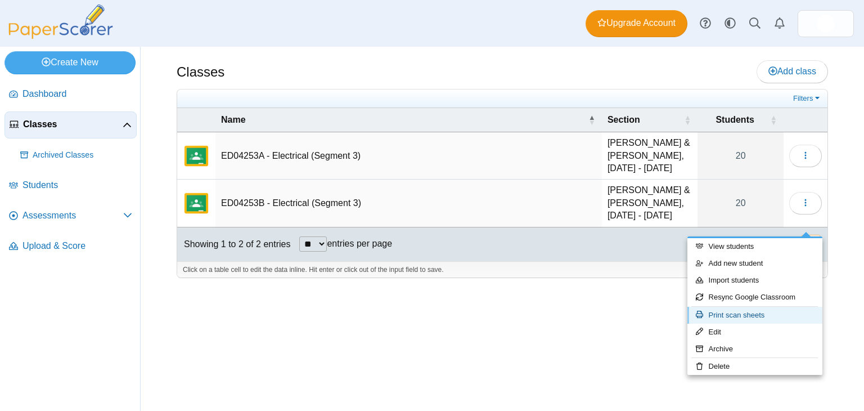
click at [764, 313] on link "Print scan sheets" at bounding box center [755, 315] width 135 height 17
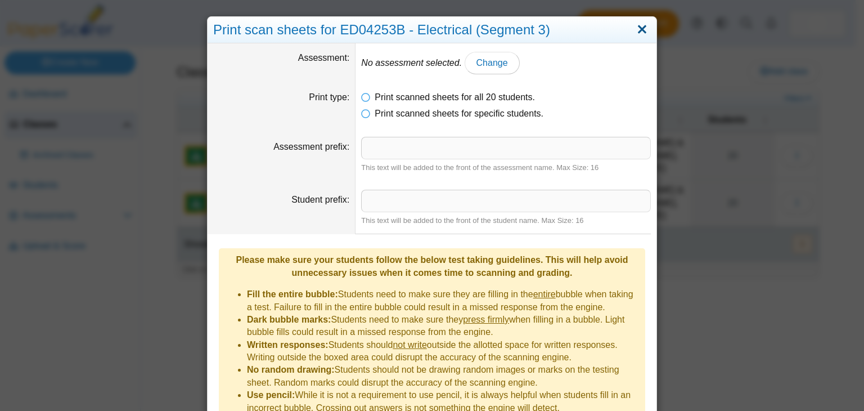
click at [634, 23] on link "Close" at bounding box center [642, 29] width 17 height 19
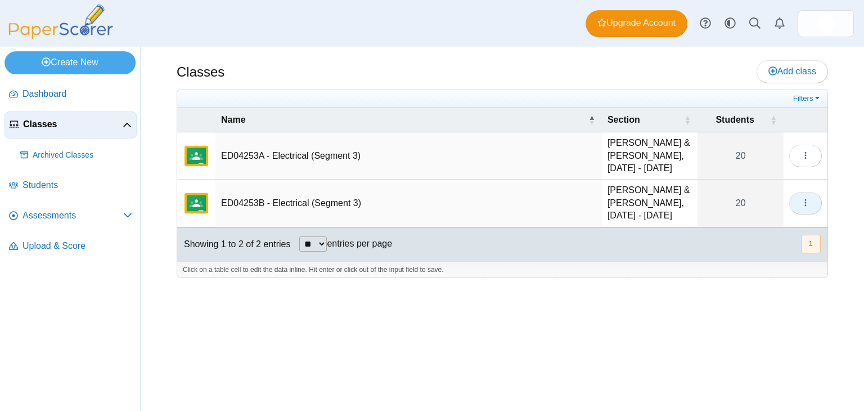
click at [798, 214] on button "button" at bounding box center [805, 203] width 33 height 23
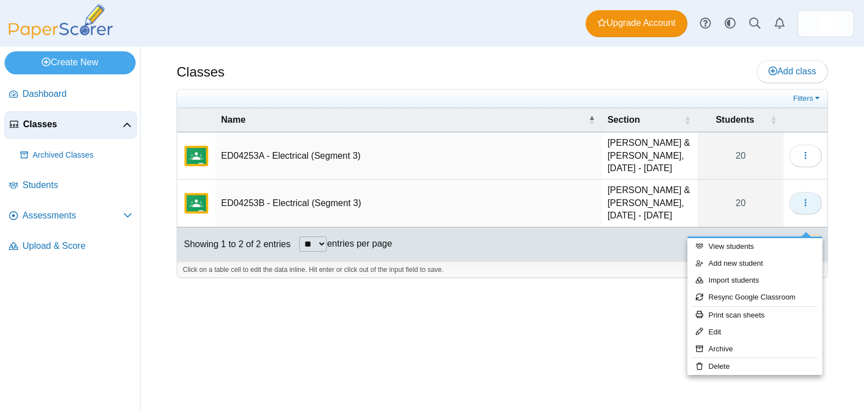
click at [798, 214] on button "button" at bounding box center [805, 203] width 33 height 23
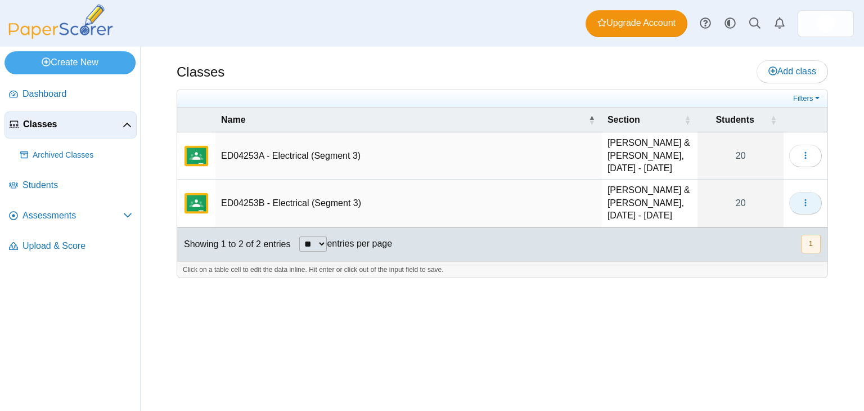
click at [798, 214] on button "button" at bounding box center [805, 203] width 33 height 23
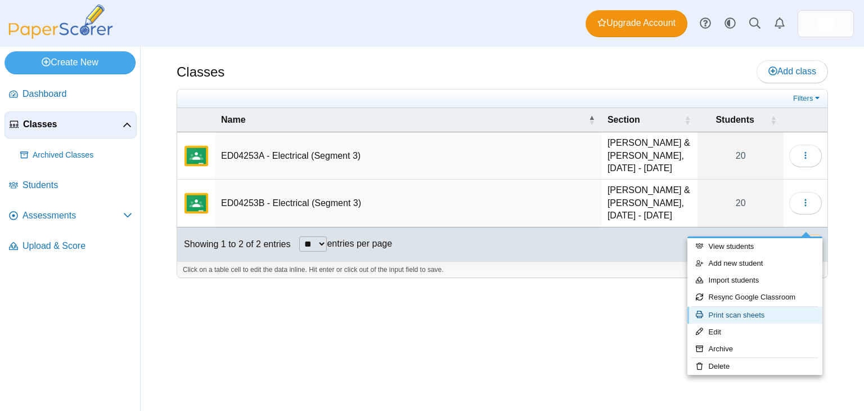
click at [754, 314] on link "Print scan sheets" at bounding box center [755, 315] width 135 height 17
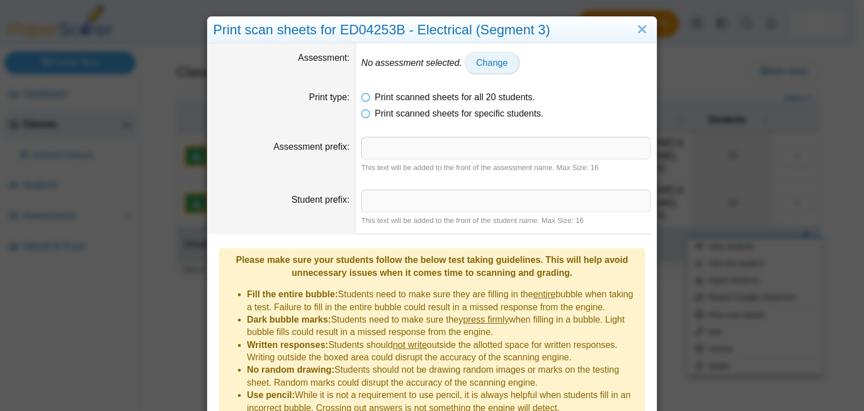
click at [482, 65] on span "Change" at bounding box center [493, 63] width 32 height 10
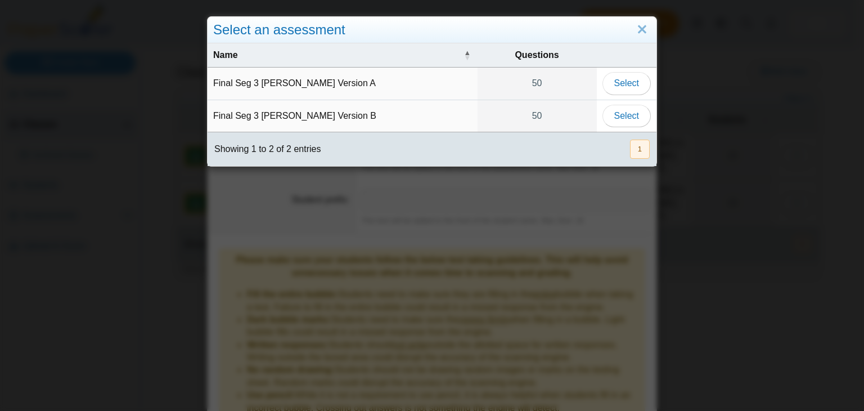
click at [362, 121] on td "Final Seg 3 [PERSON_NAME] Version B" at bounding box center [343, 116] width 270 height 32
click at [623, 119] on span "Select" at bounding box center [626, 116] width 25 height 10
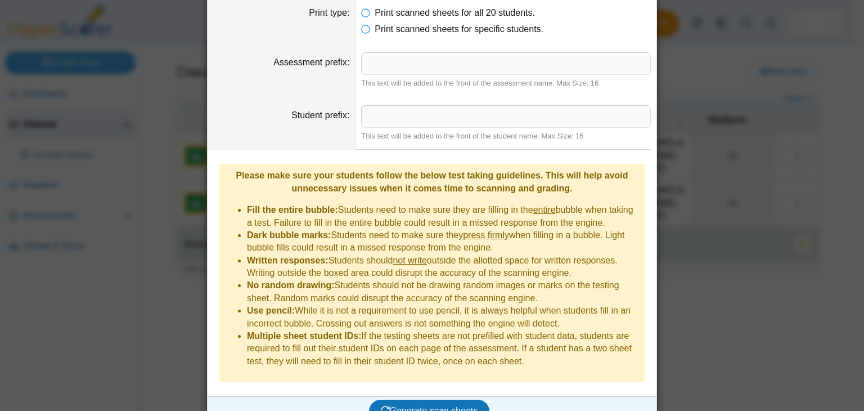
scroll to position [87, 0]
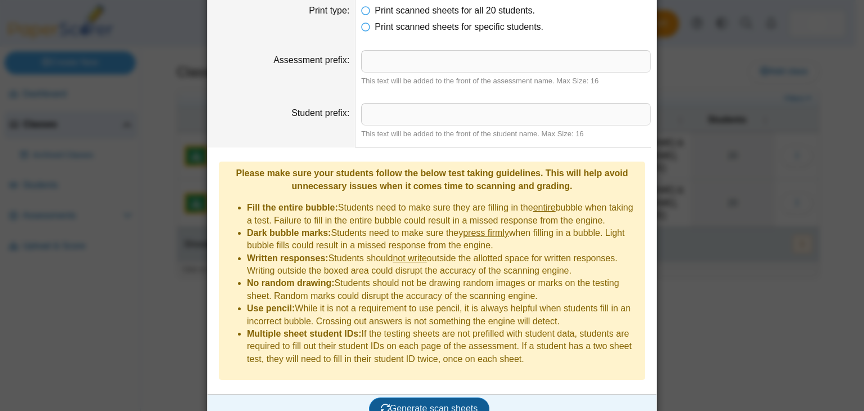
click at [437, 397] on button "Generate scan sheets" at bounding box center [429, 408] width 121 height 23
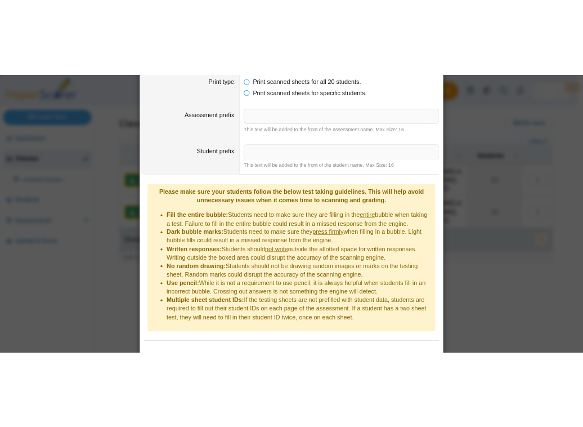
scroll to position [141, 0]
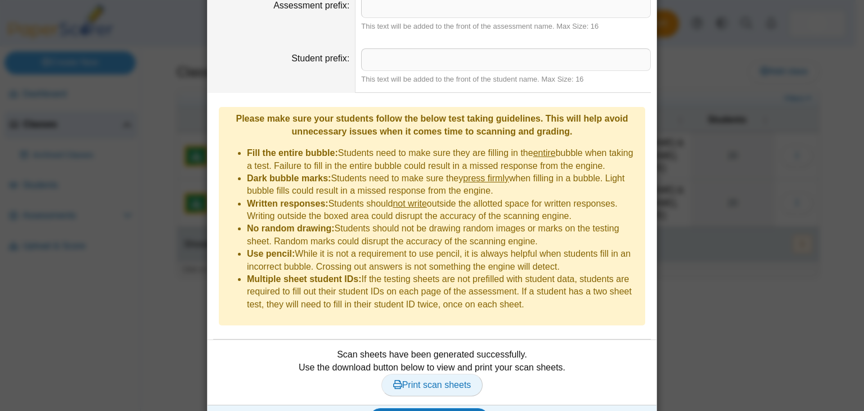
click at [446, 380] on span "Print scan sheets" at bounding box center [432, 385] width 78 height 10
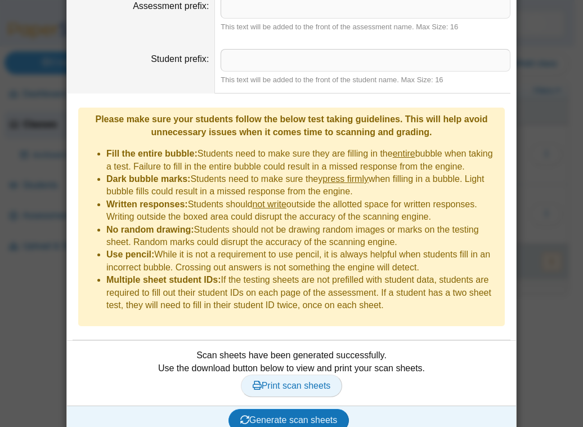
scroll to position [137, 0]
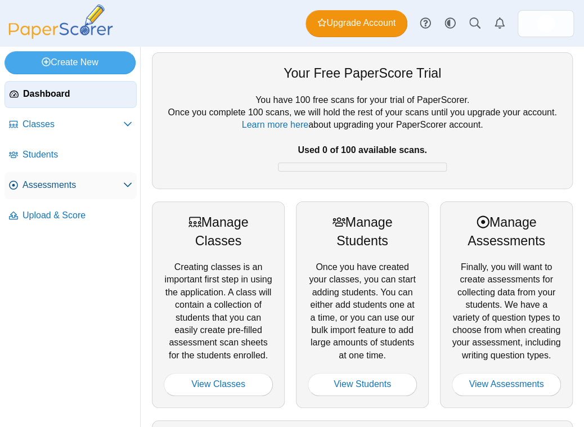
click at [88, 184] on span "Assessments" at bounding box center [73, 185] width 101 height 12
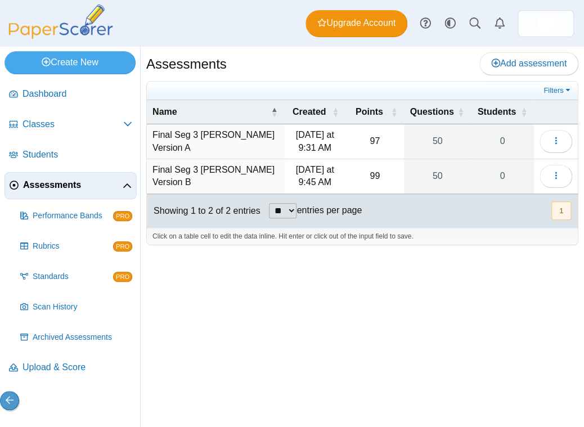
click at [88, 184] on span "Assessments" at bounding box center [73, 185] width 100 height 12
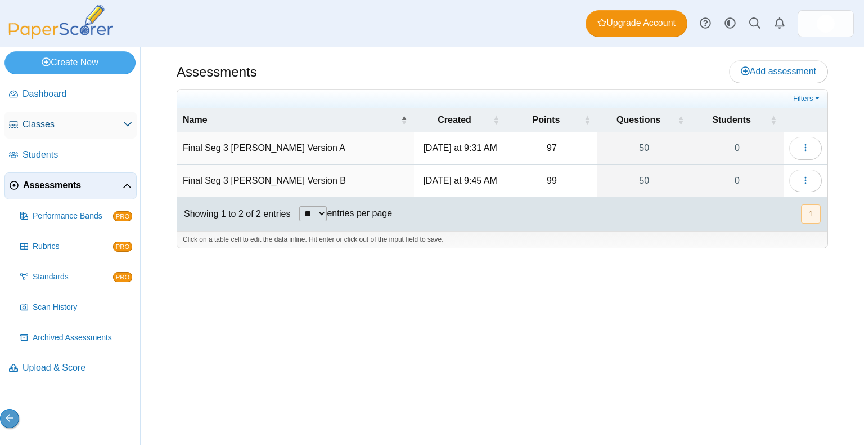
click at [81, 122] on span "Classes" at bounding box center [73, 124] width 101 height 12
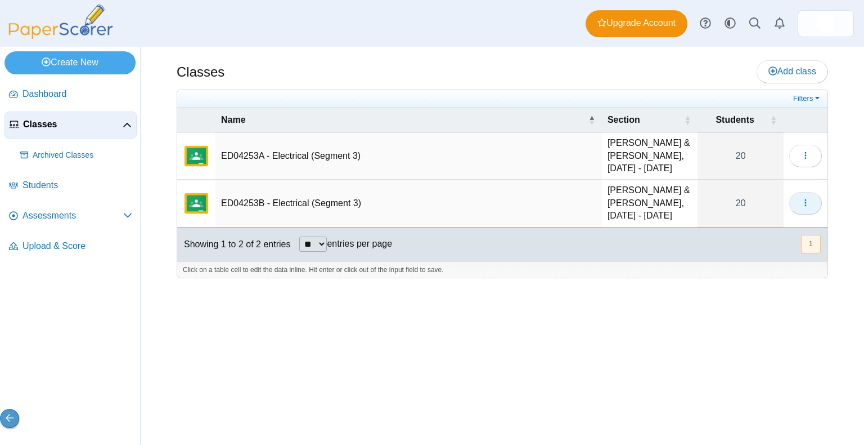
click at [803, 207] on icon "button" at bounding box center [805, 202] width 9 height 9
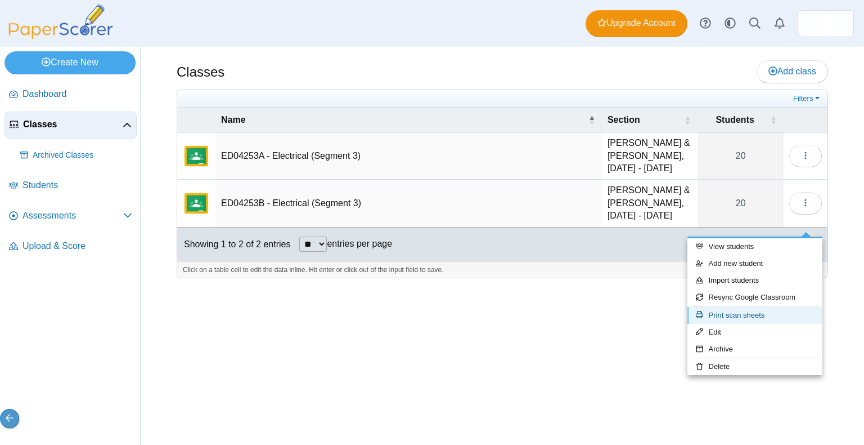
click at [731, 312] on link "Print scan sheets" at bounding box center [755, 315] width 135 height 17
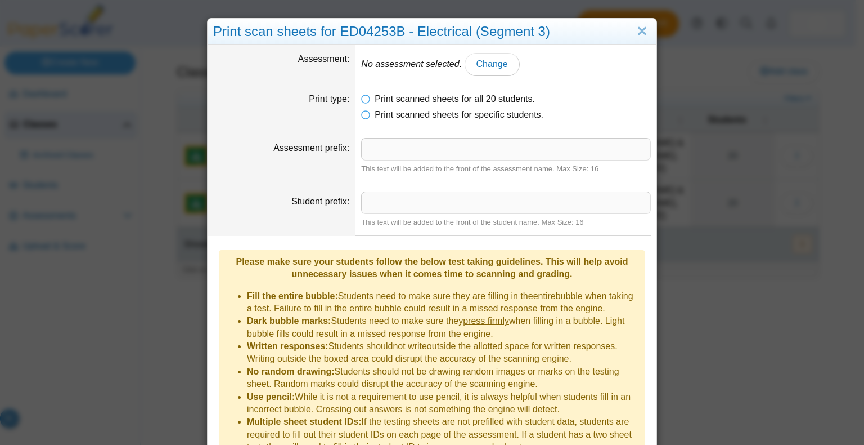
scroll to position [54, 0]
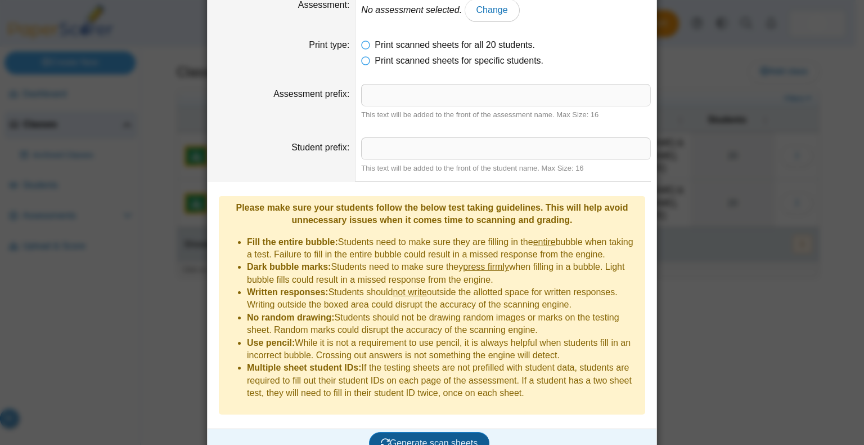
click at [429, 438] on span "Generate scan sheets" at bounding box center [429, 443] width 97 height 10
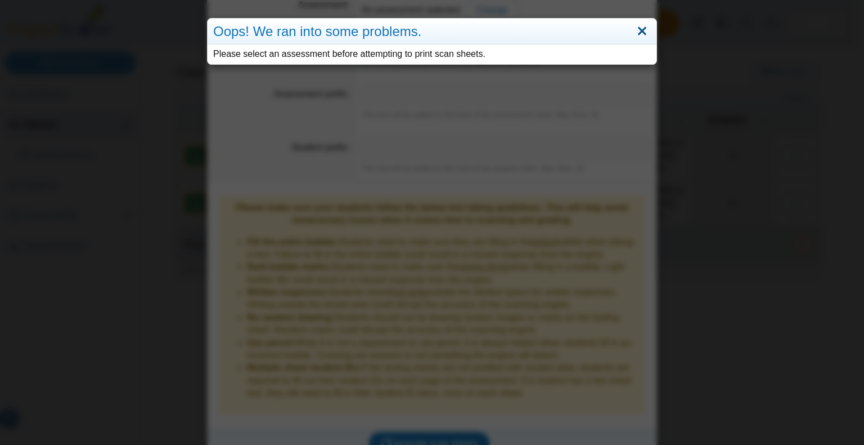
click at [639, 33] on link "Close" at bounding box center [642, 31] width 17 height 19
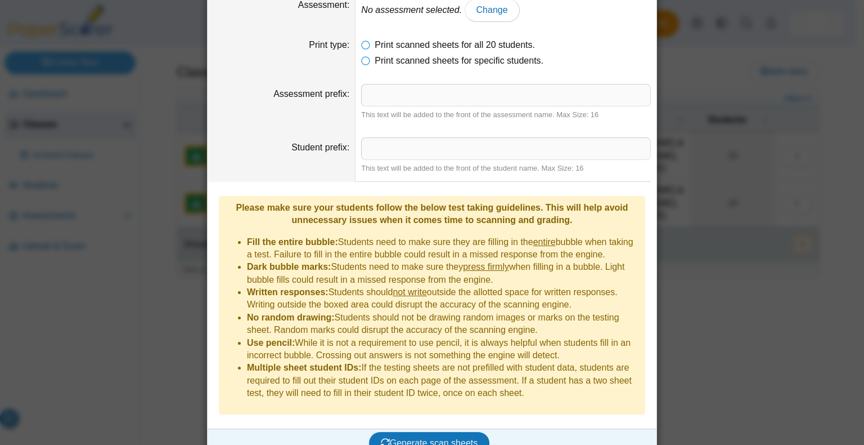
scroll to position [0, 0]
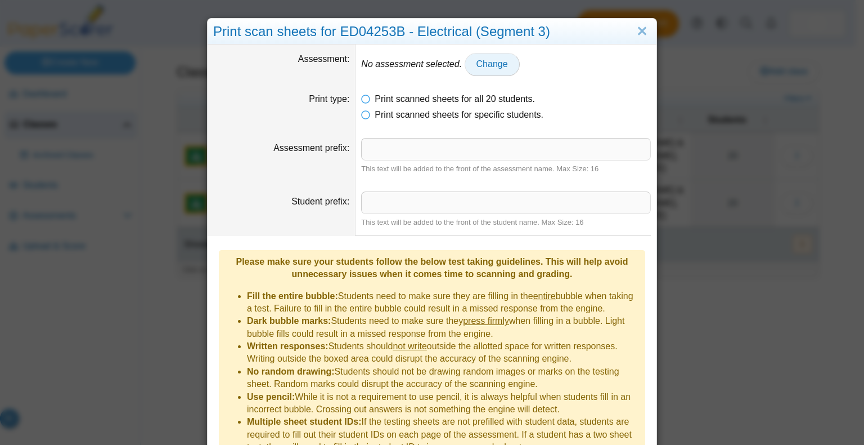
click at [484, 63] on span "Change" at bounding box center [493, 64] width 32 height 10
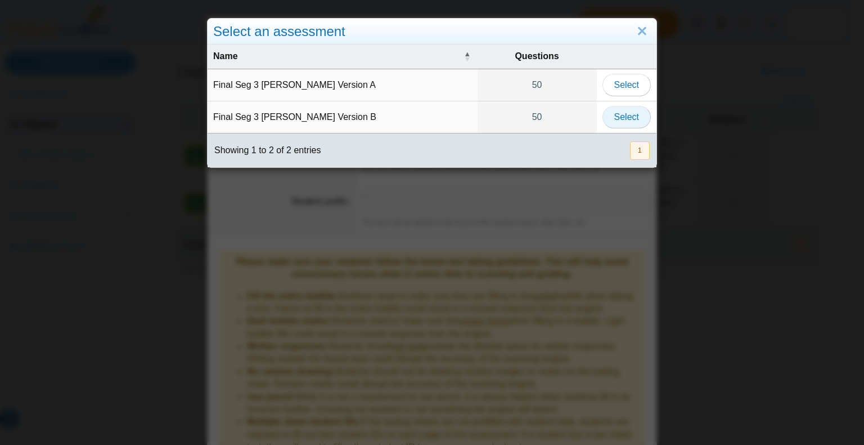
click at [621, 113] on span "Select" at bounding box center [626, 117] width 25 height 10
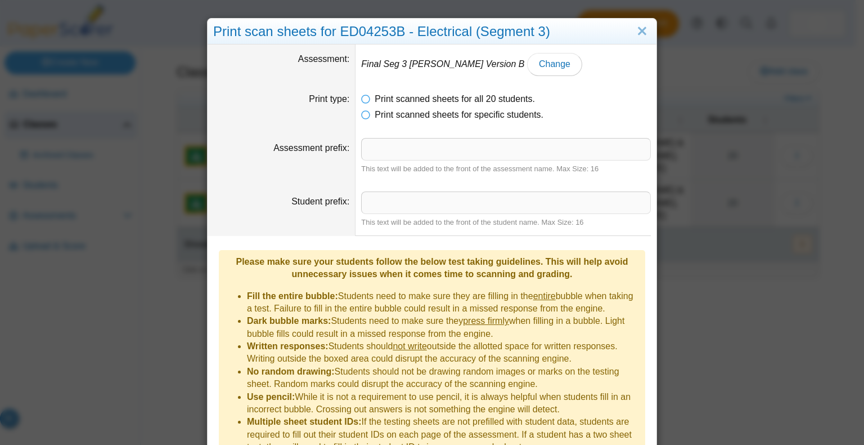
scroll to position [54, 0]
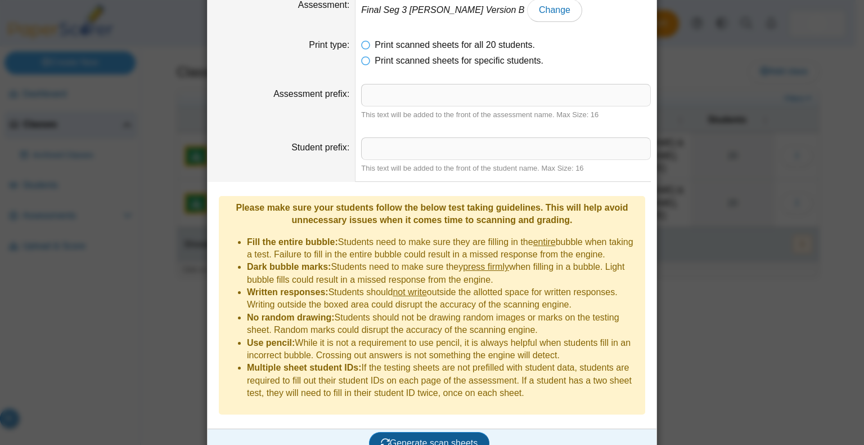
click at [415, 438] on span "Generate scan sheets" at bounding box center [429, 443] width 97 height 10
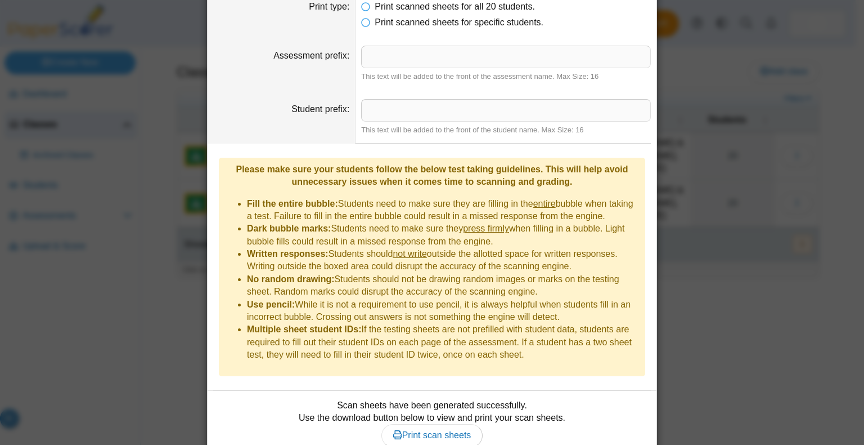
scroll to position [95, 0]
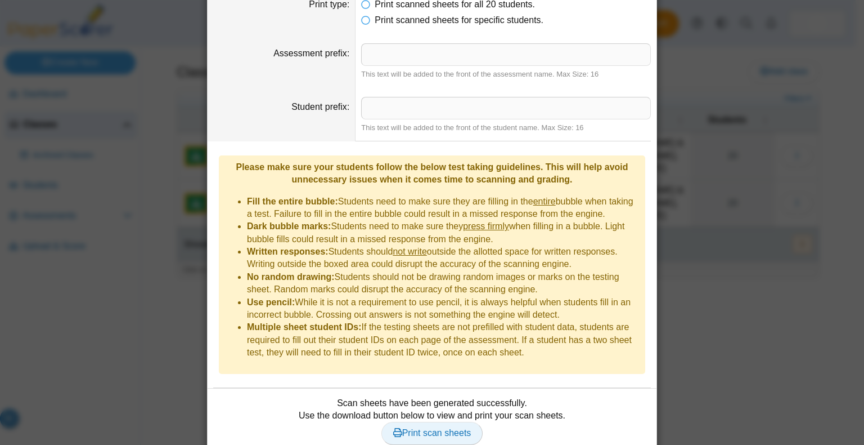
click at [441, 428] on span "Print scan sheets" at bounding box center [432, 433] width 78 height 10
